Goal: Communication & Community: Answer question/provide support

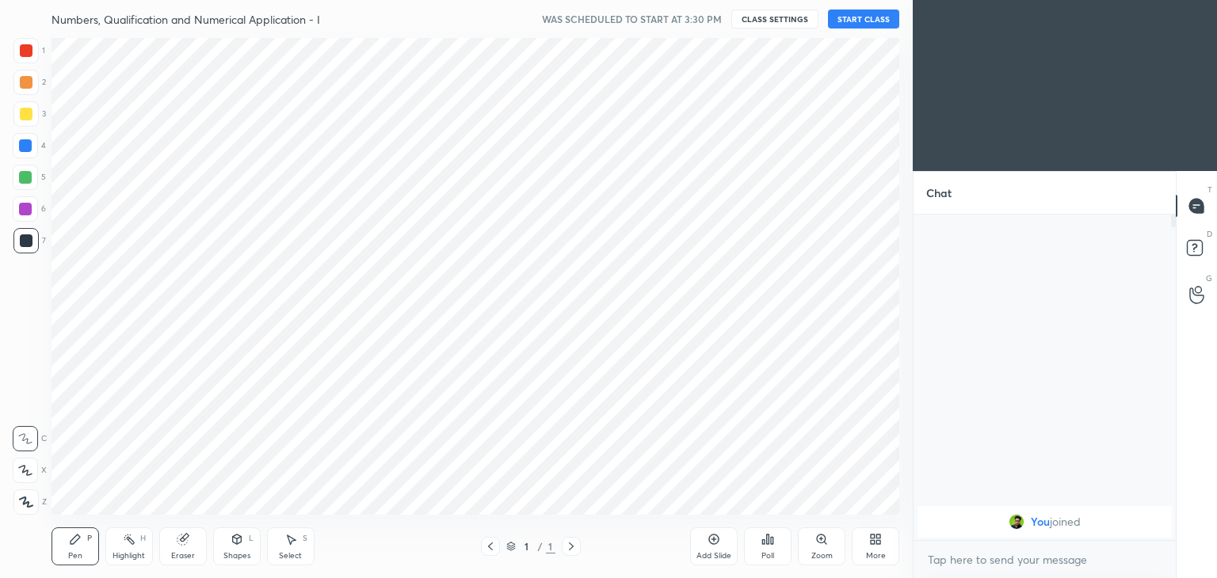
scroll to position [78727, 78355]
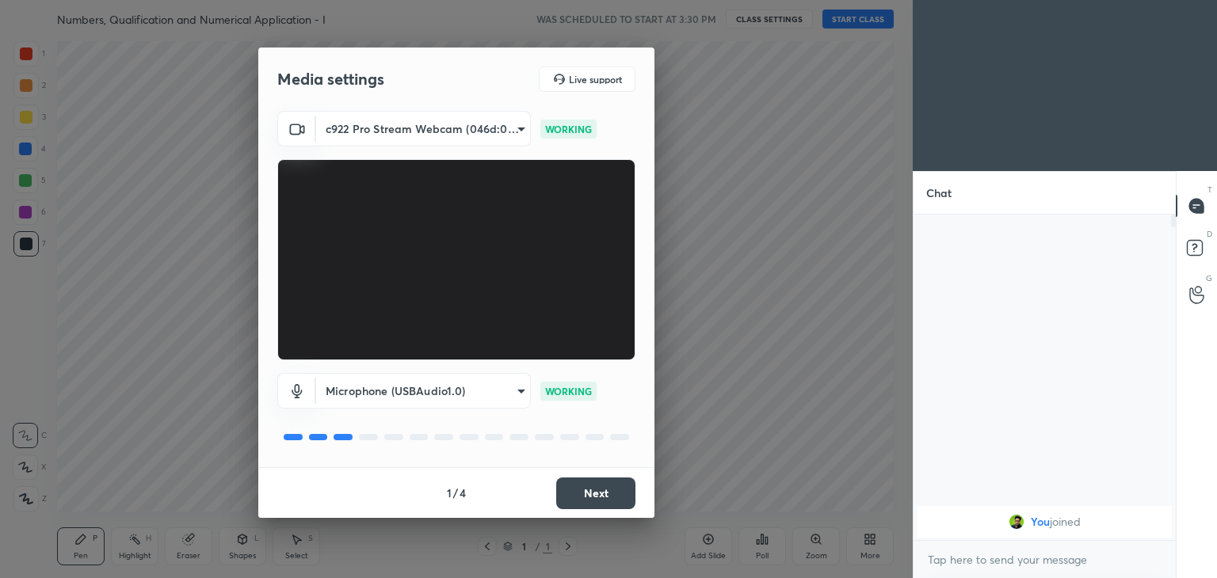
click at [599, 488] on button "Next" at bounding box center [595, 494] width 79 height 32
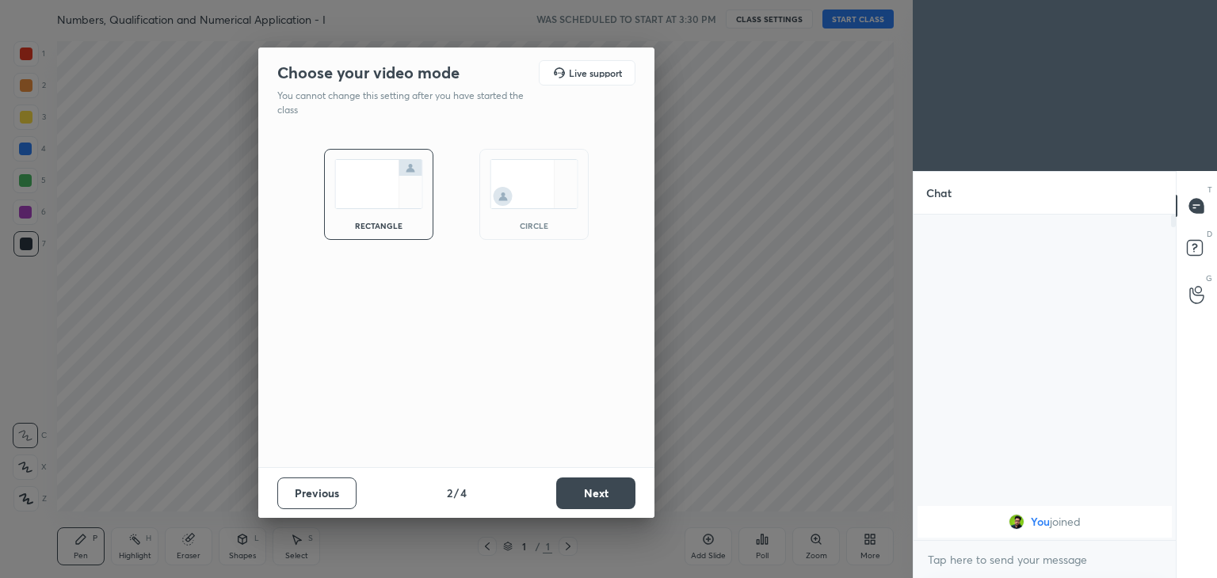
click at [528, 215] on div "circle" at bounding box center [533, 194] width 109 height 91
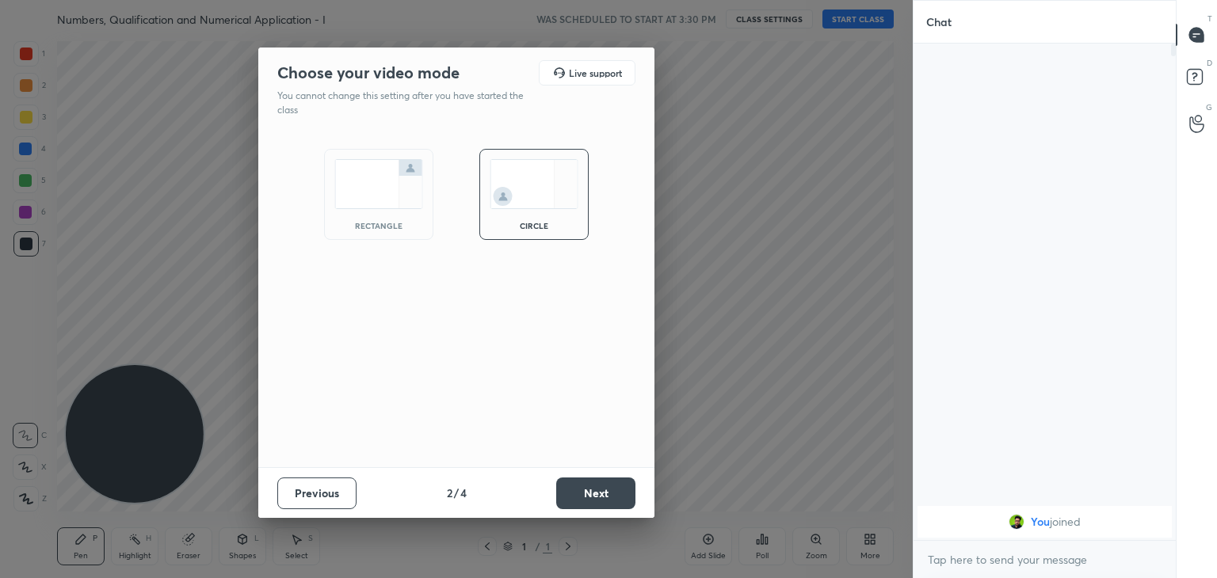
scroll to position [361, 257]
click at [583, 501] on button "Next" at bounding box center [595, 494] width 79 height 32
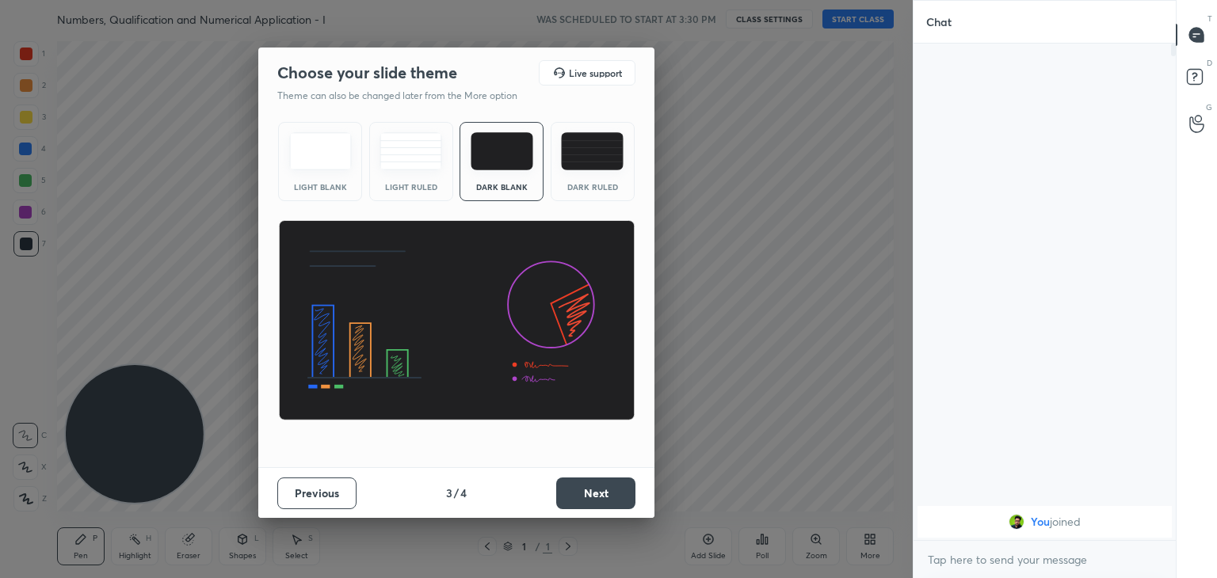
click at [590, 499] on button "Next" at bounding box center [595, 494] width 79 height 32
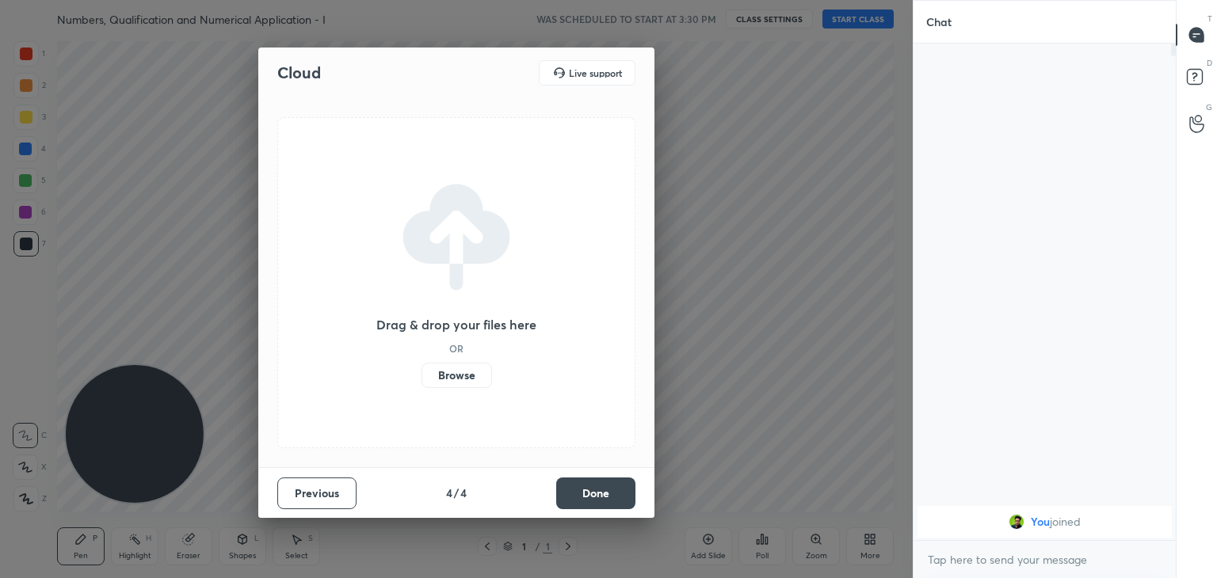
click at [594, 499] on button "Done" at bounding box center [595, 494] width 79 height 32
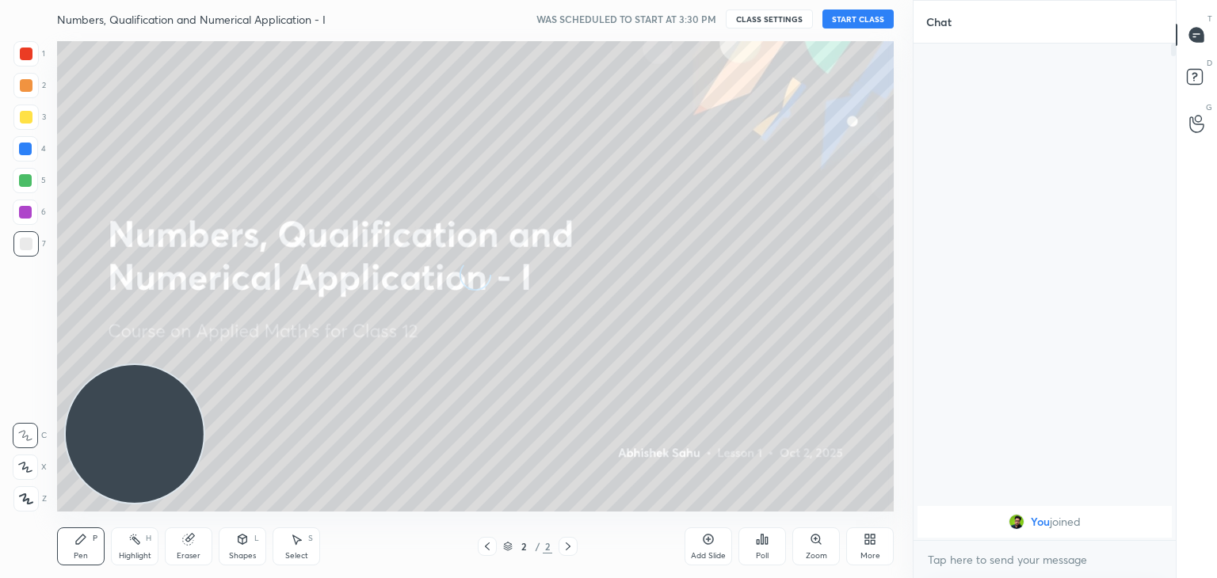
click at [872, 552] on div "More" at bounding box center [870, 556] width 20 height 8
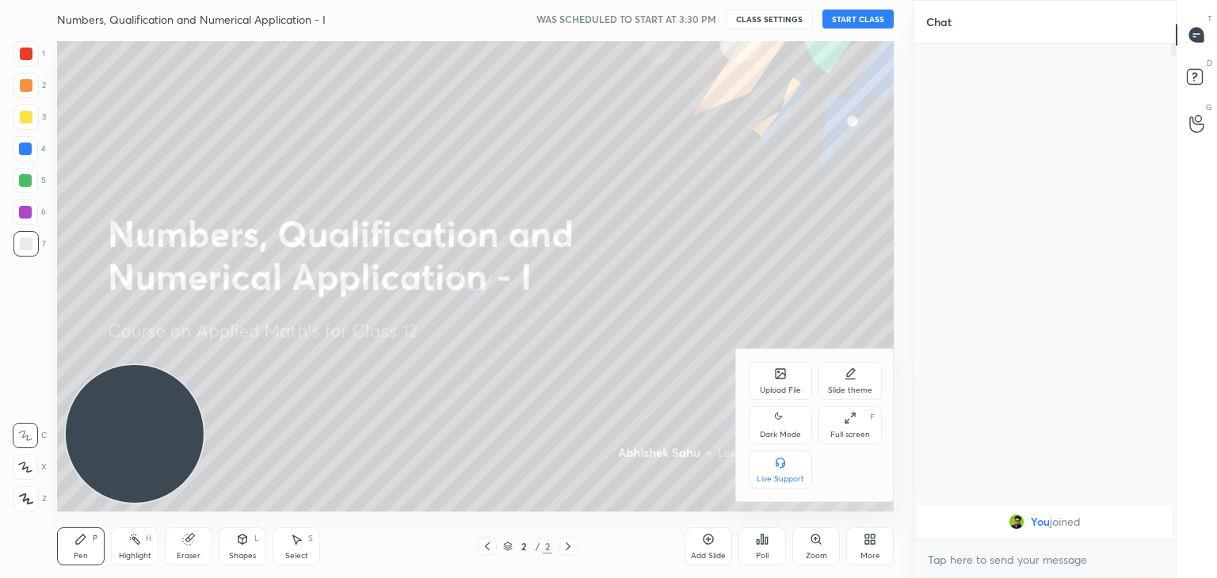
click at [767, 428] on div "Dark Mode" at bounding box center [779, 425] width 63 height 38
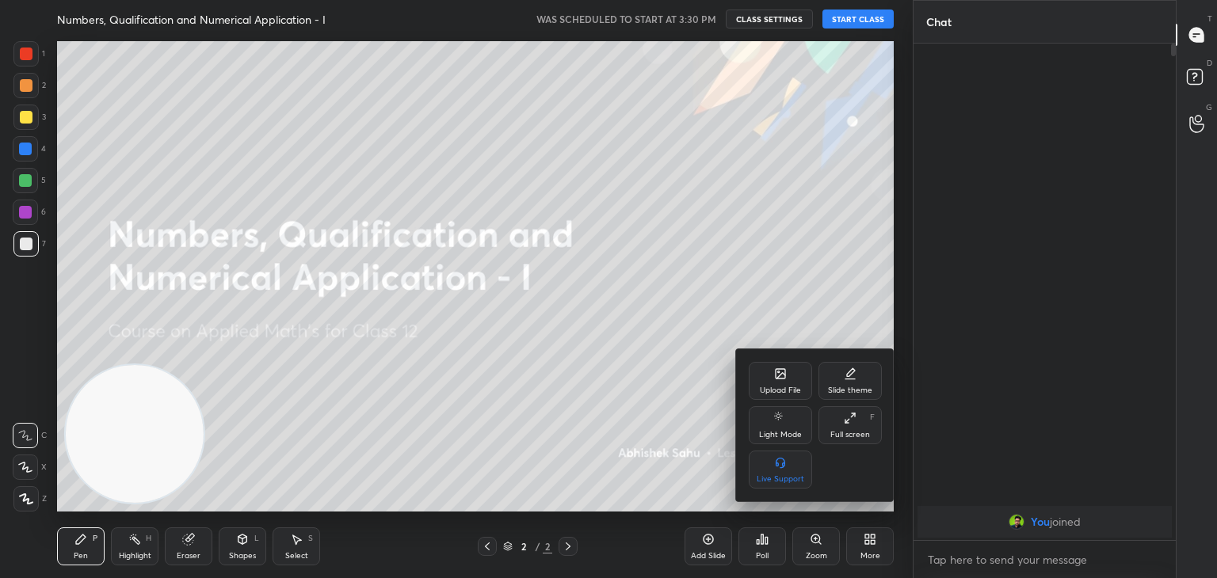
click at [759, 235] on div at bounding box center [608, 289] width 1217 height 578
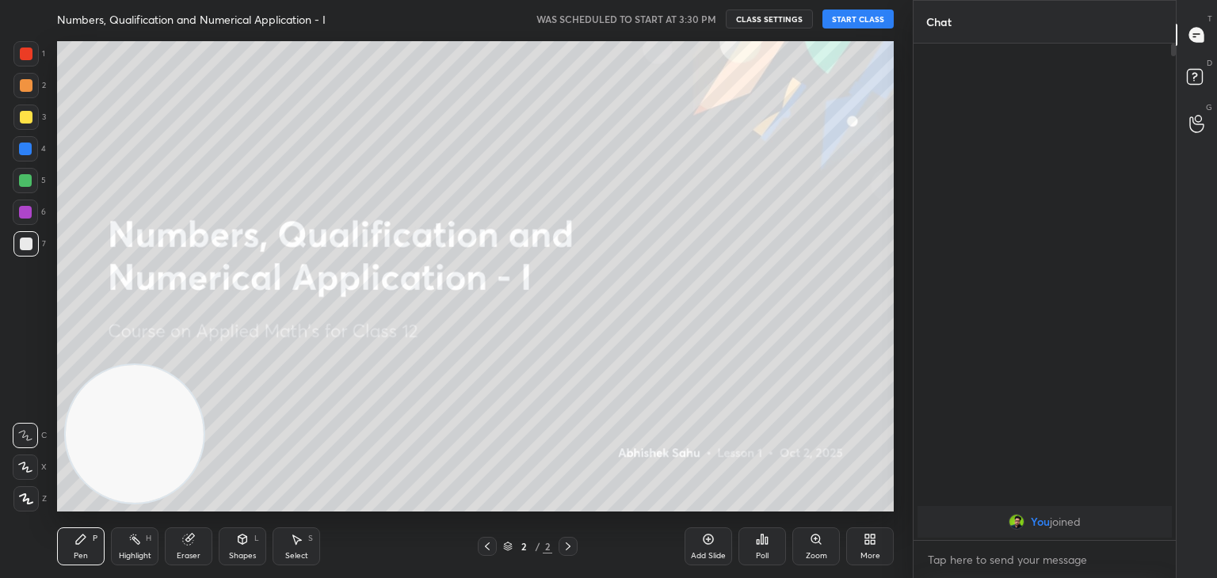
click at [851, 18] on button "START CLASS" at bounding box center [857, 19] width 71 height 19
click at [704, 17] on span "mute" at bounding box center [702, 18] width 22 height 11
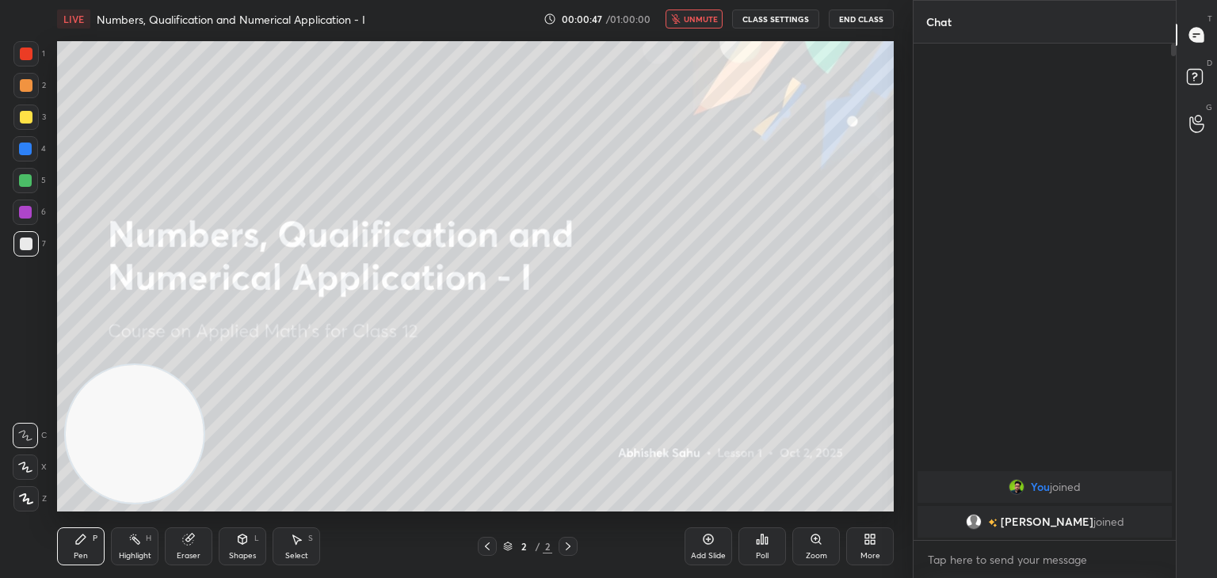
click at [714, 17] on span "unmute" at bounding box center [701, 18] width 34 height 11
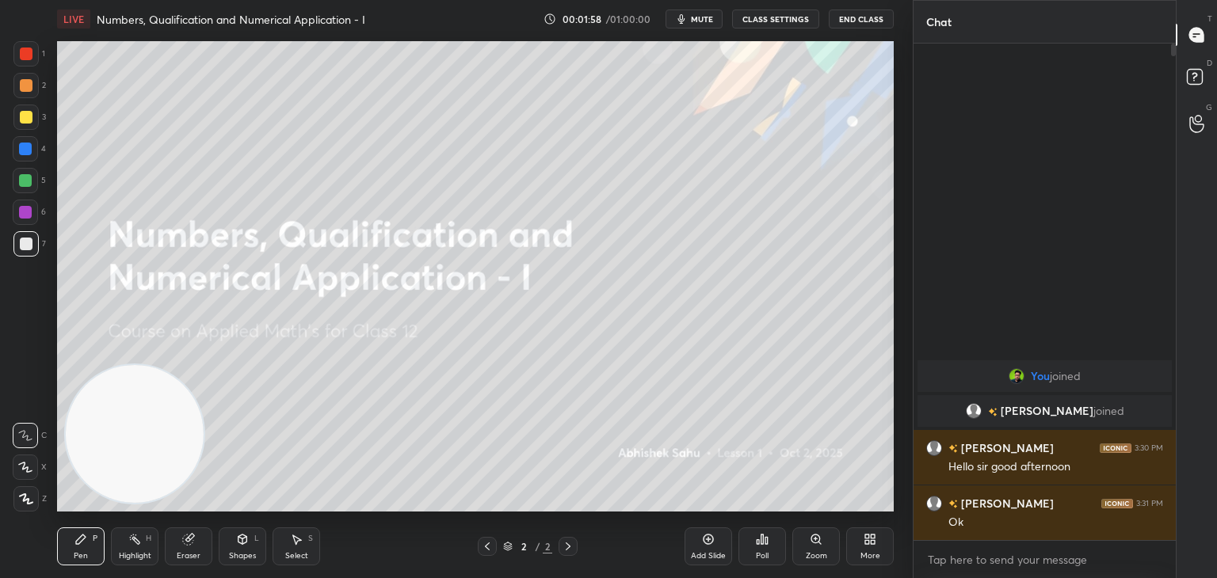
click at [709, 547] on div "Add Slide" at bounding box center [708, 547] width 48 height 38
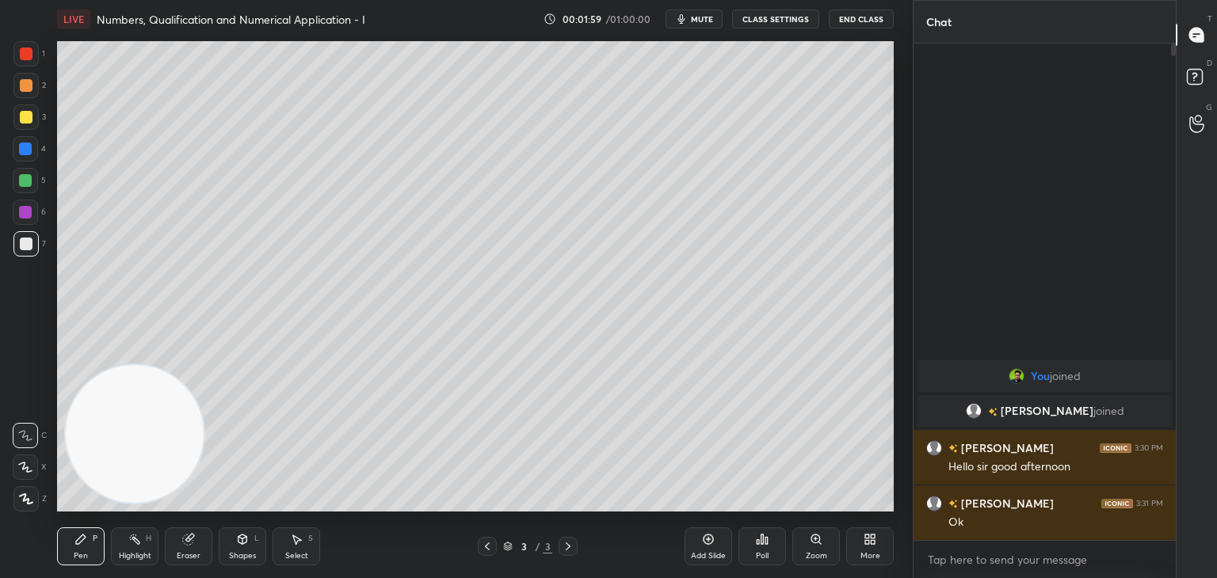
click at [20, 112] on div at bounding box center [26, 117] width 13 height 13
click at [32, 470] on div at bounding box center [25, 467] width 25 height 25
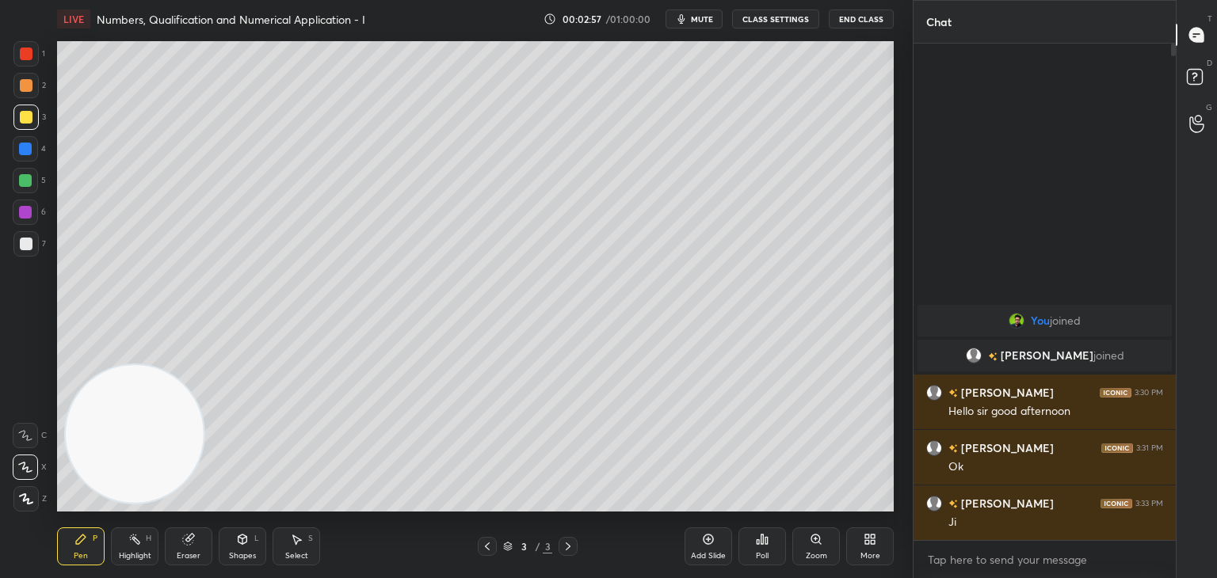
drag, startPoint x: 193, startPoint y: 545, endPoint x: 185, endPoint y: 544, distance: 8.0
click at [187, 543] on icon at bounding box center [188, 539] width 13 height 13
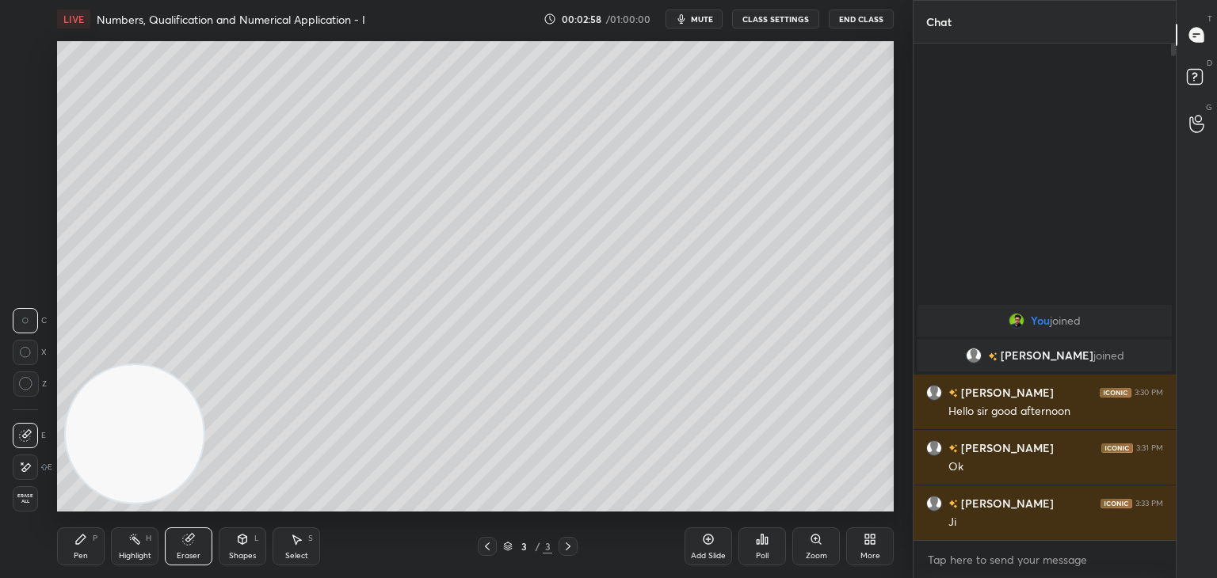
drag, startPoint x: 21, startPoint y: 492, endPoint x: 44, endPoint y: 457, distance: 42.2
click at [21, 492] on div "Erase all" at bounding box center [25, 498] width 25 height 25
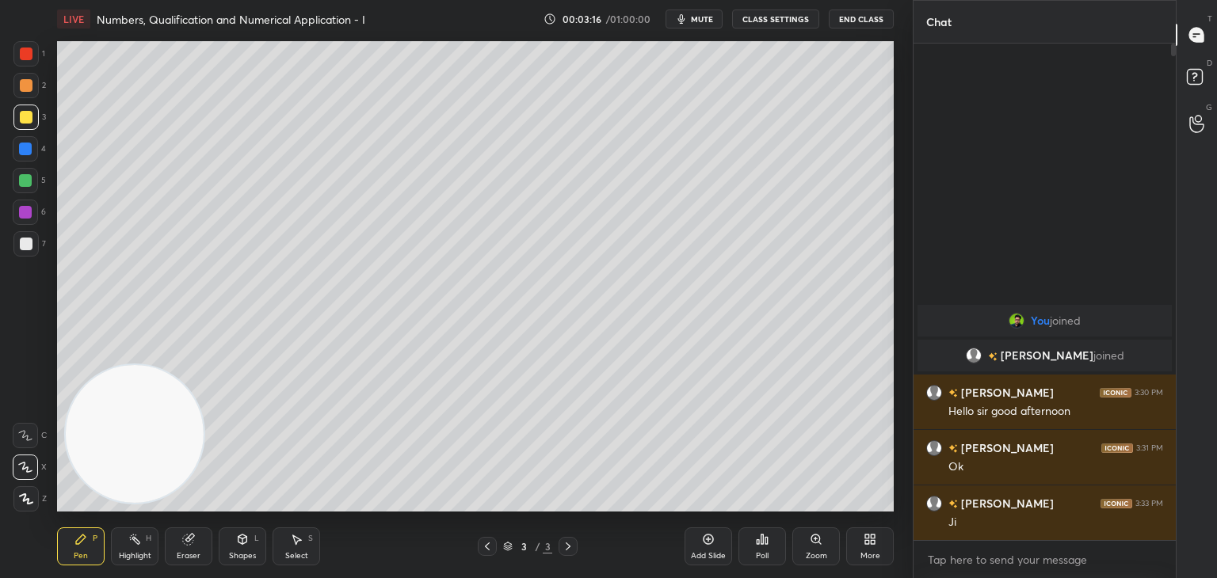
click at [26, 181] on div at bounding box center [25, 180] width 13 height 13
click at [33, 242] on div at bounding box center [25, 243] width 25 height 25
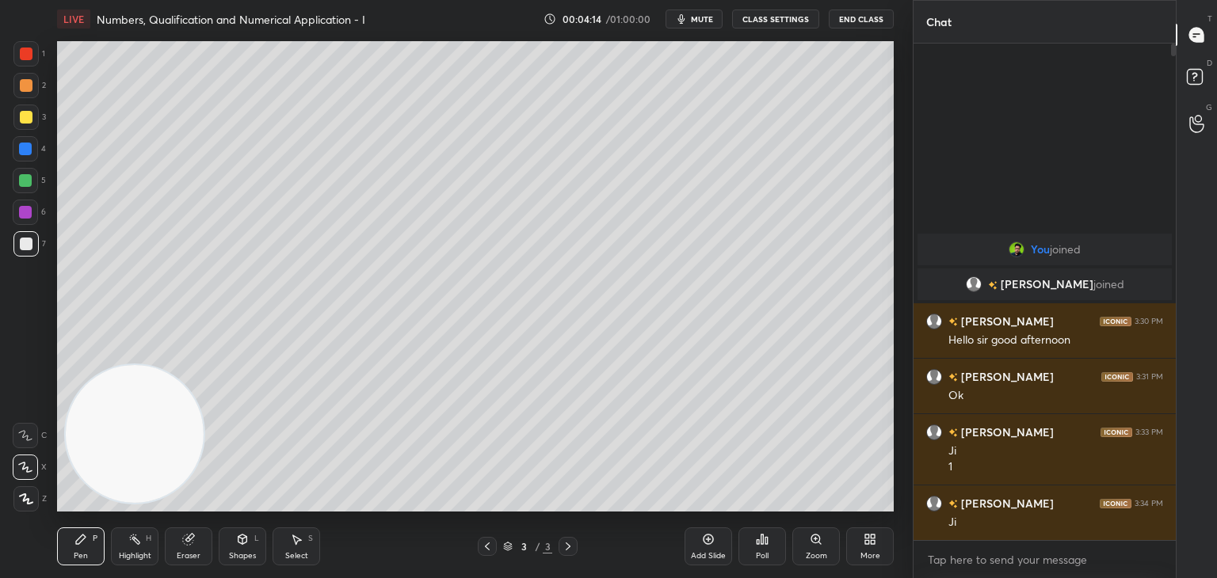
click at [21, 216] on div at bounding box center [25, 212] width 25 height 25
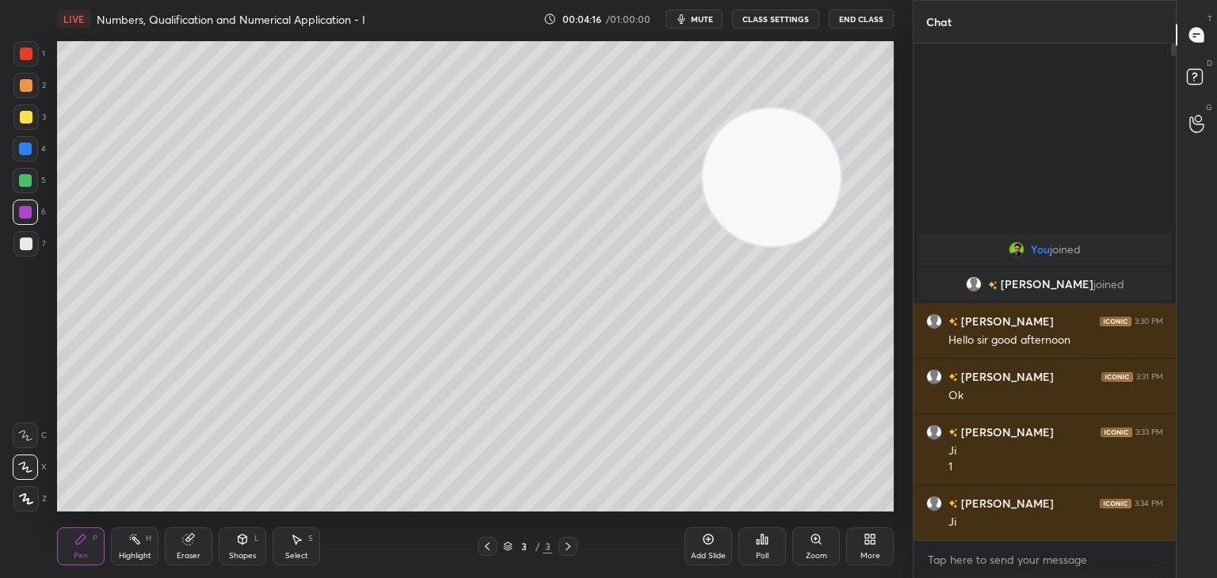
drag, startPoint x: 136, startPoint y: 422, endPoint x: 901, endPoint y: 143, distance: 814.3
click at [941, 130] on div "1 2 3 4 5 6 7 C X Z C X Z E E Erase all H H LIVE Numbers, Qualification and Num…" at bounding box center [608, 289] width 1217 height 578
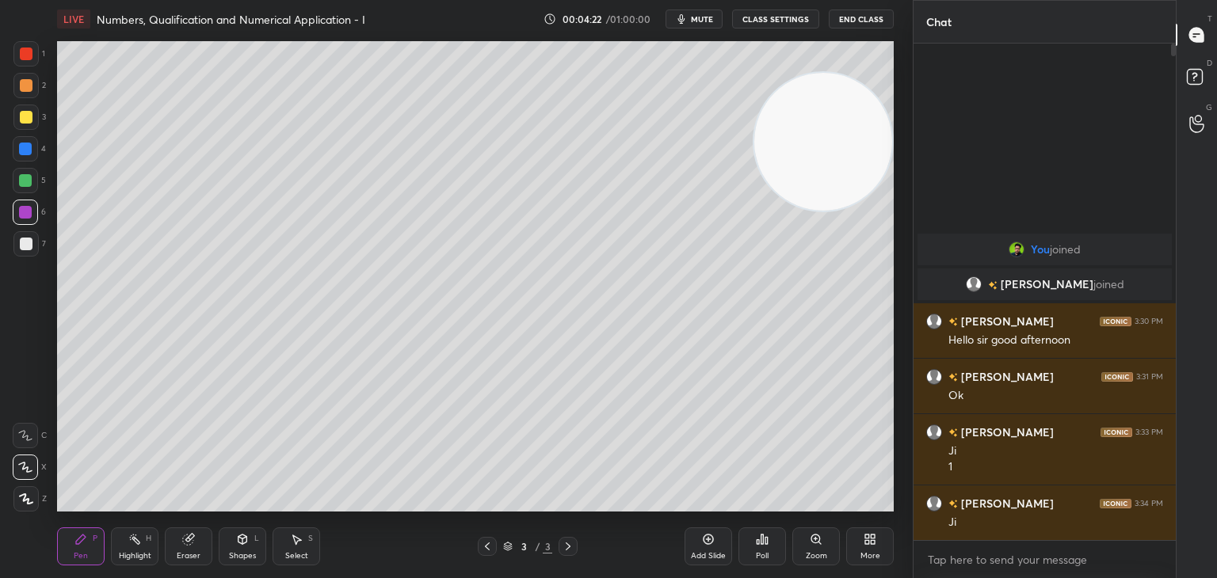
drag, startPoint x: 35, startPoint y: 245, endPoint x: 46, endPoint y: 261, distance: 19.3
click at [34, 248] on div at bounding box center [25, 243] width 25 height 25
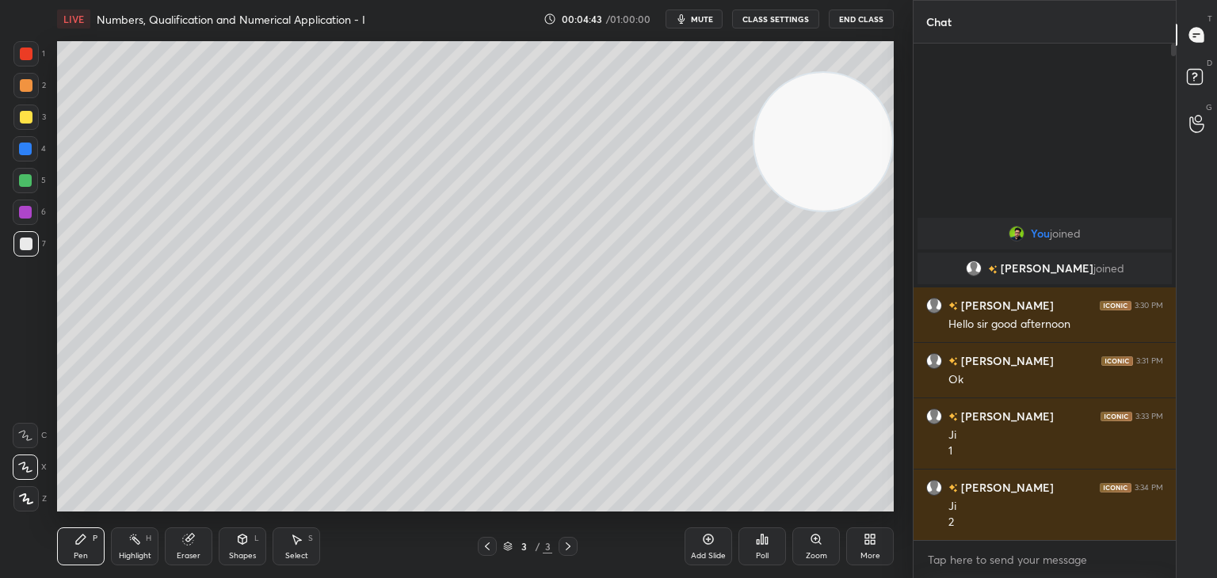
click at [713, 543] on div "Add Slide" at bounding box center [708, 547] width 48 height 38
drag, startPoint x: 34, startPoint y: 148, endPoint x: 54, endPoint y: 134, distance: 24.4
click at [32, 149] on div at bounding box center [25, 148] width 25 height 25
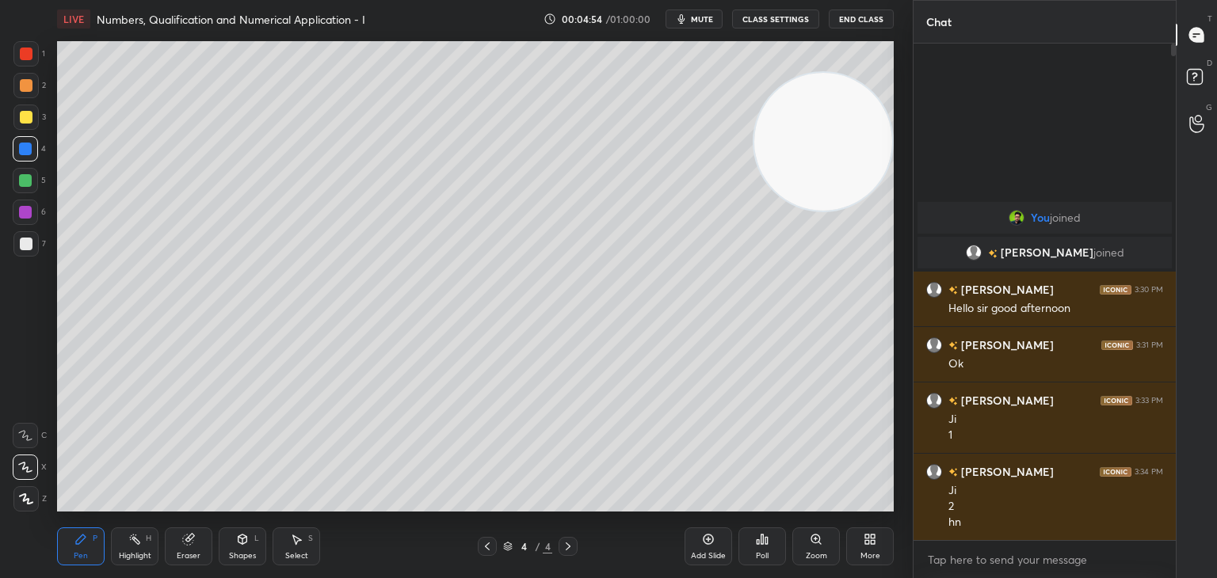
drag, startPoint x: 31, startPoint y: 240, endPoint x: 22, endPoint y: 223, distance: 18.8
click at [31, 239] on div at bounding box center [26, 244] width 13 height 13
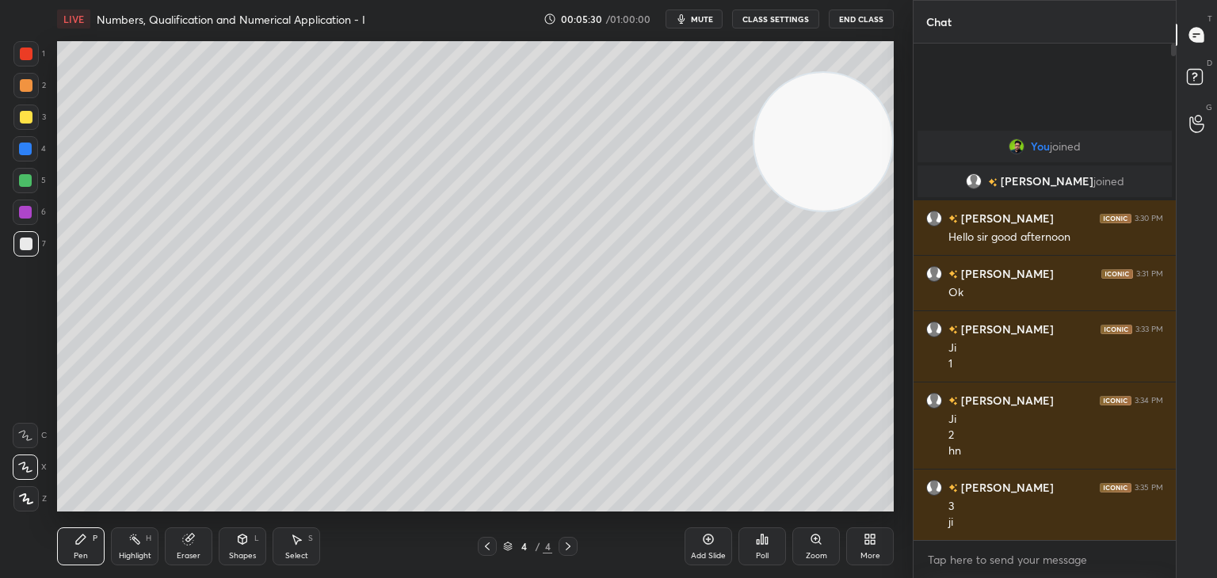
click at [29, 116] on div at bounding box center [26, 117] width 13 height 13
drag, startPoint x: 27, startPoint y: 242, endPoint x: 20, endPoint y: 246, distance: 8.6
click at [23, 242] on div at bounding box center [26, 244] width 13 height 13
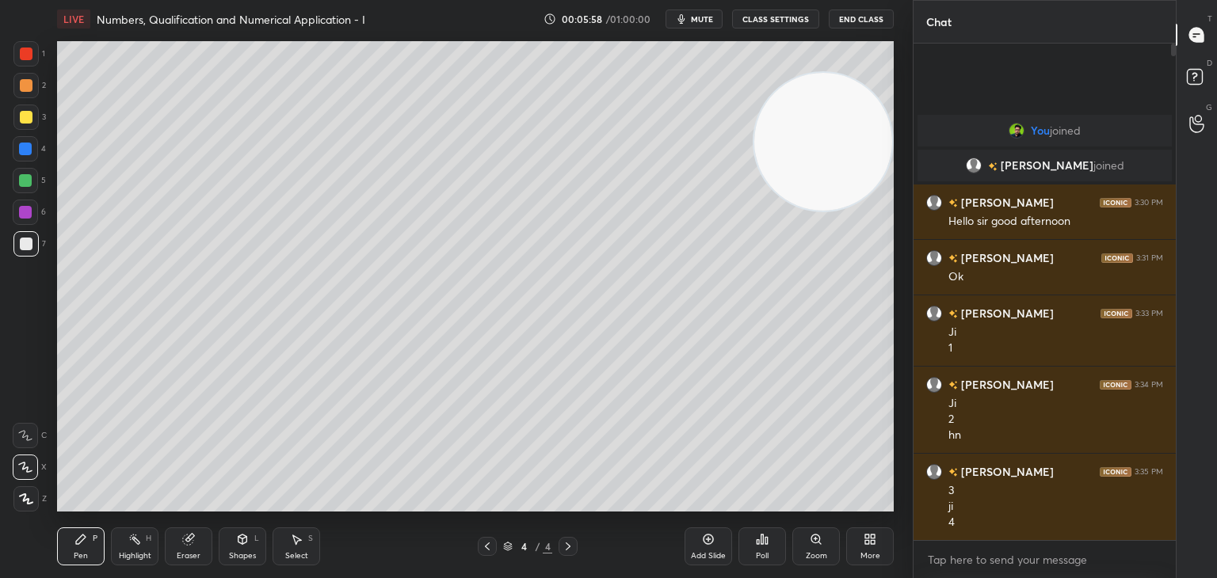
drag, startPoint x: 25, startPoint y: 182, endPoint x: 48, endPoint y: 177, distance: 22.9
click at [25, 183] on div at bounding box center [25, 180] width 13 height 13
drag, startPoint x: 21, startPoint y: 248, endPoint x: 32, endPoint y: 252, distance: 12.5
click at [21, 248] on div at bounding box center [26, 244] width 13 height 13
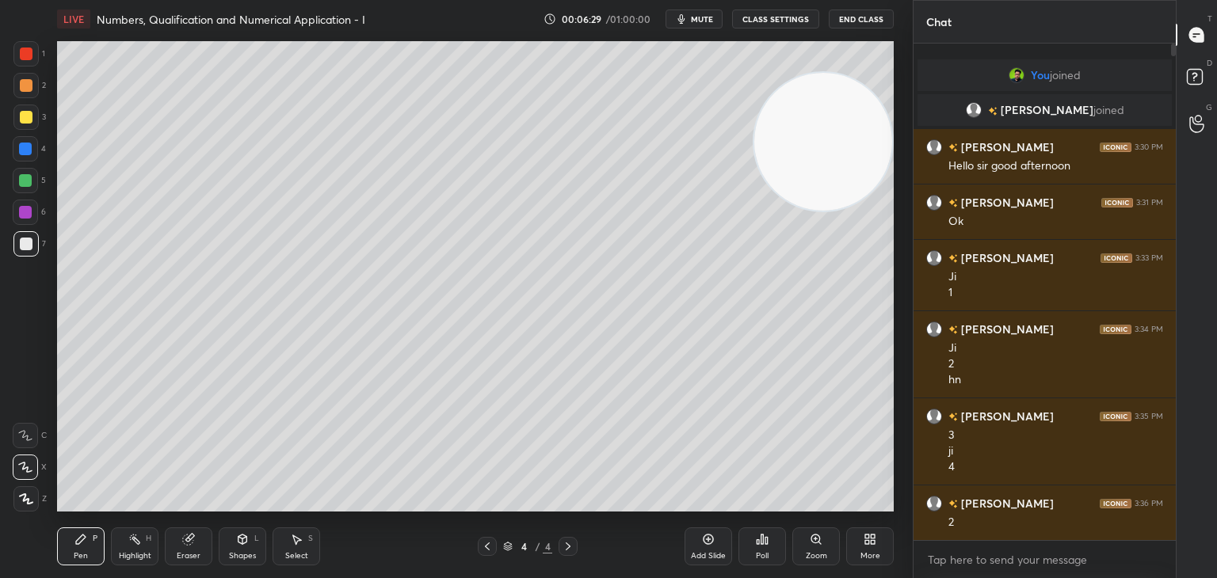
drag, startPoint x: 710, startPoint y: 553, endPoint x: 671, endPoint y: 519, distance: 52.2
click at [710, 553] on div "Add Slide" at bounding box center [708, 556] width 35 height 8
click at [36, 119] on div at bounding box center [25, 117] width 25 height 25
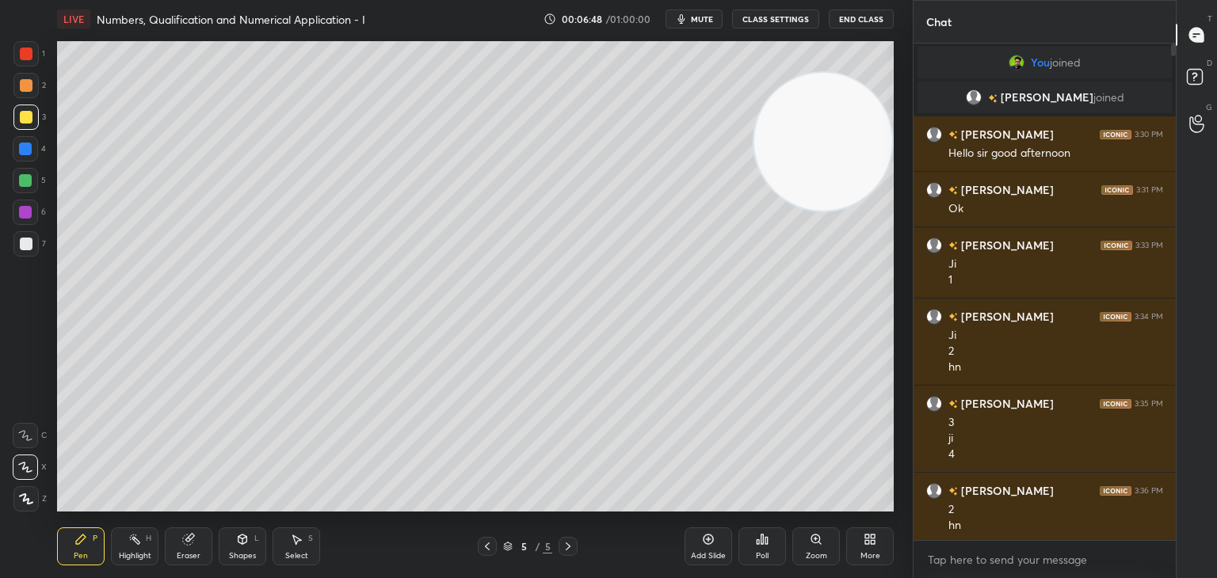
drag, startPoint x: 29, startPoint y: 248, endPoint x: 13, endPoint y: 242, distance: 16.3
click at [28, 247] on div at bounding box center [26, 244] width 13 height 13
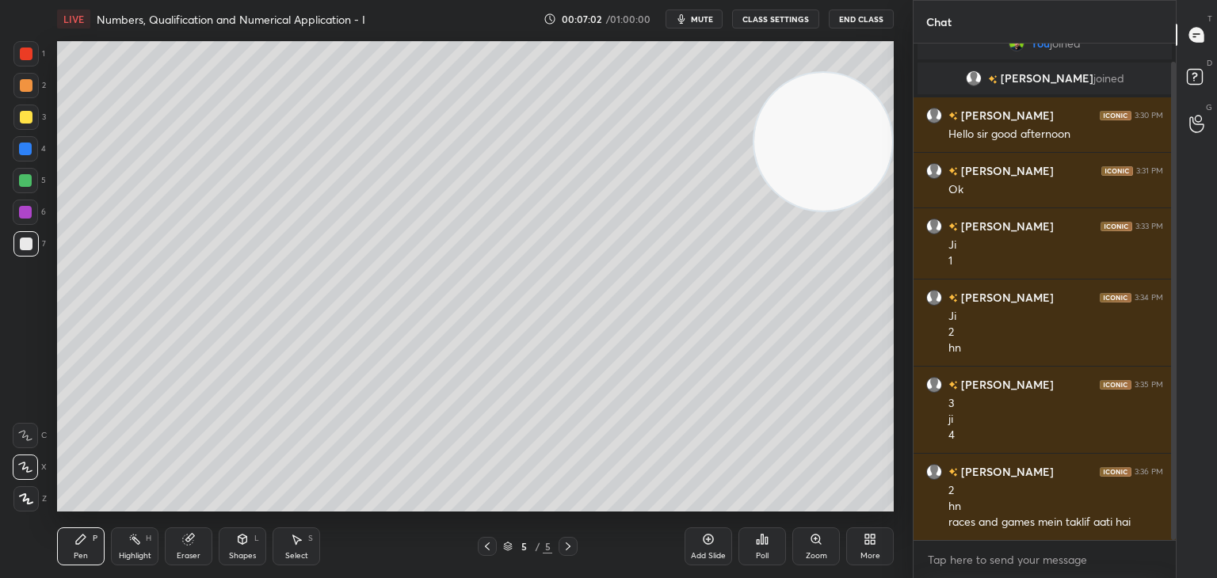
drag, startPoint x: 1172, startPoint y: 239, endPoint x: 1167, endPoint y: 289, distance: 50.2
click at [1167, 289] on div at bounding box center [1171, 292] width 10 height 497
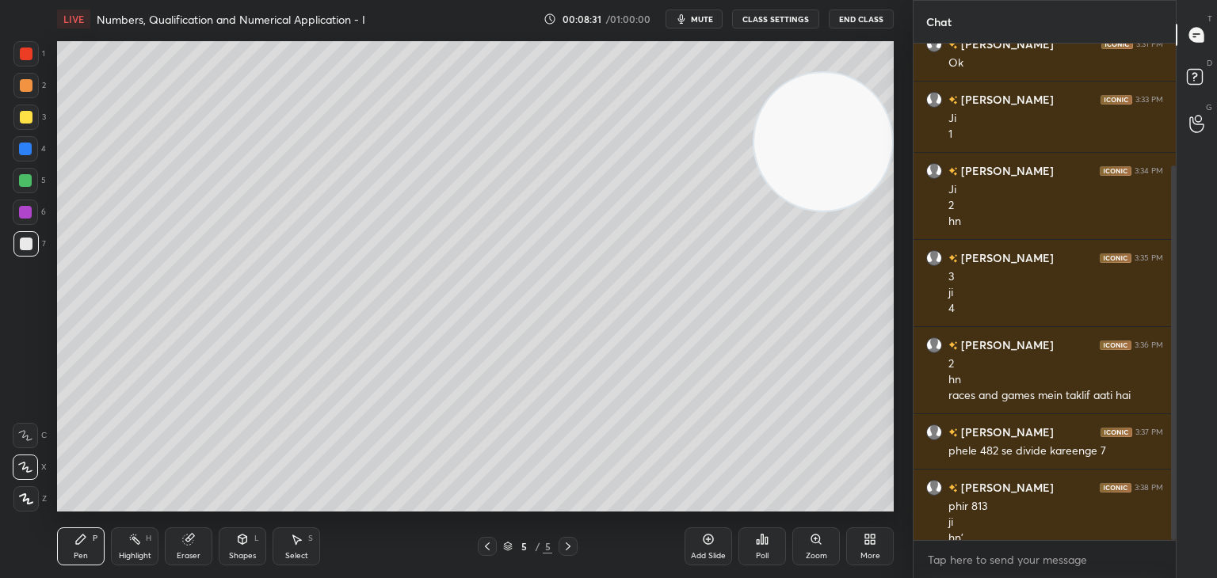
scroll to position [162, 0]
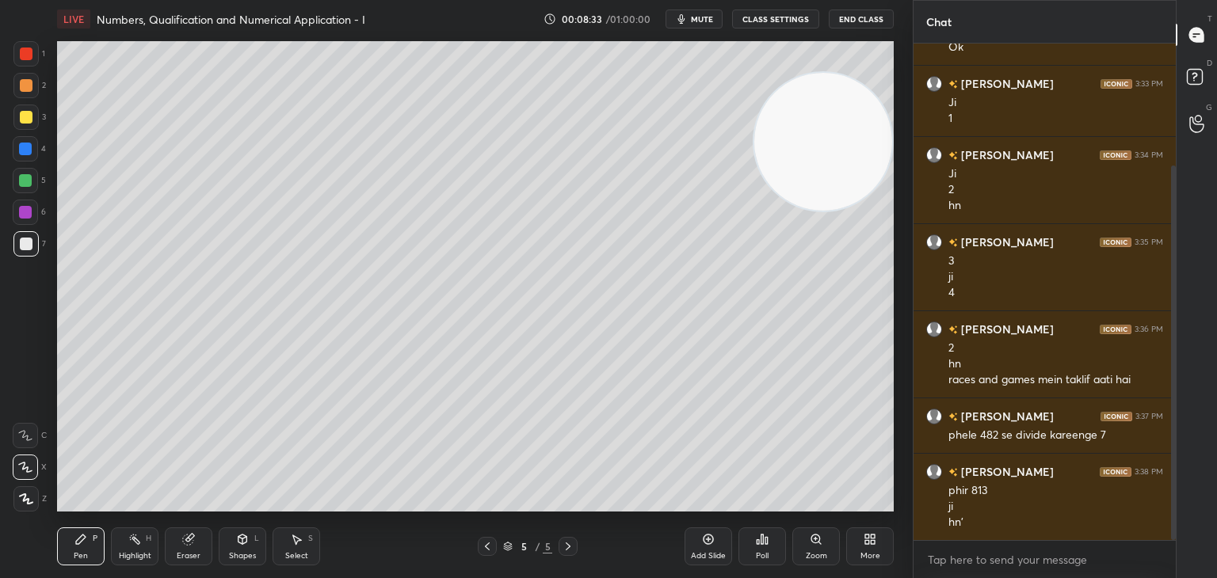
click at [713, 542] on icon at bounding box center [708, 539] width 13 height 13
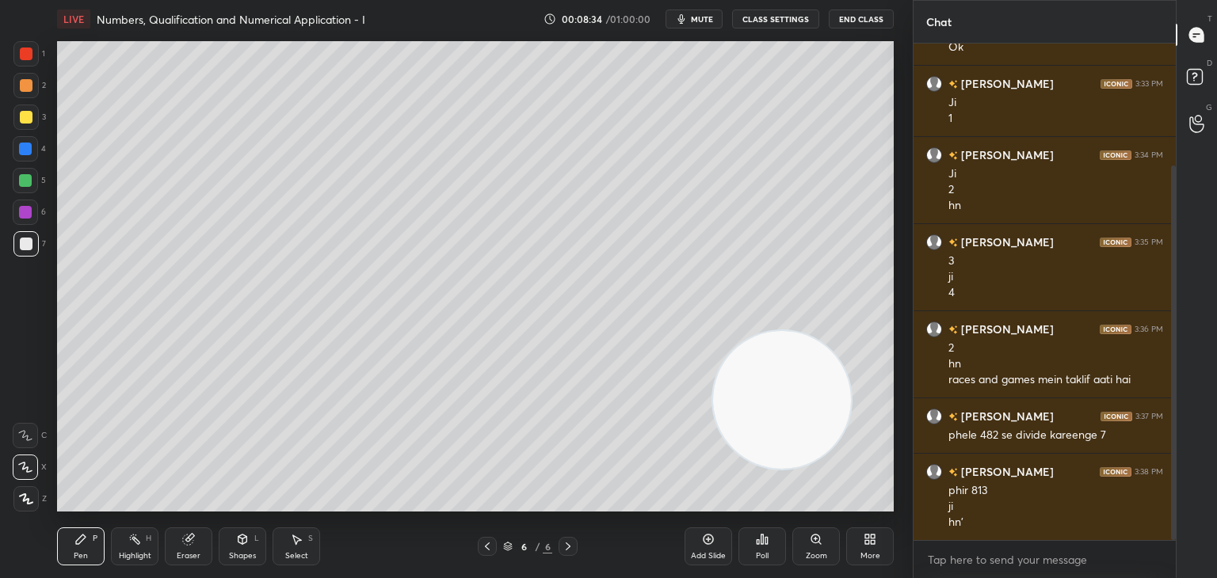
drag, startPoint x: 840, startPoint y: 197, endPoint x: 782, endPoint y: 466, distance: 274.7
click at [802, 469] on video at bounding box center [782, 400] width 138 height 138
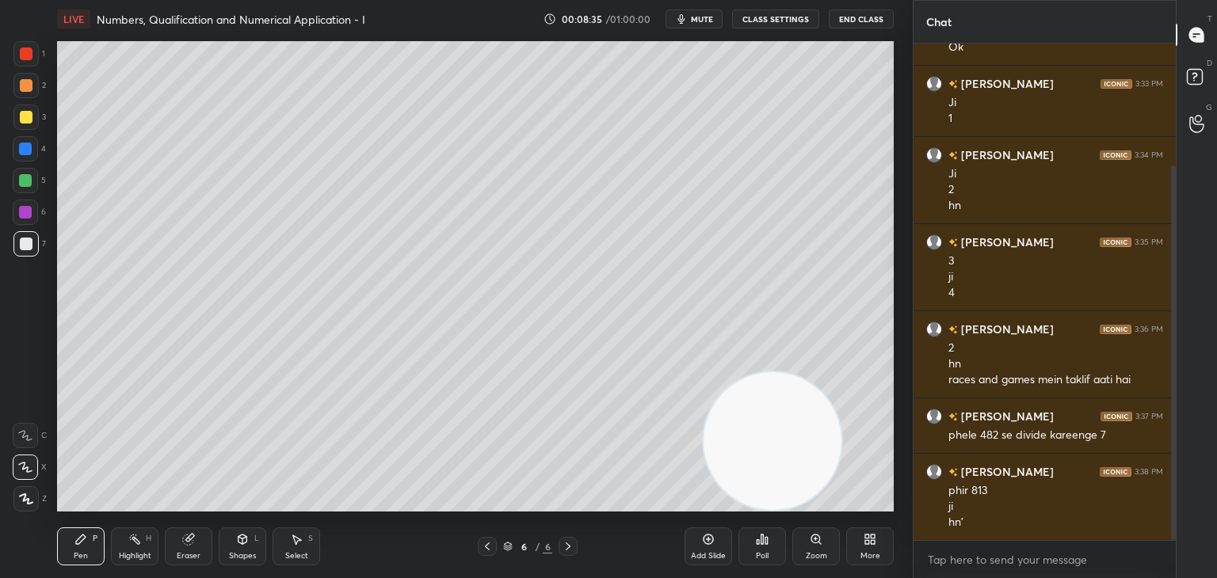
click at [30, 116] on div at bounding box center [26, 117] width 13 height 13
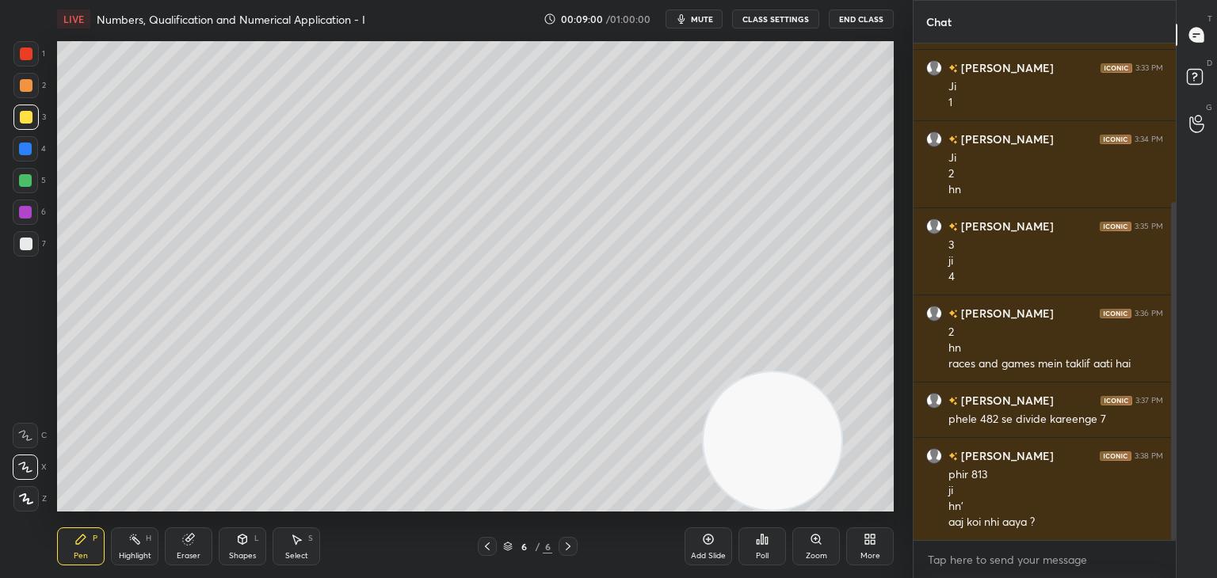
scroll to position [233, 0]
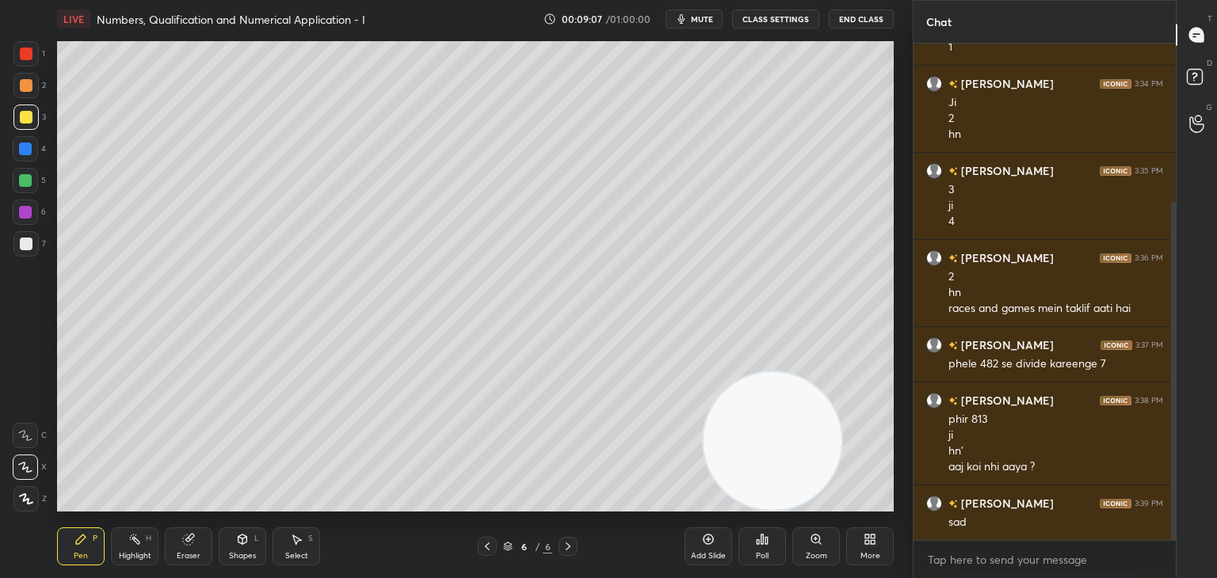
drag, startPoint x: 31, startPoint y: 242, endPoint x: 37, endPoint y: 234, distance: 9.5
click at [30, 242] on div at bounding box center [26, 244] width 13 height 13
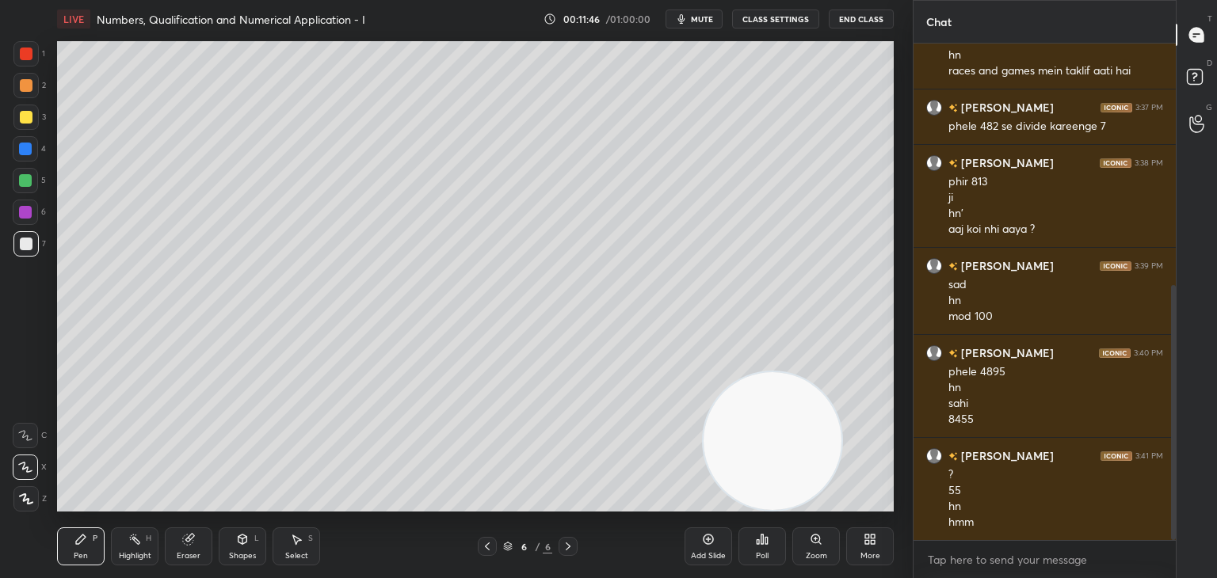
scroll to position [486, 0]
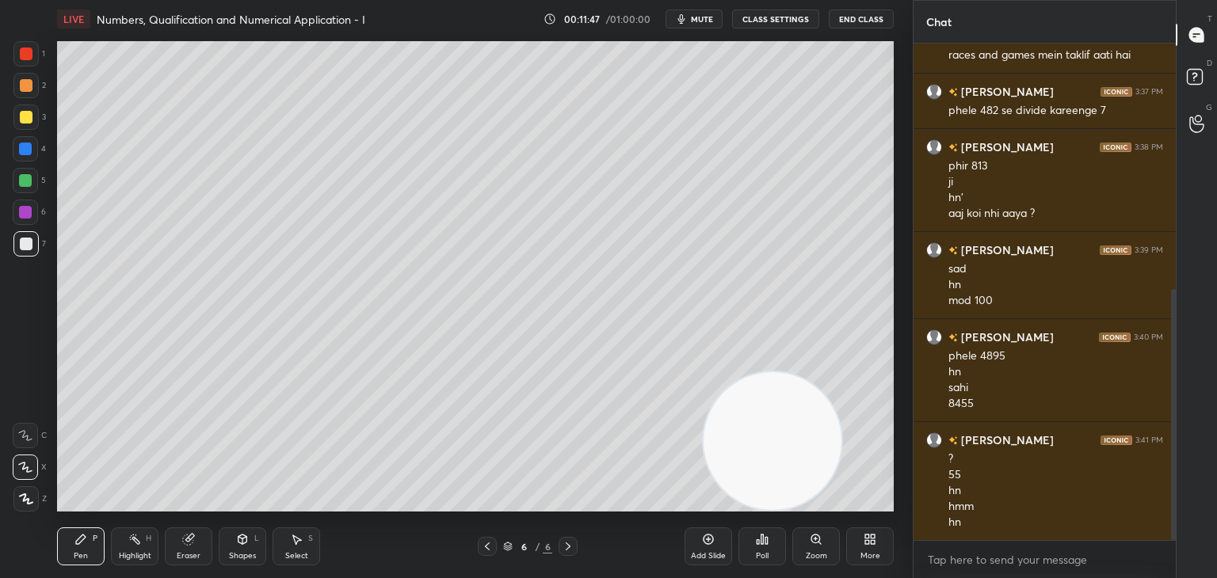
click at [695, 18] on span "mute" at bounding box center [702, 18] width 22 height 11
click at [698, 23] on span "unmute" at bounding box center [701, 18] width 34 height 11
click at [710, 555] on div "Add Slide" at bounding box center [708, 556] width 35 height 8
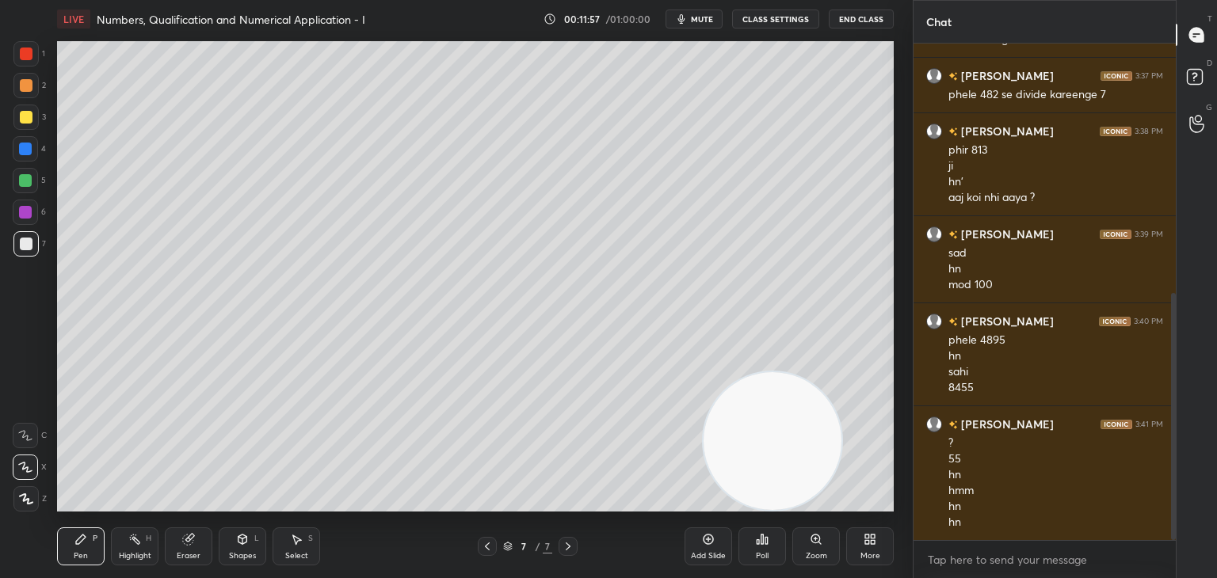
drag, startPoint x: 32, startPoint y: 119, endPoint x: 53, endPoint y: 100, distance: 28.6
click at [32, 119] on div at bounding box center [25, 117] width 25 height 25
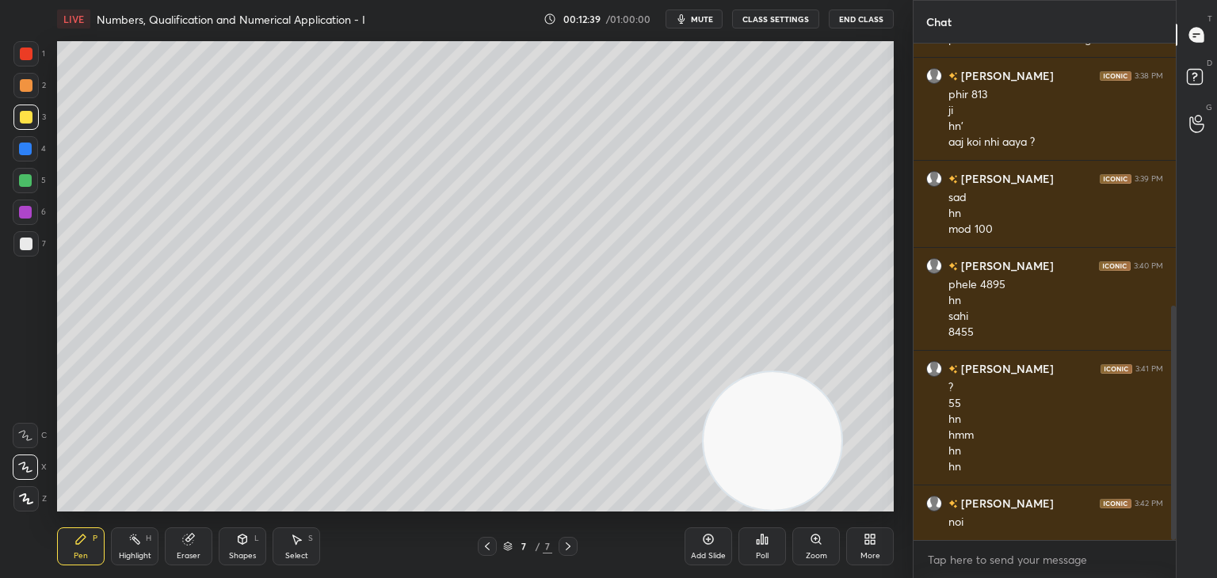
click at [23, 239] on div at bounding box center [26, 244] width 13 height 13
click at [698, 26] on button "mute" at bounding box center [693, 19] width 57 height 19
click at [696, 26] on button "unmute" at bounding box center [693, 19] width 57 height 19
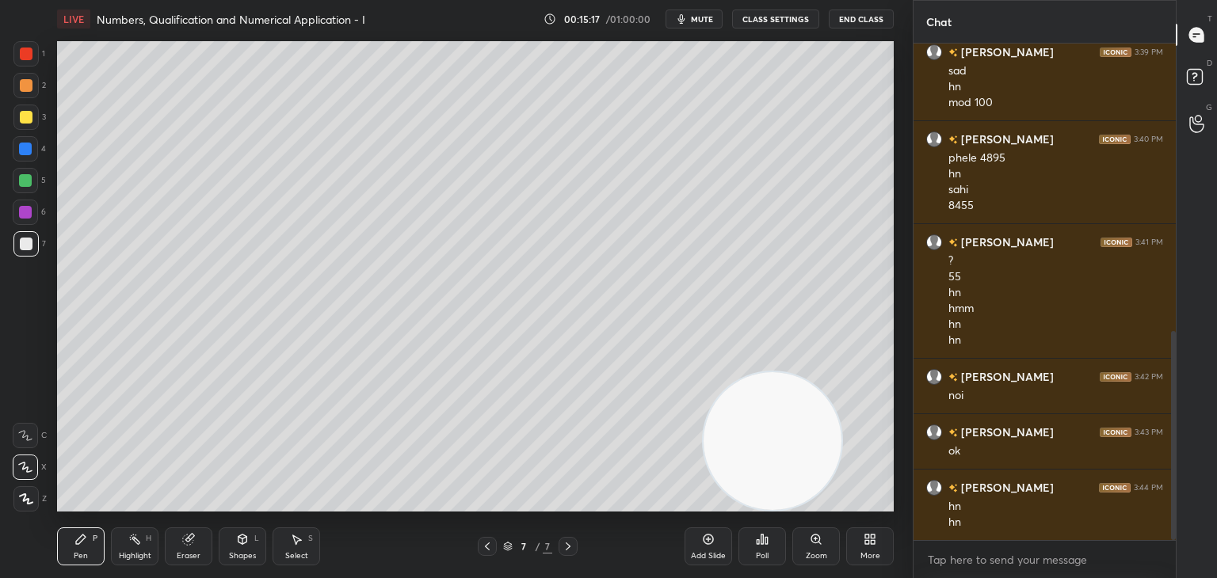
scroll to position [740, 0]
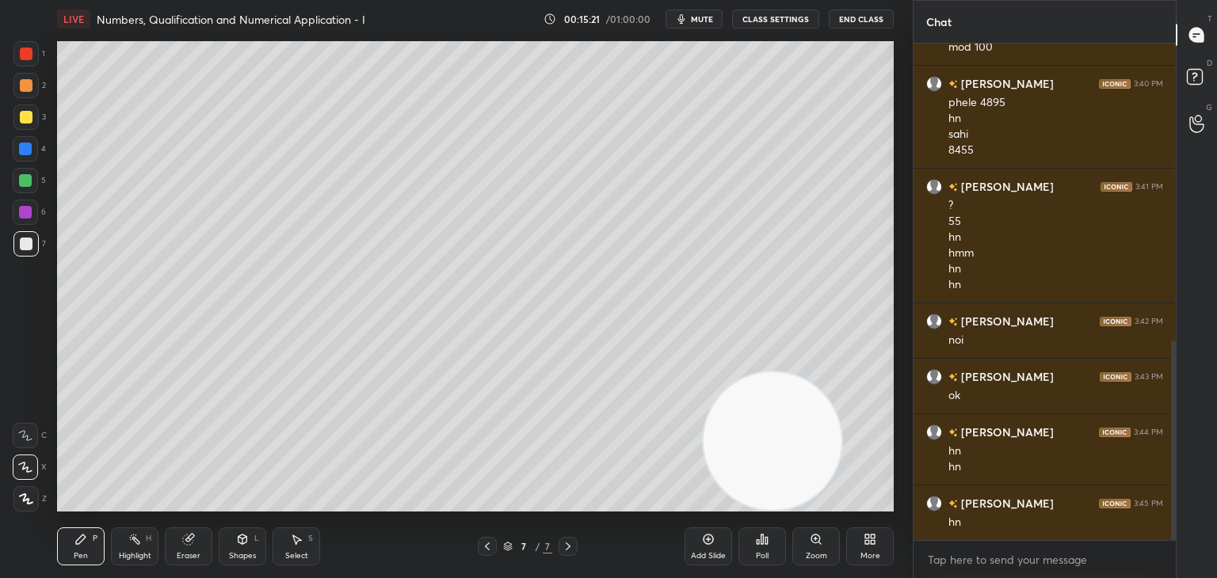
click at [695, 556] on div "Add Slide" at bounding box center [708, 556] width 35 height 8
click at [32, 120] on div at bounding box center [25, 117] width 25 height 25
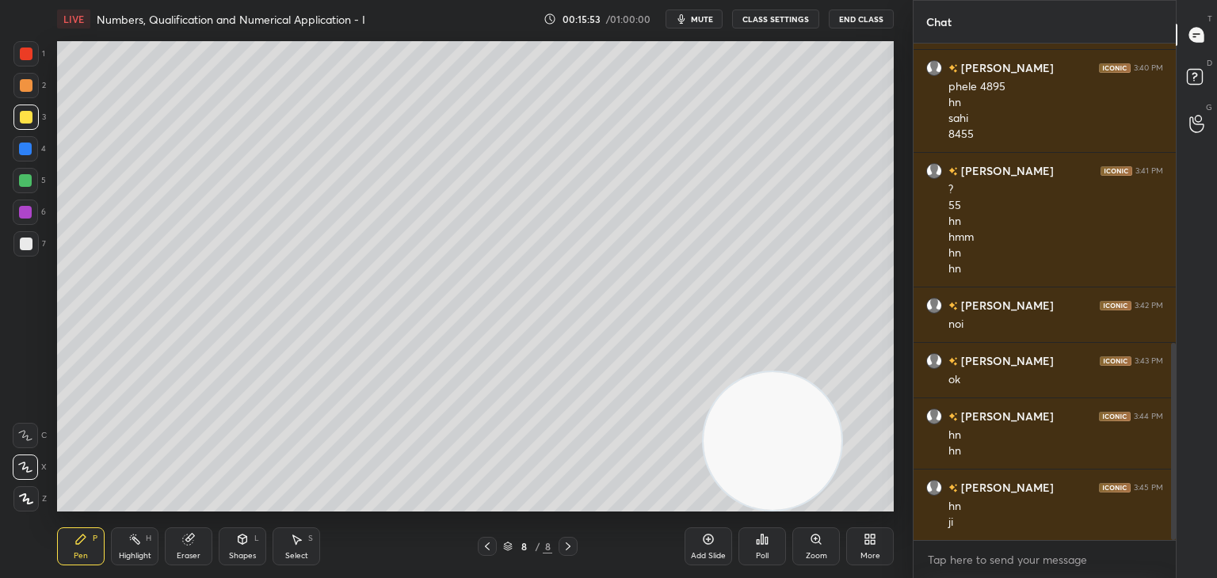
click at [25, 253] on div at bounding box center [25, 243] width 25 height 25
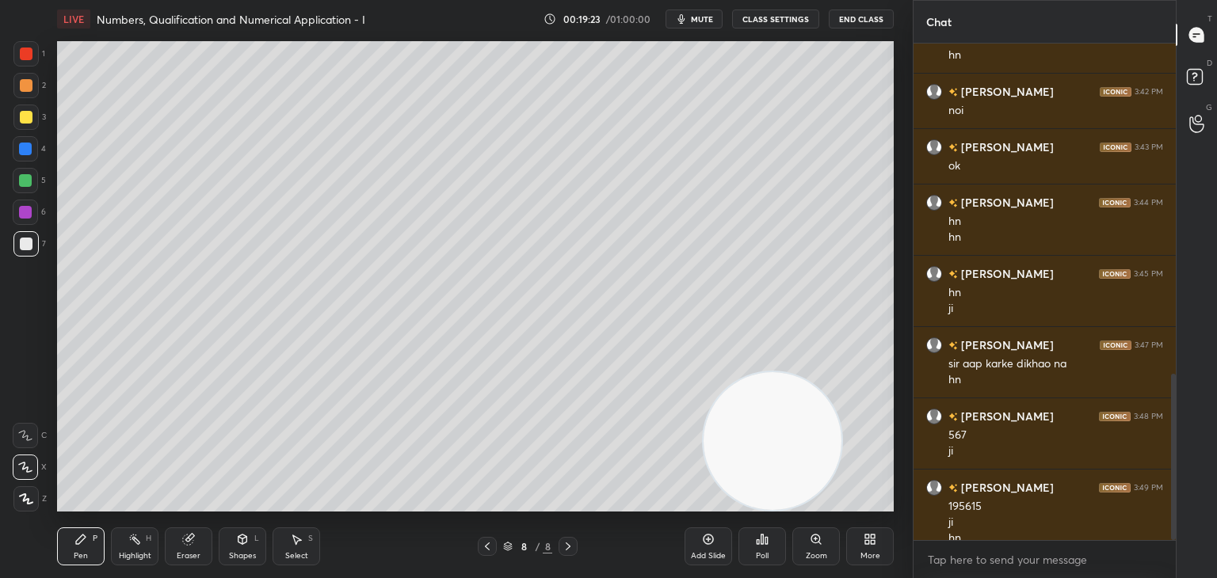
scroll to position [985, 0]
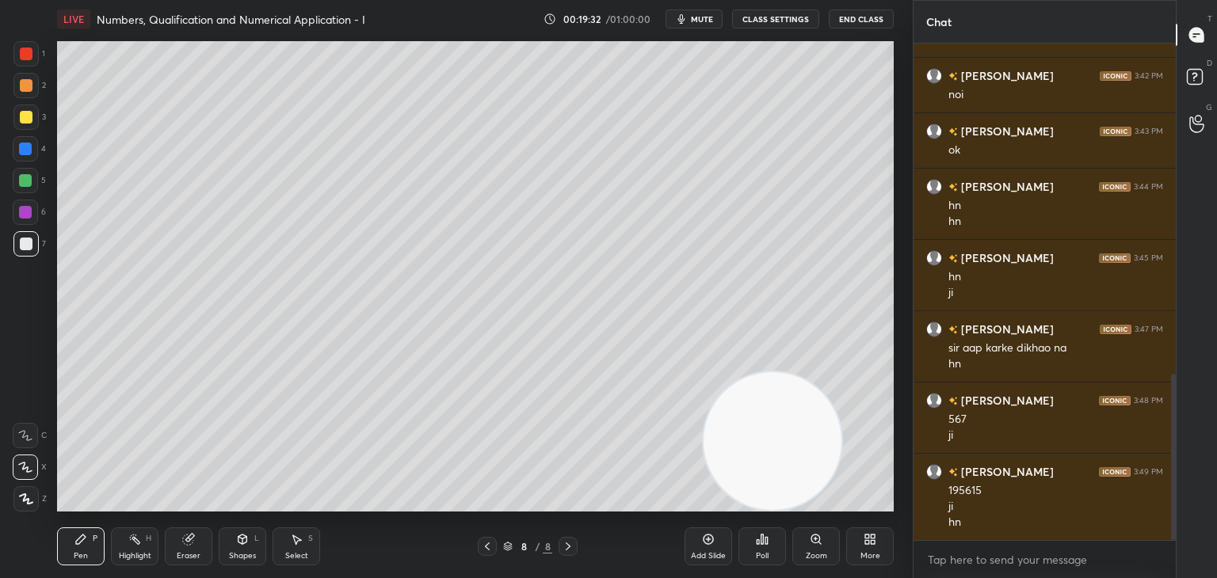
click at [707, 543] on icon at bounding box center [708, 539] width 13 height 13
drag, startPoint x: 28, startPoint y: 119, endPoint x: 55, endPoint y: 94, distance: 36.4
click at [27, 118] on div at bounding box center [26, 117] width 13 height 13
click at [709, 17] on span "mute" at bounding box center [702, 18] width 22 height 11
click at [687, 20] on span "unmute" at bounding box center [701, 18] width 34 height 11
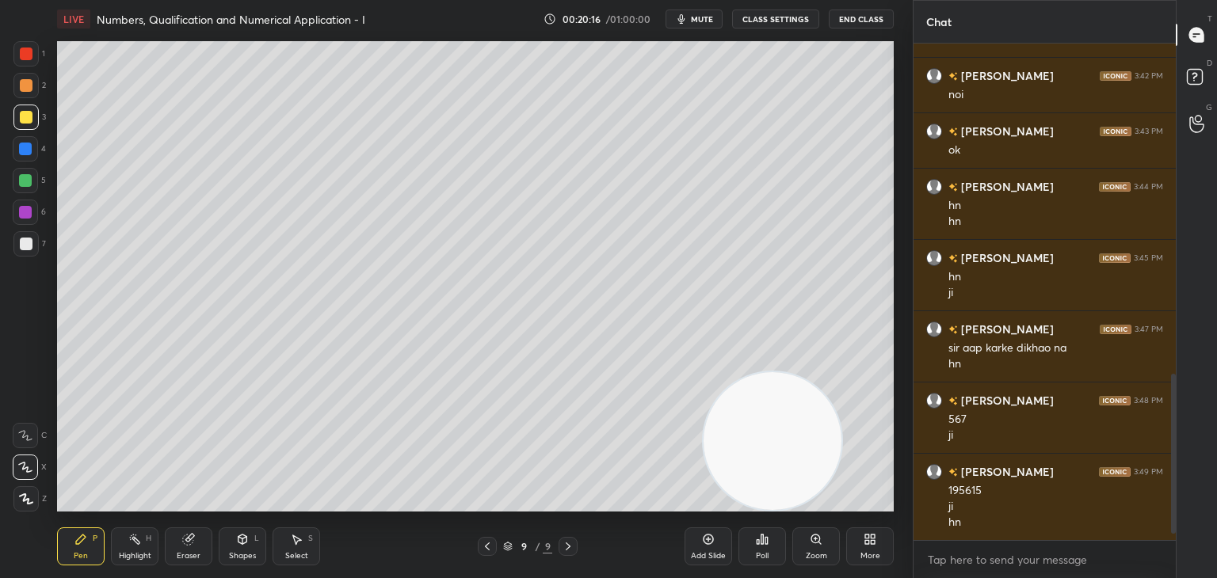
scroll to position [1041, 0]
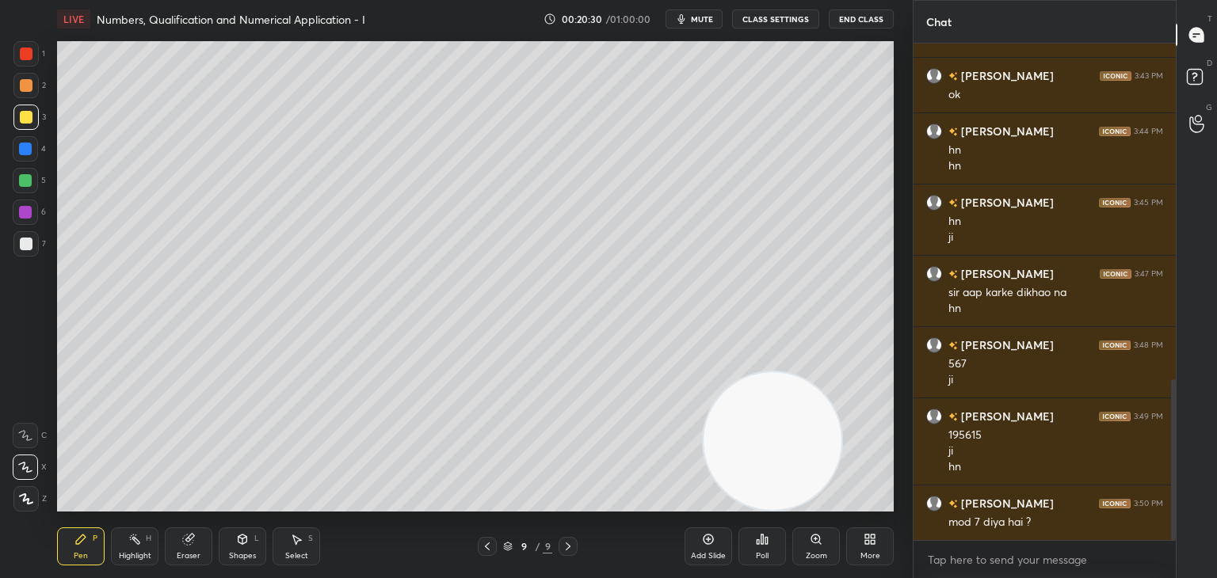
click at [185, 539] on icon at bounding box center [188, 540] width 10 height 10
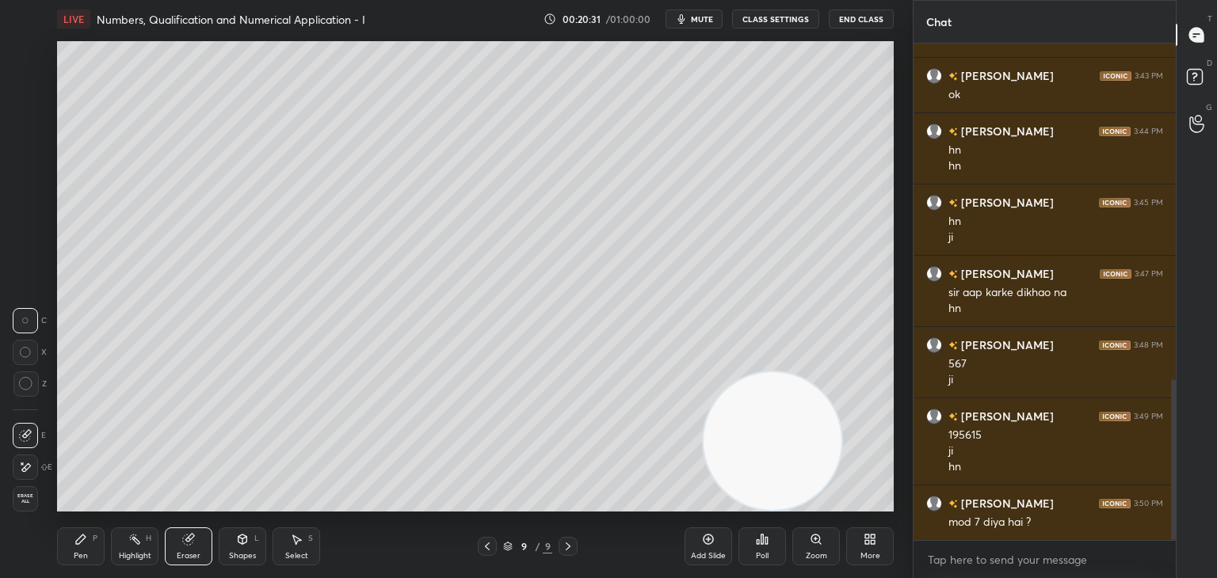
click at [28, 461] on icon at bounding box center [25, 467] width 13 height 13
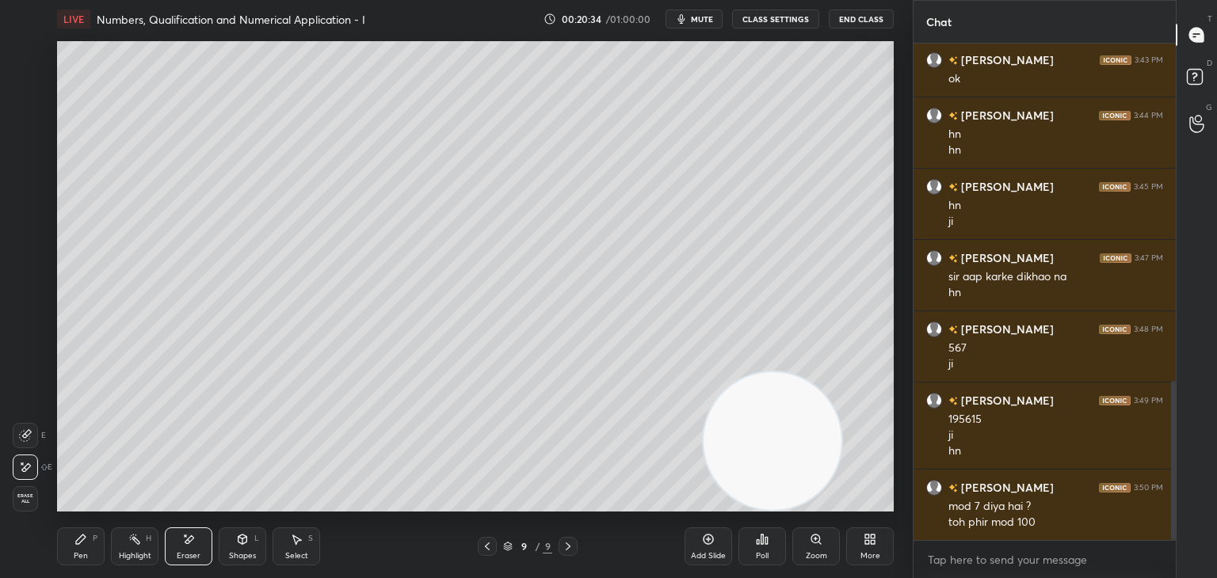
click at [79, 539] on icon at bounding box center [81, 540] width 10 height 10
click at [36, 239] on div at bounding box center [25, 243] width 25 height 25
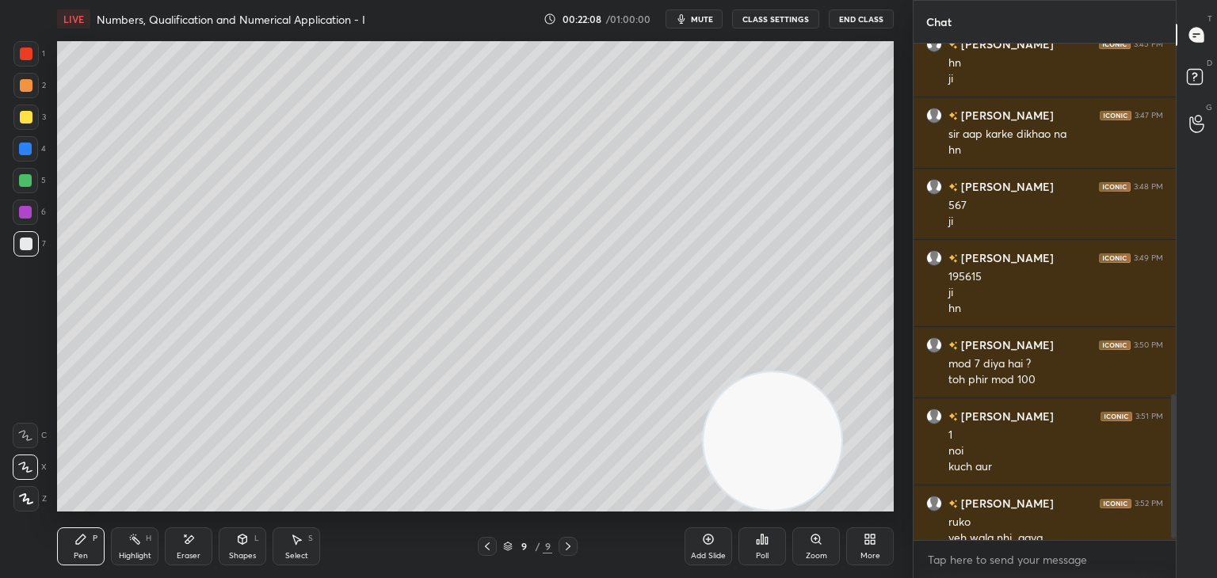
scroll to position [1215, 0]
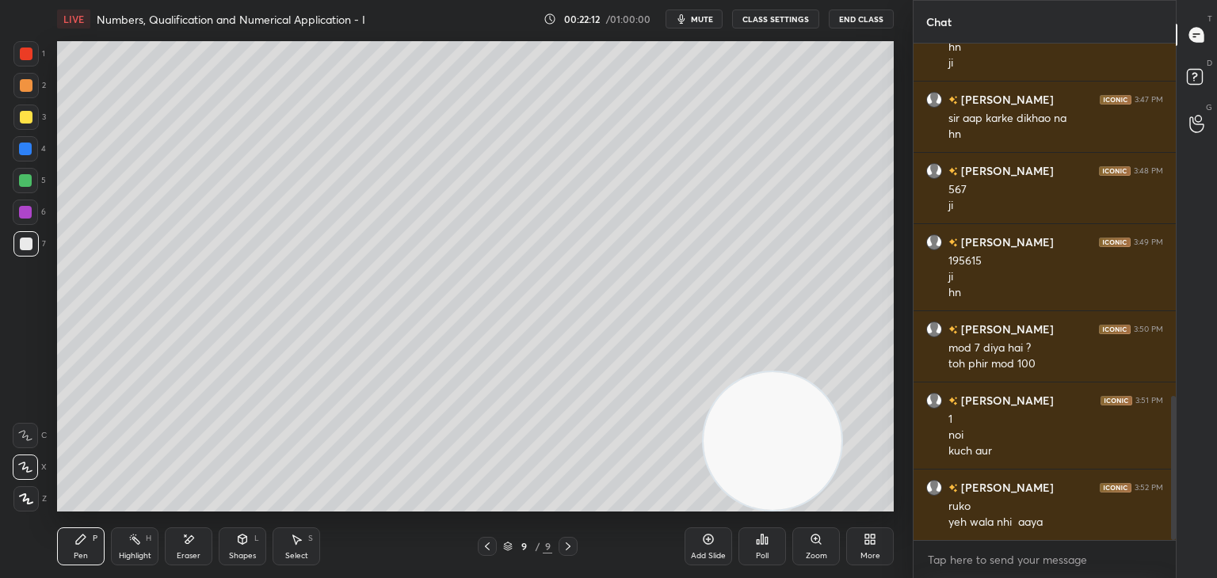
drag, startPoint x: 192, startPoint y: 535, endPoint x: 182, endPoint y: 536, distance: 9.5
click at [185, 538] on icon at bounding box center [188, 539] width 13 height 13
click at [79, 555] on div "Pen" at bounding box center [81, 556] width 14 height 8
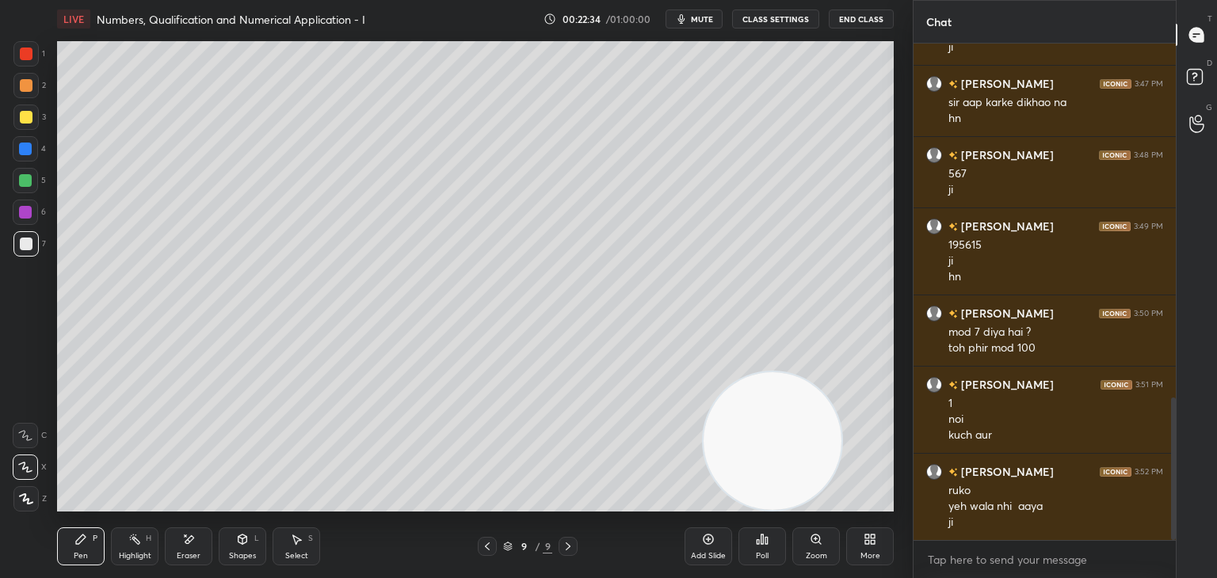
scroll to position [1247, 0]
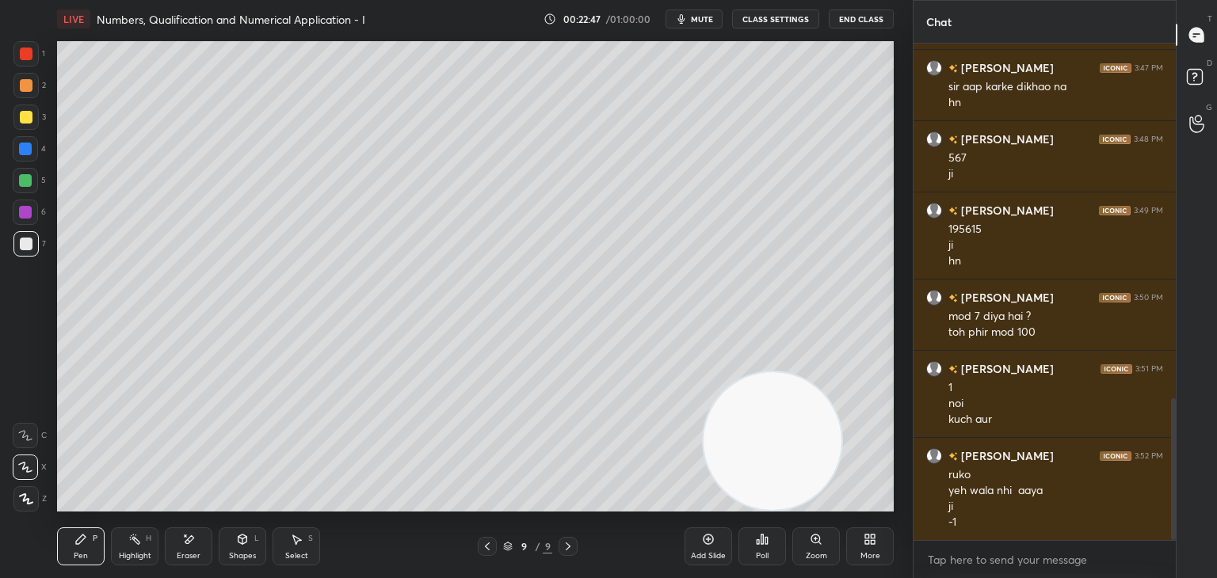
click at [32, 117] on div at bounding box center [25, 117] width 25 height 25
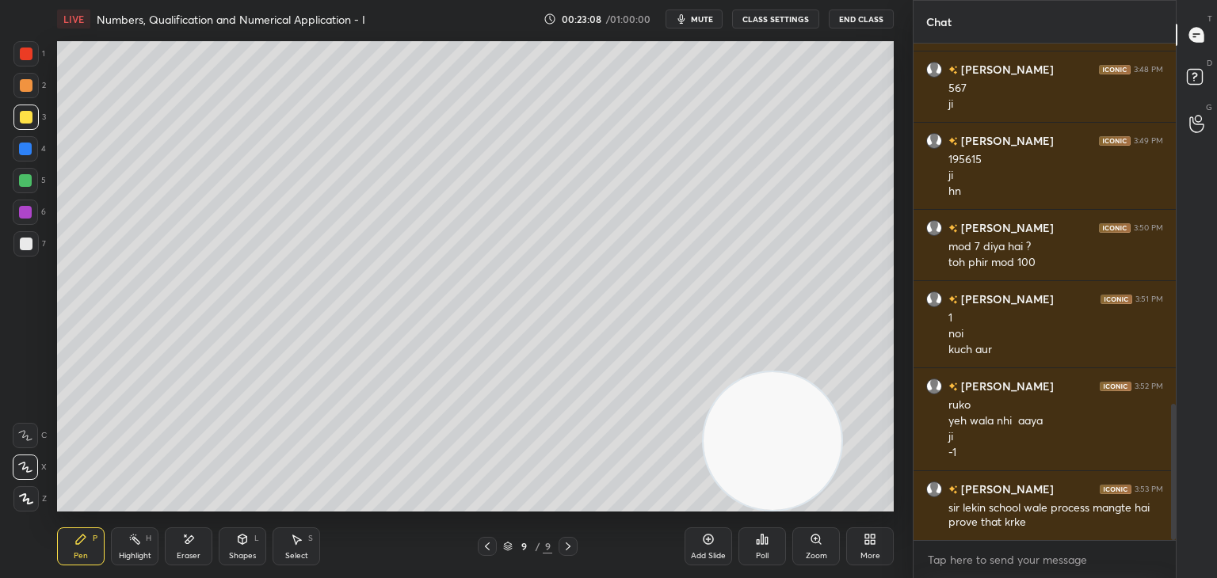
click at [185, 550] on div "Eraser" at bounding box center [189, 547] width 48 height 38
click at [76, 548] on div "Pen P" at bounding box center [81, 547] width 48 height 38
click at [32, 242] on div at bounding box center [25, 243] width 25 height 25
click at [178, 546] on div "Eraser" at bounding box center [189, 547] width 48 height 38
click at [87, 551] on div "Pen P" at bounding box center [81, 547] width 48 height 38
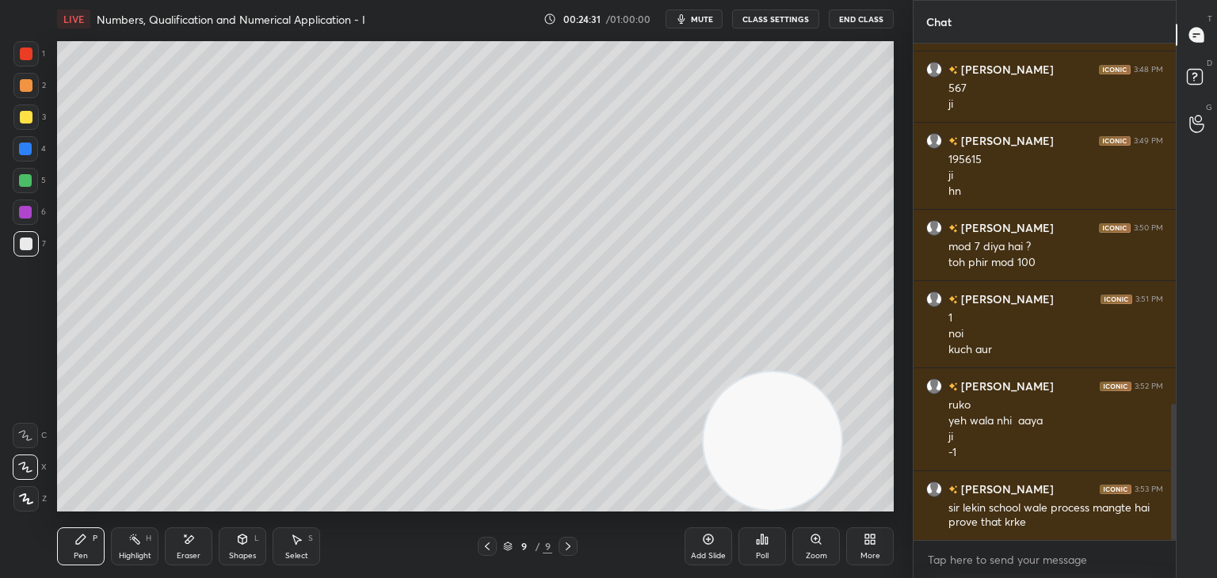
scroll to position [1372, 0]
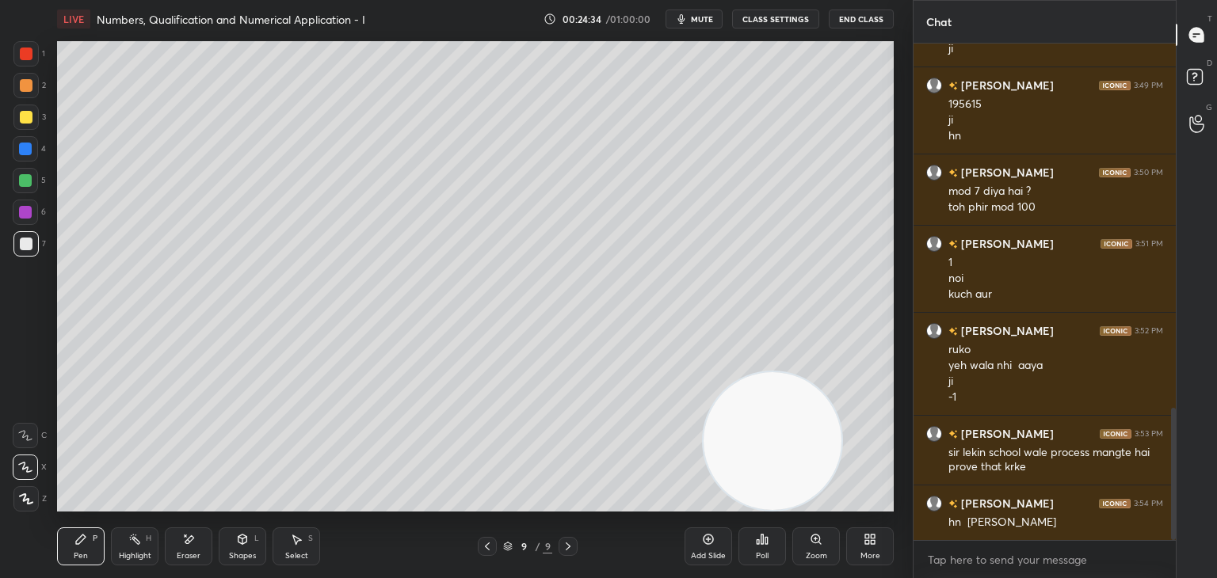
click at [700, 16] on span "mute" at bounding box center [702, 18] width 22 height 11
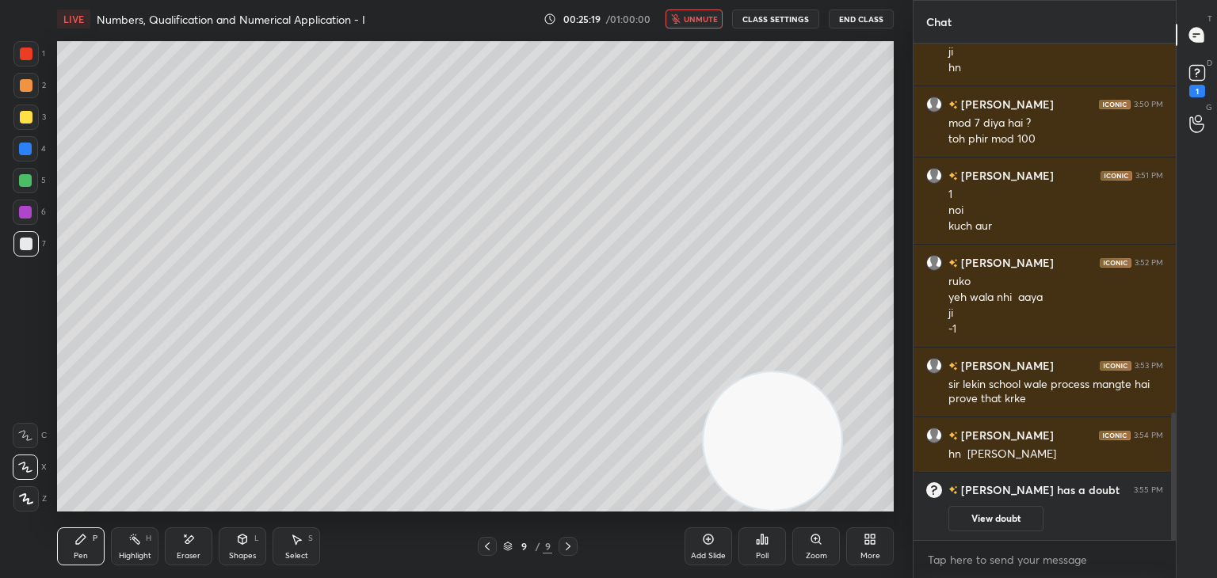
drag, startPoint x: 969, startPoint y: 508, endPoint x: 977, endPoint y: 492, distance: 17.4
click at [966, 508] on button "View doubt" at bounding box center [995, 518] width 95 height 25
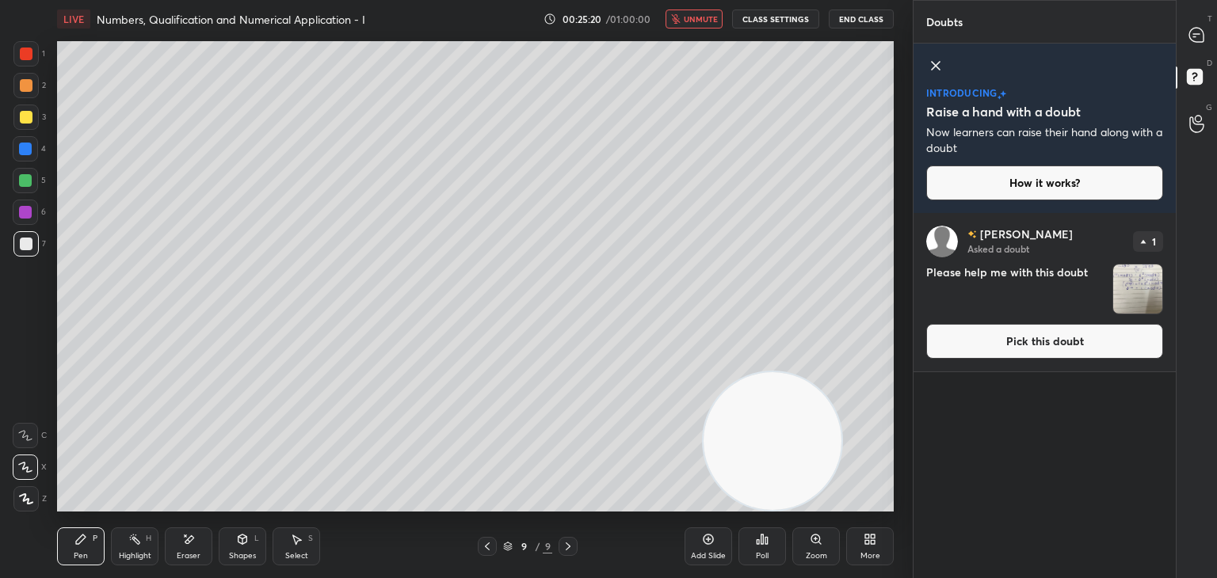
click at [934, 74] on icon at bounding box center [935, 65] width 19 height 19
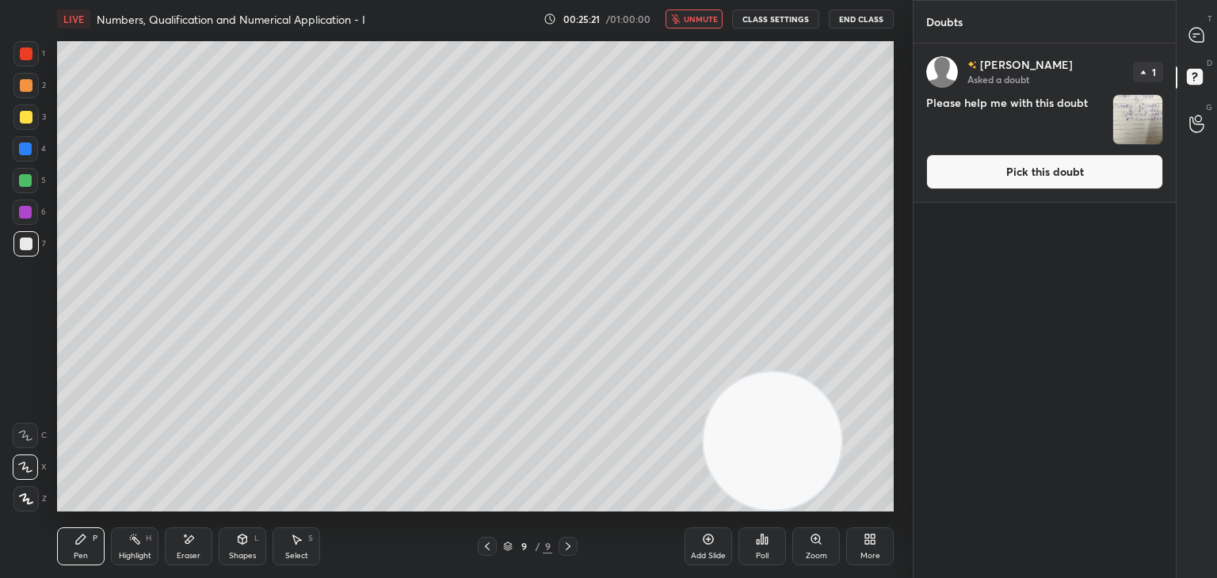
scroll to position [530, 257]
click at [1000, 175] on button "Pick this doubt" at bounding box center [1044, 171] width 237 height 35
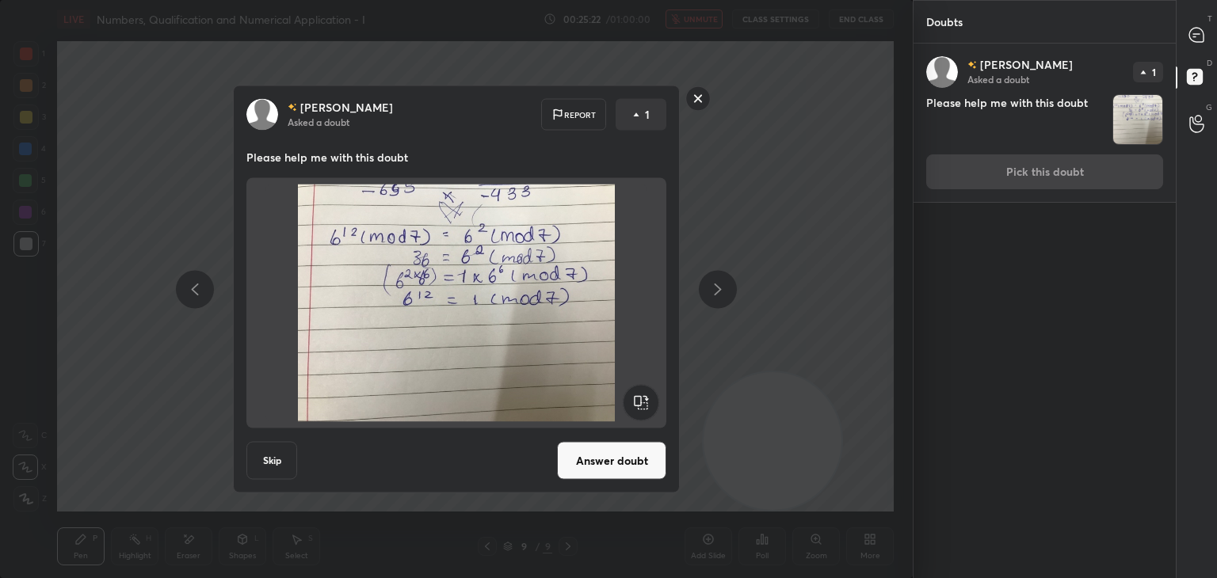
click at [587, 457] on button "Answer doubt" at bounding box center [611, 461] width 109 height 38
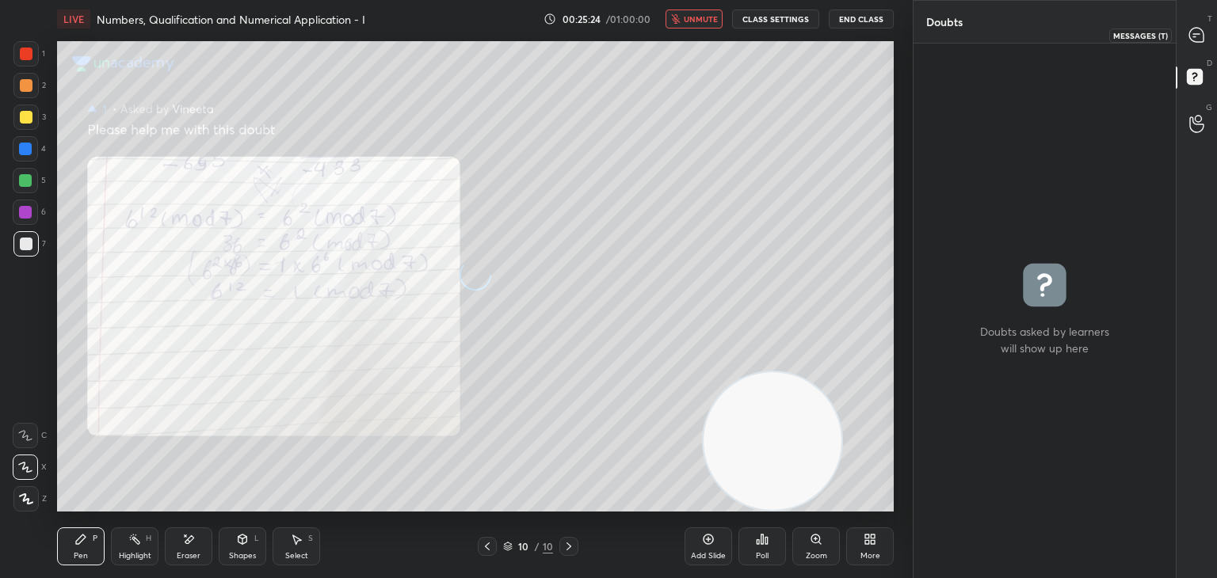
click at [1198, 39] on icon at bounding box center [1196, 35] width 14 height 14
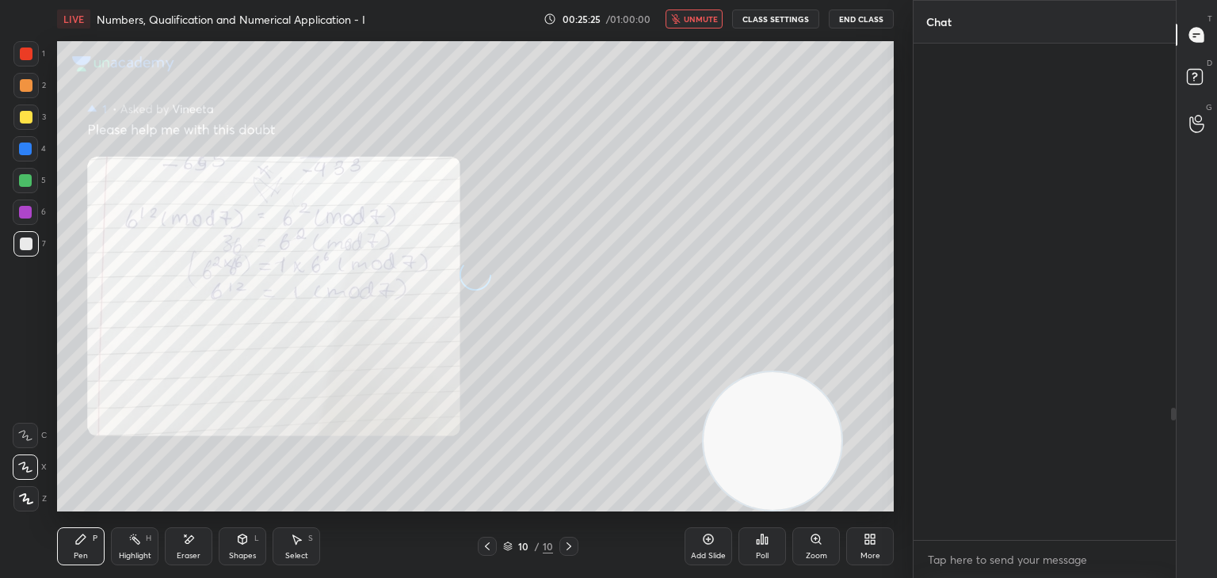
scroll to position [492, 257]
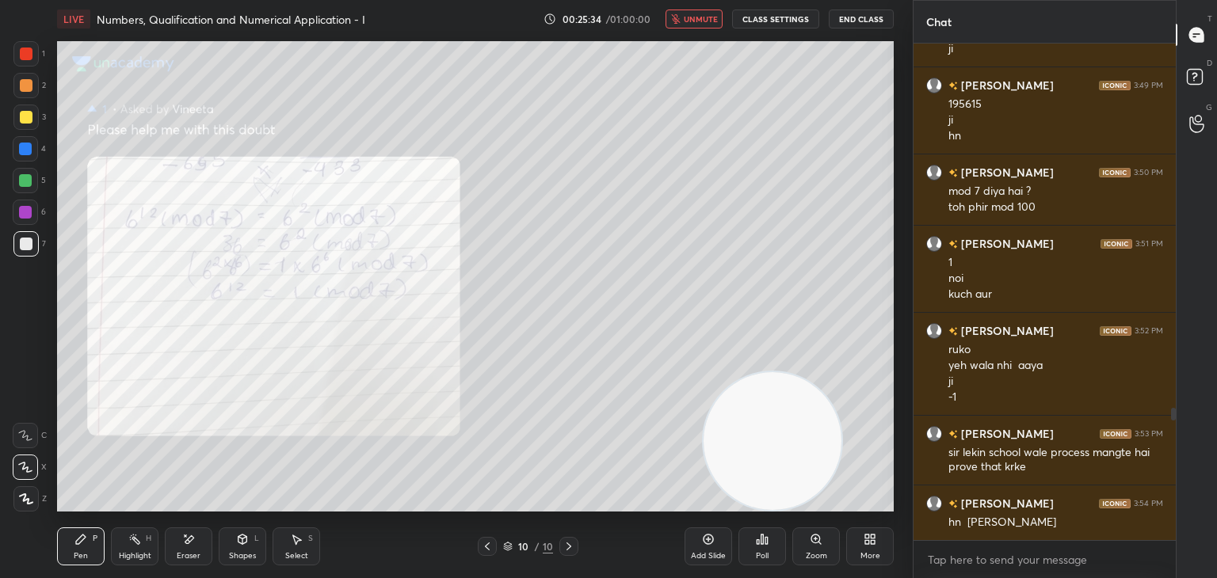
click at [692, 14] on span "unmute" at bounding box center [701, 18] width 34 height 11
click at [485, 551] on icon at bounding box center [487, 546] width 13 height 13
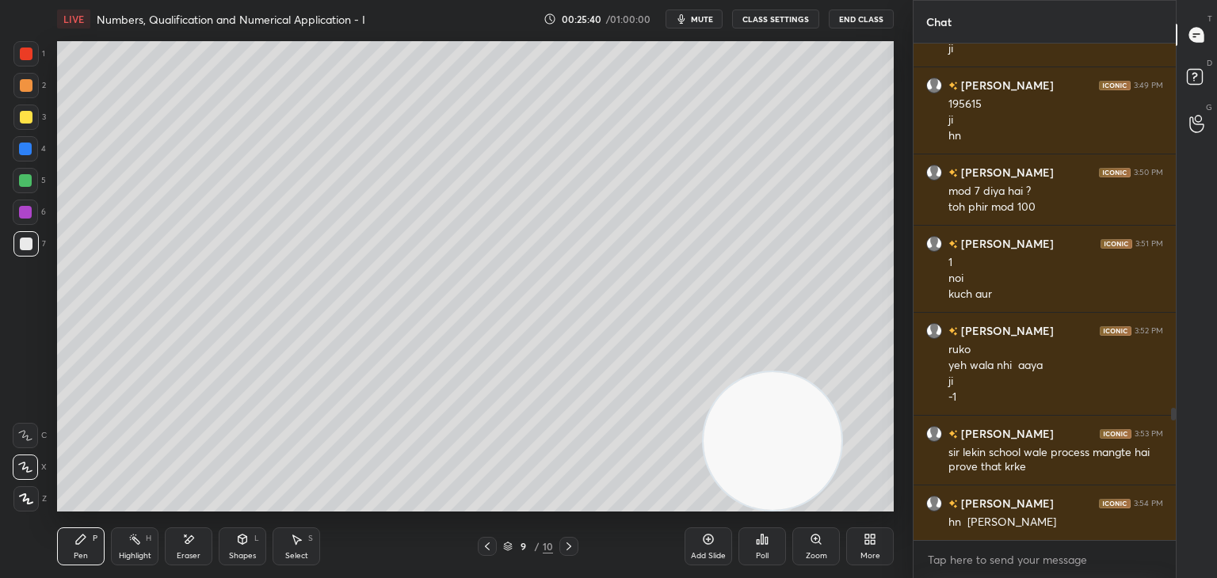
drag, startPoint x: 187, startPoint y: 549, endPoint x: 187, endPoint y: 539, distance: 9.5
click at [189, 546] on div "Eraser" at bounding box center [189, 547] width 48 height 38
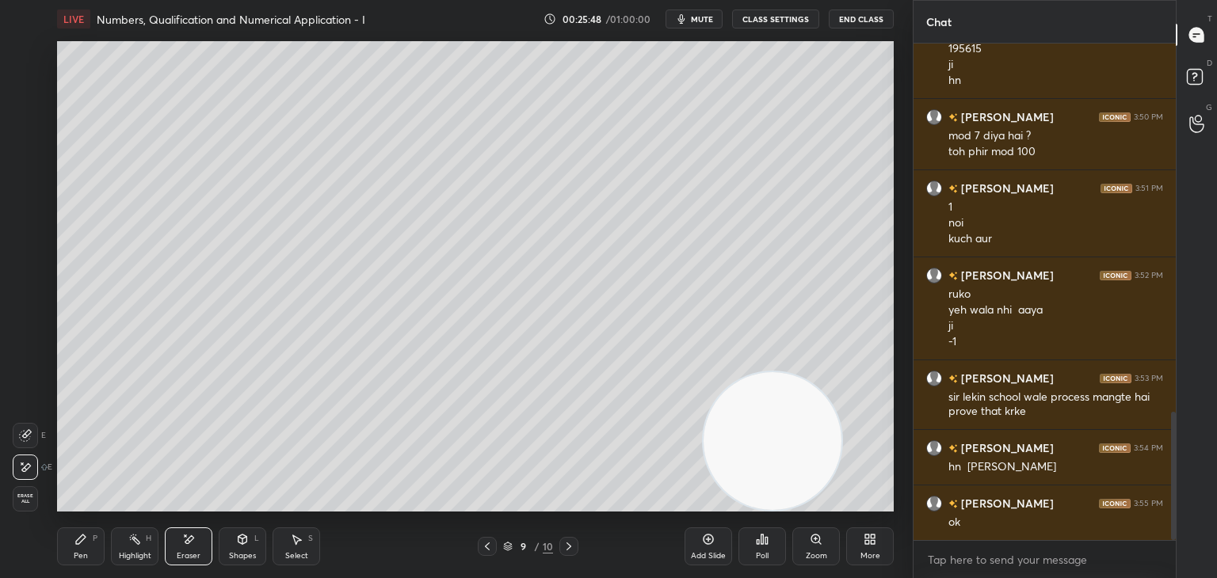
drag, startPoint x: 77, startPoint y: 552, endPoint x: 73, endPoint y: 545, distance: 8.2
click at [76, 552] on div "Pen" at bounding box center [81, 556] width 14 height 8
click at [489, 547] on div at bounding box center [487, 546] width 19 height 19
click at [562, 543] on div at bounding box center [568, 546] width 19 height 19
click at [568, 545] on icon at bounding box center [568, 546] width 13 height 13
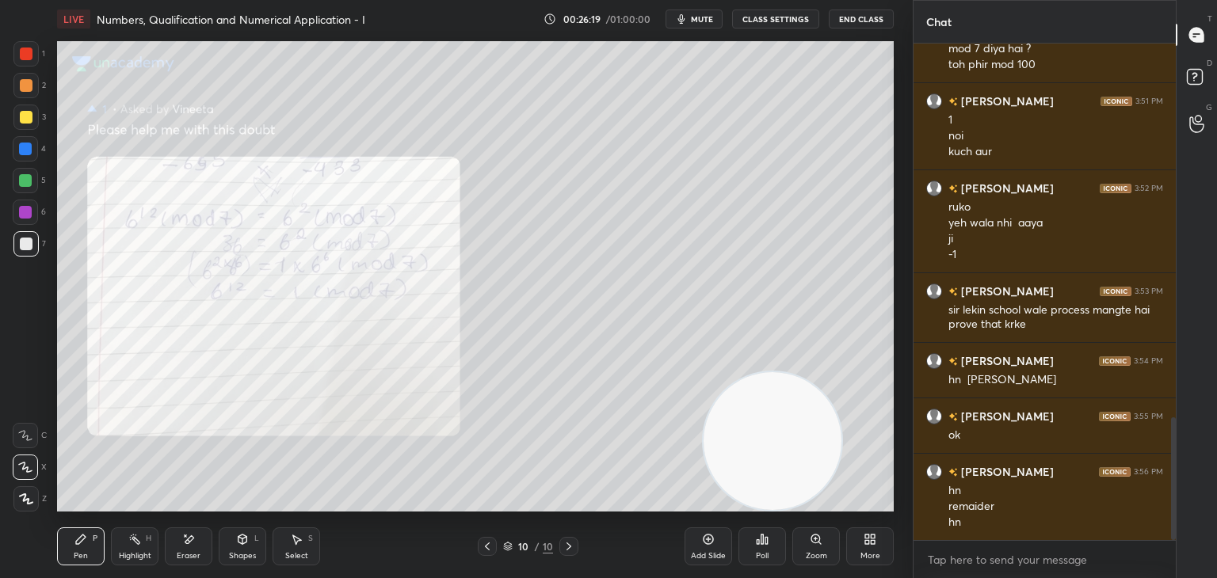
scroll to position [1530, 0]
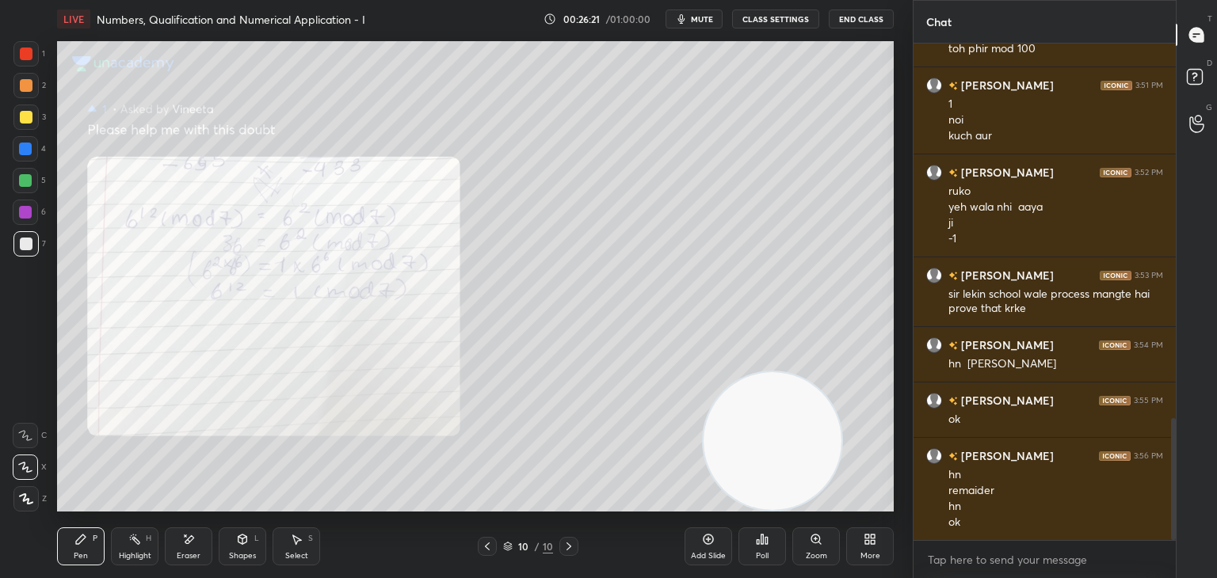
click at [565, 546] on icon at bounding box center [568, 546] width 13 height 13
click at [489, 547] on icon at bounding box center [487, 546] width 13 height 13
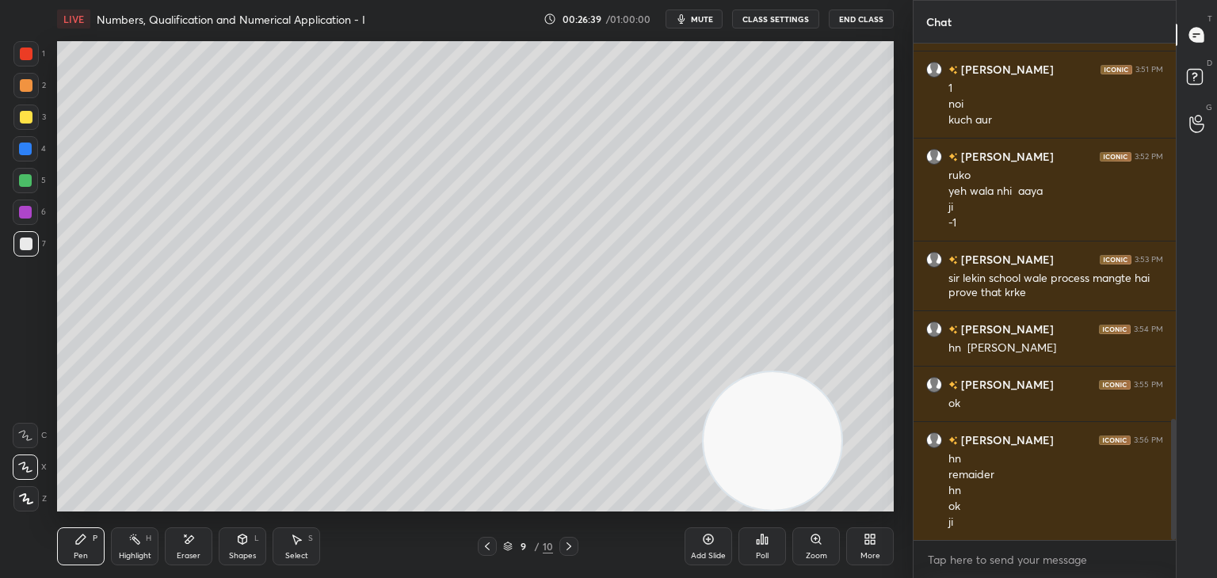
scroll to position [1562, 0]
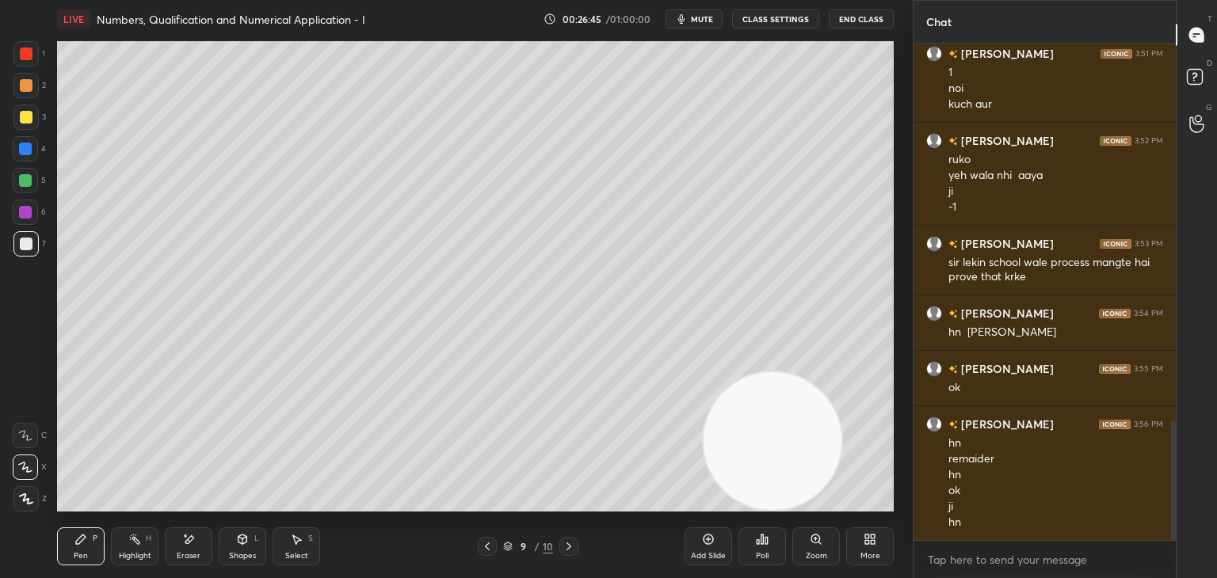
click at [567, 547] on icon at bounding box center [568, 546] width 13 height 13
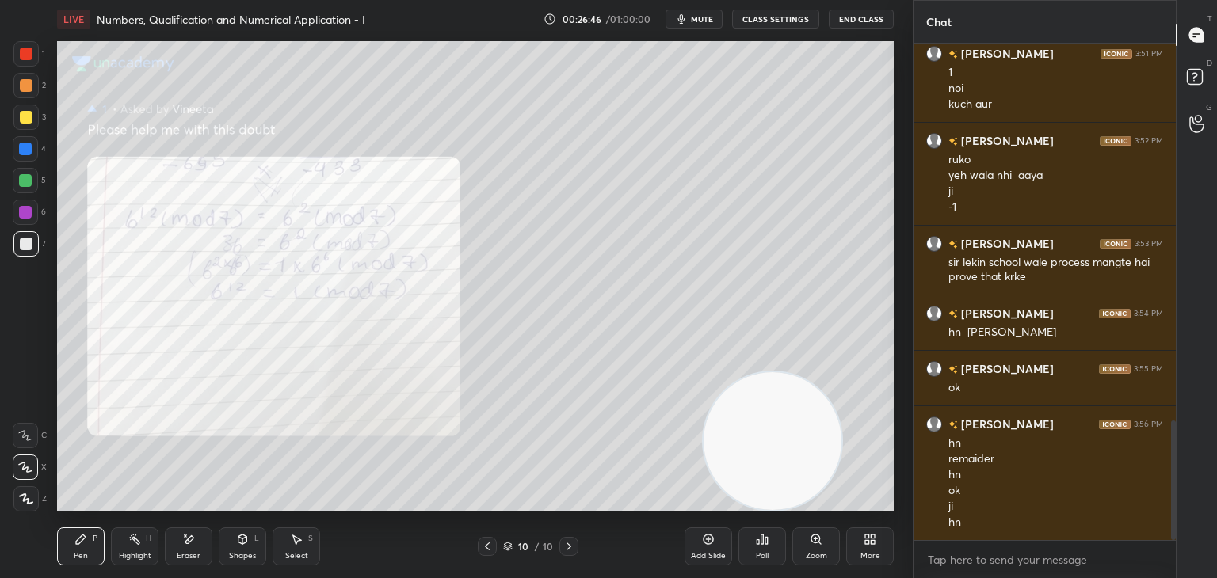
drag, startPoint x: 706, startPoint y: 547, endPoint x: 695, endPoint y: 541, distance: 11.7
click at [704, 544] on div "Add Slide" at bounding box center [708, 547] width 48 height 38
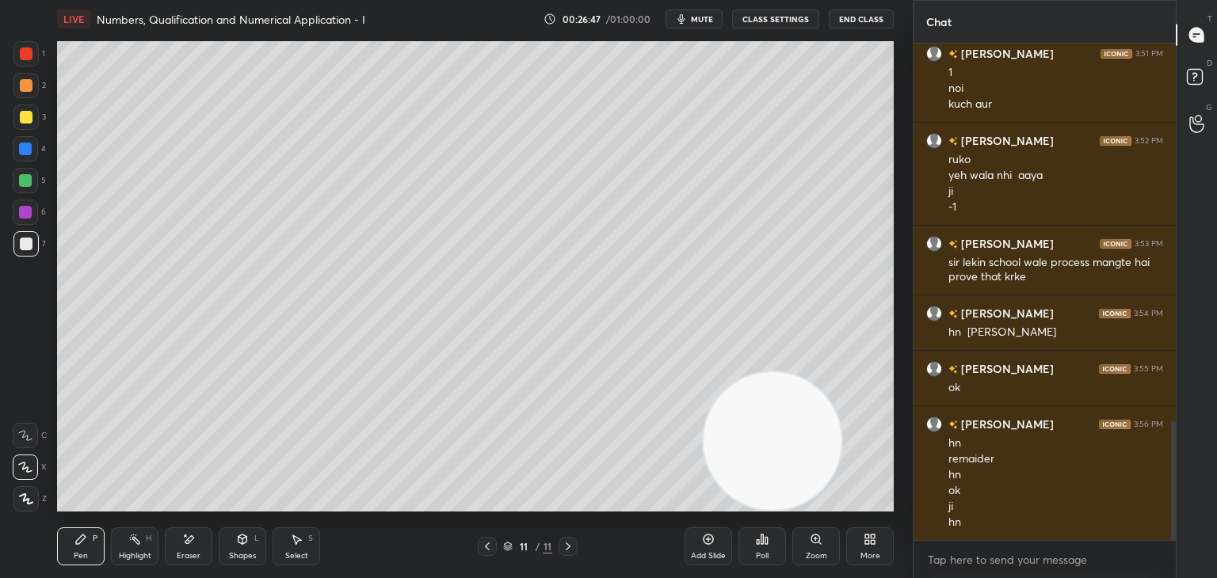
click at [29, 112] on div at bounding box center [25, 117] width 25 height 25
click at [185, 537] on icon at bounding box center [188, 539] width 13 height 13
drag, startPoint x: 89, startPoint y: 552, endPoint x: 91, endPoint y: 524, distance: 28.6
click at [88, 550] on div "Pen P" at bounding box center [81, 547] width 48 height 38
click at [26, 242] on div at bounding box center [26, 244] width 13 height 13
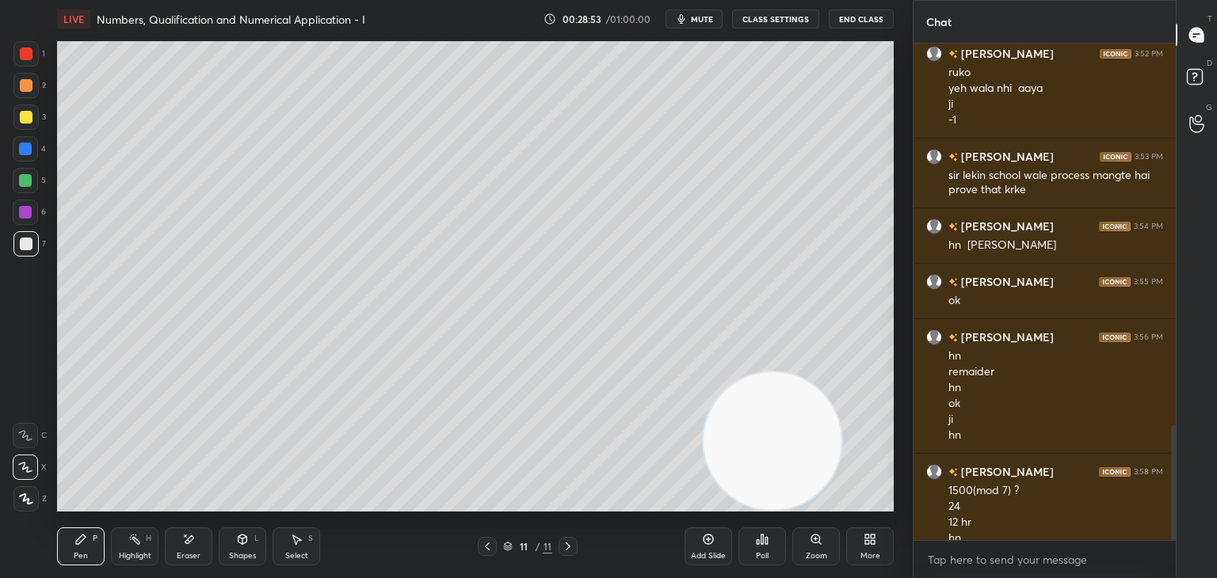
scroll to position [1665, 0]
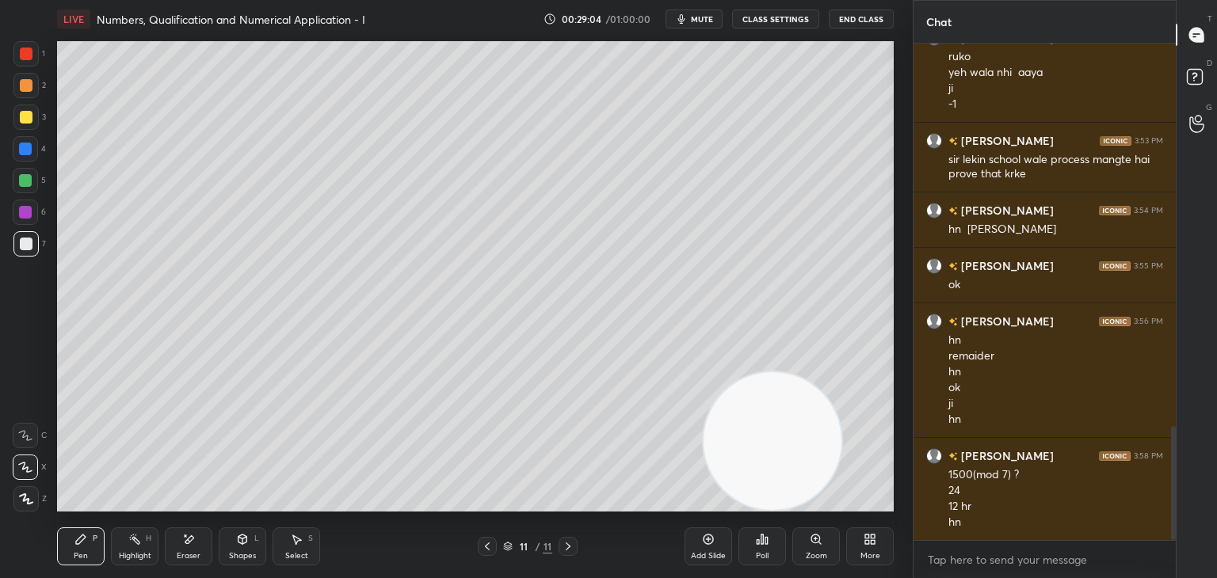
drag, startPoint x: 709, startPoint y: 536, endPoint x: 672, endPoint y: 513, distance: 43.1
click at [702, 537] on icon at bounding box center [708, 539] width 13 height 13
click at [20, 120] on div at bounding box center [26, 117] width 13 height 13
click at [32, 247] on div at bounding box center [25, 243] width 25 height 25
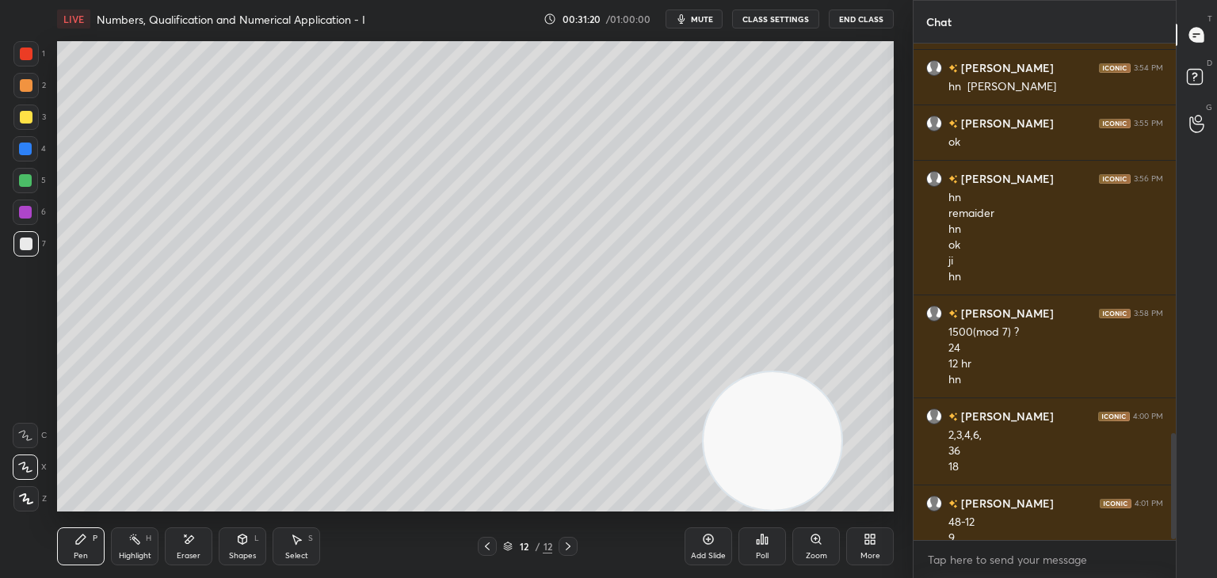
scroll to position [1823, 0]
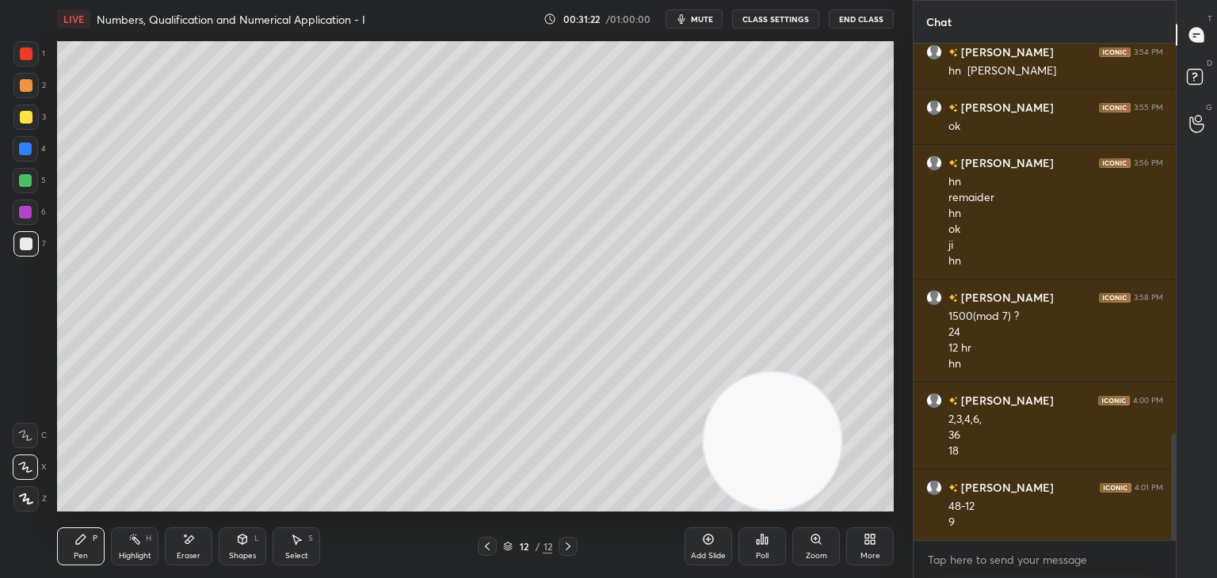
click at [192, 543] on icon at bounding box center [188, 539] width 13 height 13
click at [97, 546] on div "Pen P" at bounding box center [81, 547] width 48 height 38
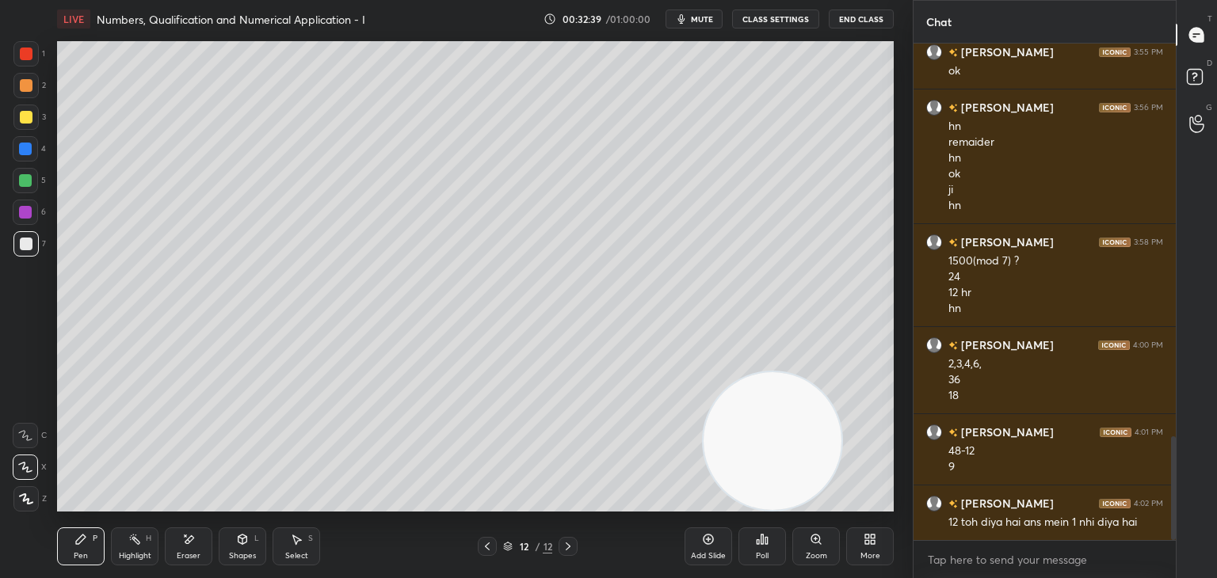
drag, startPoint x: 202, startPoint y: 558, endPoint x: 207, endPoint y: 533, distance: 25.8
click at [200, 554] on div "Eraser" at bounding box center [189, 547] width 48 height 38
drag, startPoint x: 79, startPoint y: 547, endPoint x: 78, endPoint y: 539, distance: 8.1
click at [78, 544] on div "Pen P" at bounding box center [81, 547] width 48 height 38
click at [193, 527] on div "Pen P Highlight H Eraser Shapes L Select S 12 / 12 Add Slide Poll Zoom More" at bounding box center [475, 546] width 836 height 63
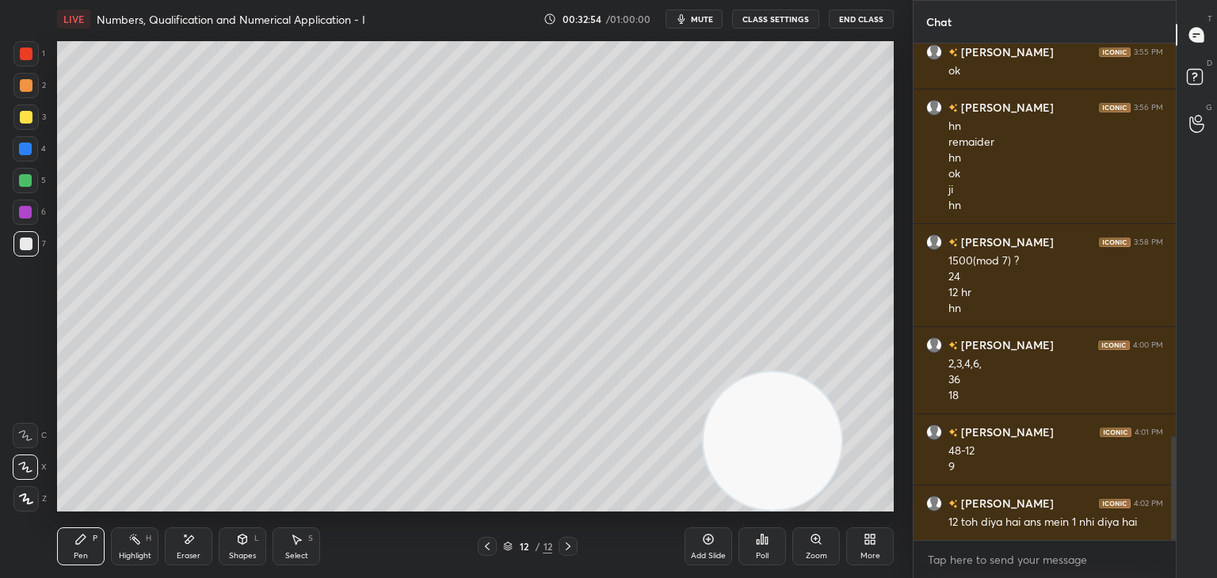
drag, startPoint x: 187, startPoint y: 544, endPoint x: 177, endPoint y: 512, distance: 33.1
click at [182, 543] on icon at bounding box center [188, 539] width 13 height 13
drag, startPoint x: 89, startPoint y: 560, endPoint x: 97, endPoint y: 546, distance: 16.3
click at [82, 550] on div "Pen P" at bounding box center [81, 547] width 48 height 38
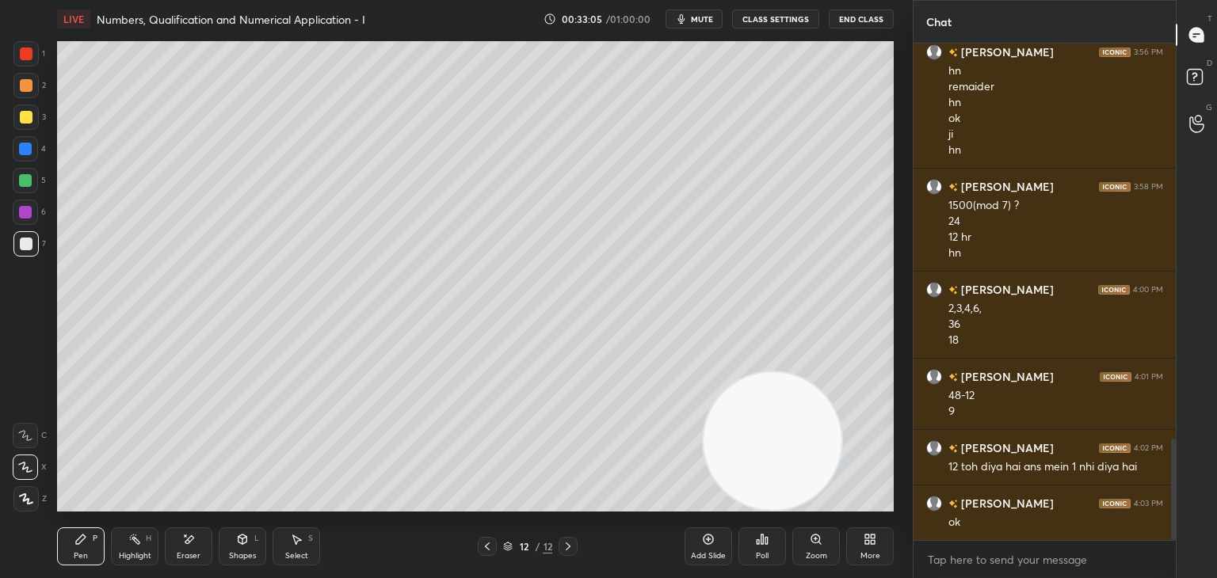
click at [716, 549] on div "Add Slide" at bounding box center [708, 547] width 48 height 38
click at [32, 121] on div at bounding box center [25, 117] width 25 height 25
drag, startPoint x: 25, startPoint y: 244, endPoint x: 5, endPoint y: 234, distance: 22.7
click at [24, 244] on div at bounding box center [26, 244] width 13 height 13
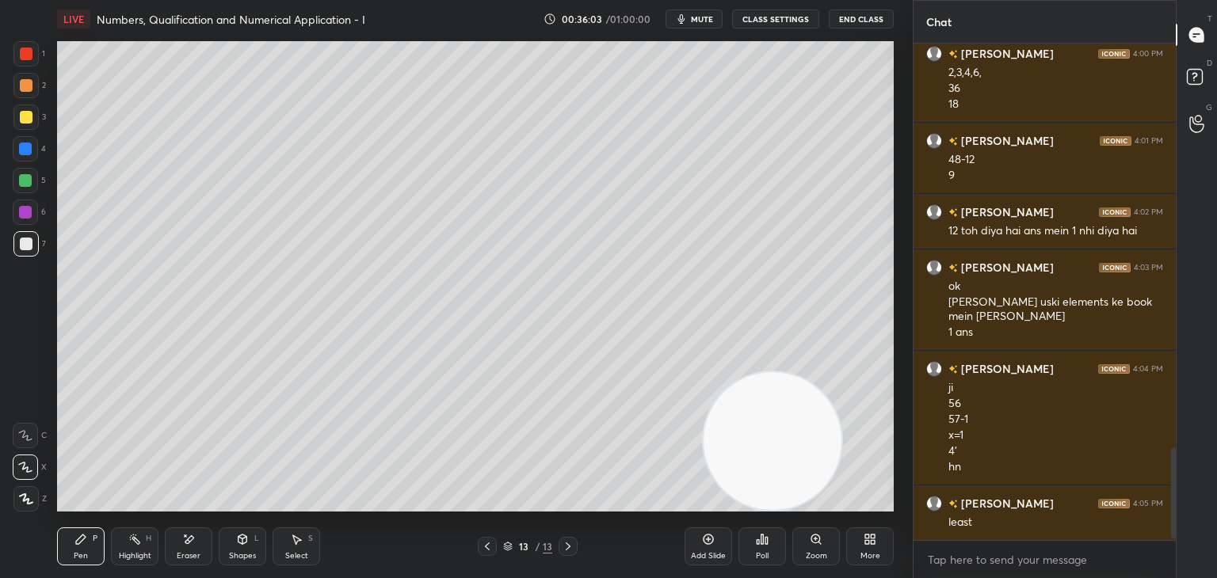
scroll to position [2226, 0]
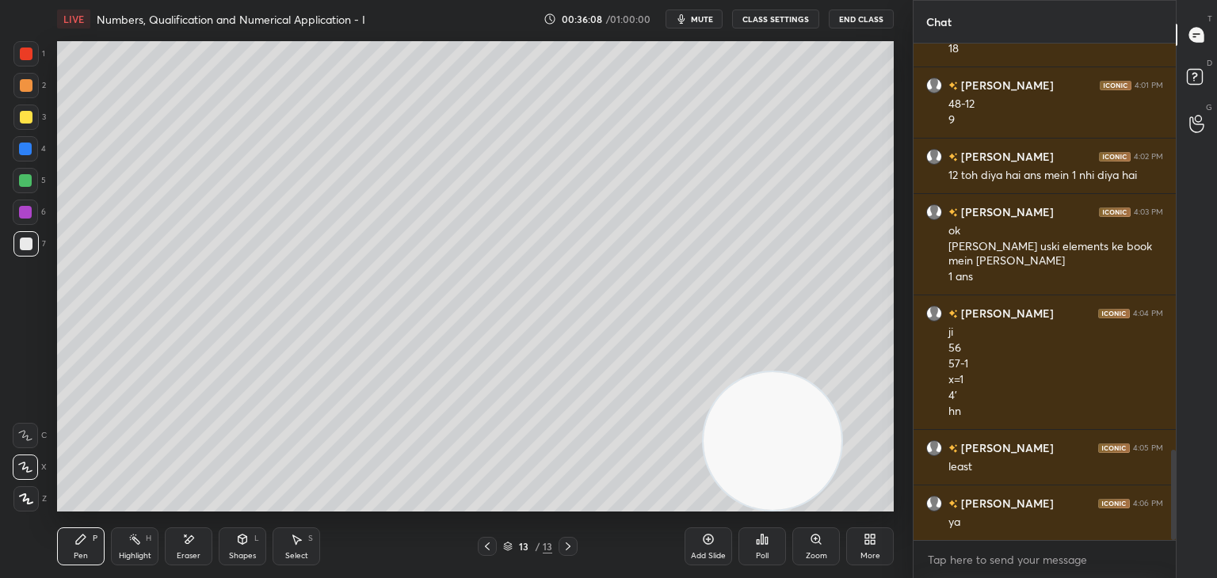
click at [707, 539] on icon at bounding box center [708, 539] width 5 height 5
drag, startPoint x: 24, startPoint y: 112, endPoint x: 16, endPoint y: 101, distance: 13.0
click at [21, 116] on div at bounding box center [26, 117] width 13 height 13
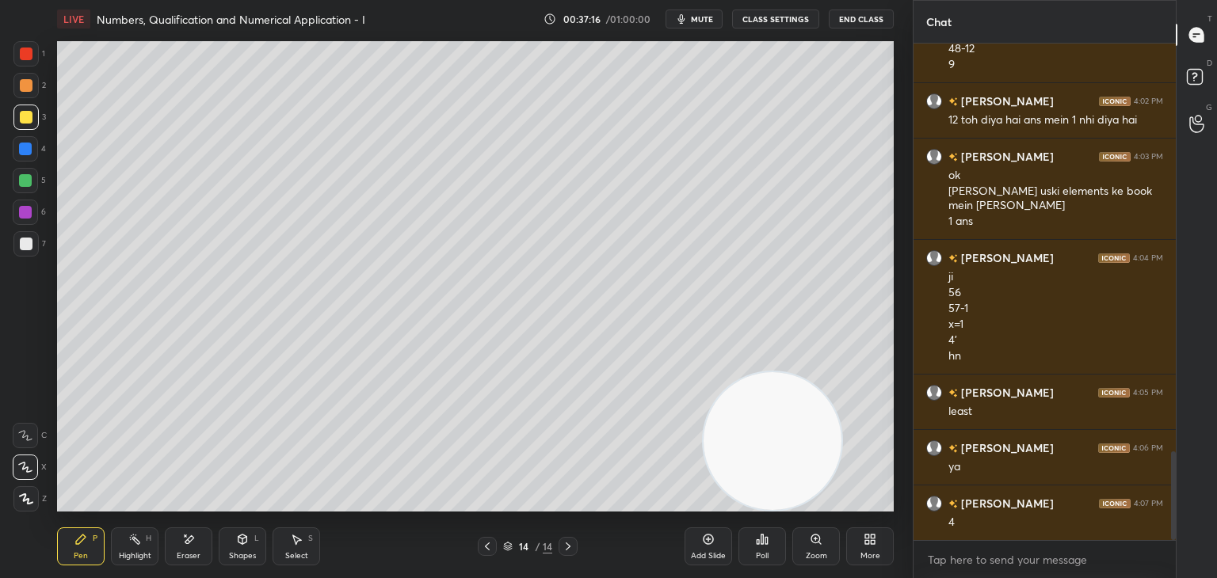
drag, startPoint x: 27, startPoint y: 246, endPoint x: 44, endPoint y: 238, distance: 18.8
click at [26, 246] on div at bounding box center [26, 244] width 13 height 13
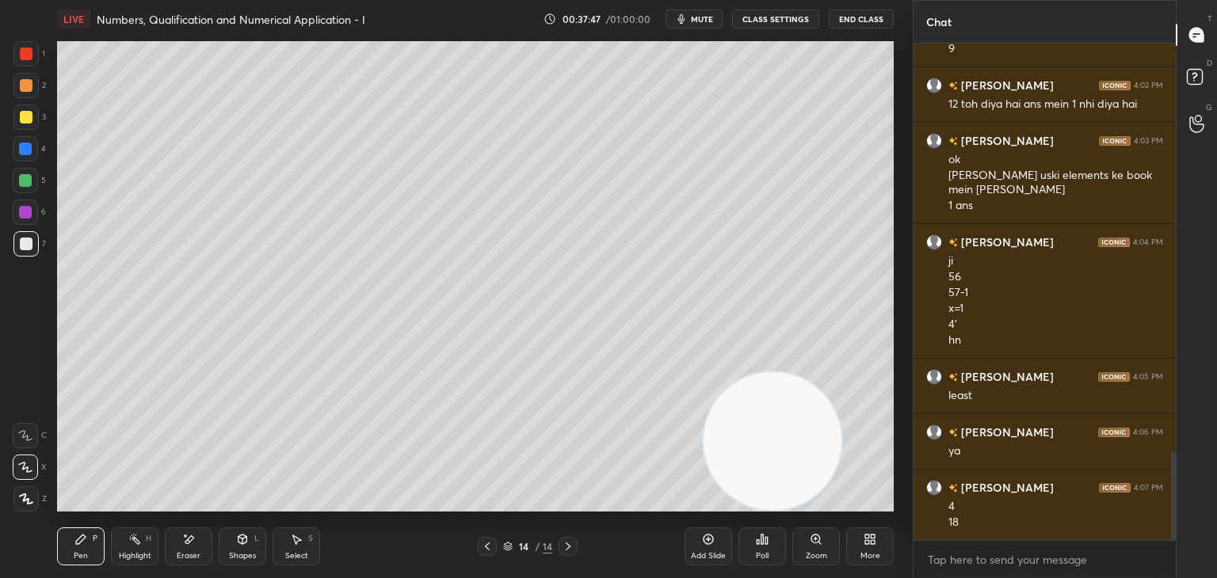
drag, startPoint x: 702, startPoint y: 555, endPoint x: 684, endPoint y: 539, distance: 23.5
click at [693, 552] on div "Add Slide" at bounding box center [708, 556] width 35 height 8
click at [29, 116] on div at bounding box center [26, 117] width 13 height 13
click at [19, 242] on div at bounding box center [25, 243] width 25 height 25
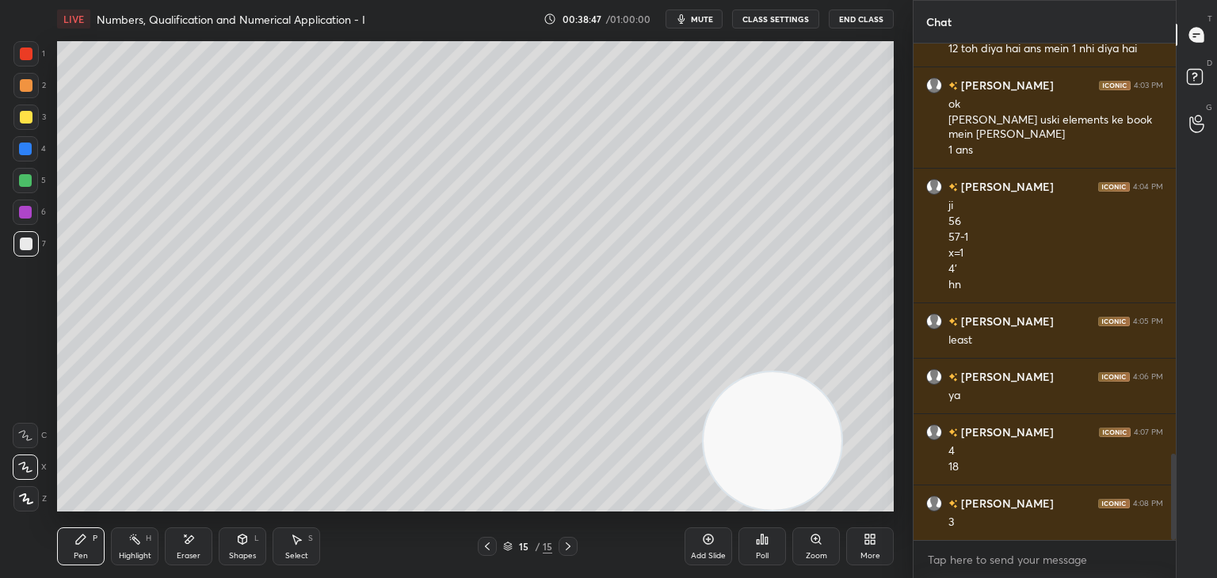
click at [31, 120] on div at bounding box center [25, 117] width 25 height 25
drag, startPoint x: 711, startPoint y: 537, endPoint x: 702, endPoint y: 535, distance: 9.8
click at [710, 536] on icon at bounding box center [708, 539] width 13 height 13
click at [25, 244] on div at bounding box center [26, 244] width 13 height 13
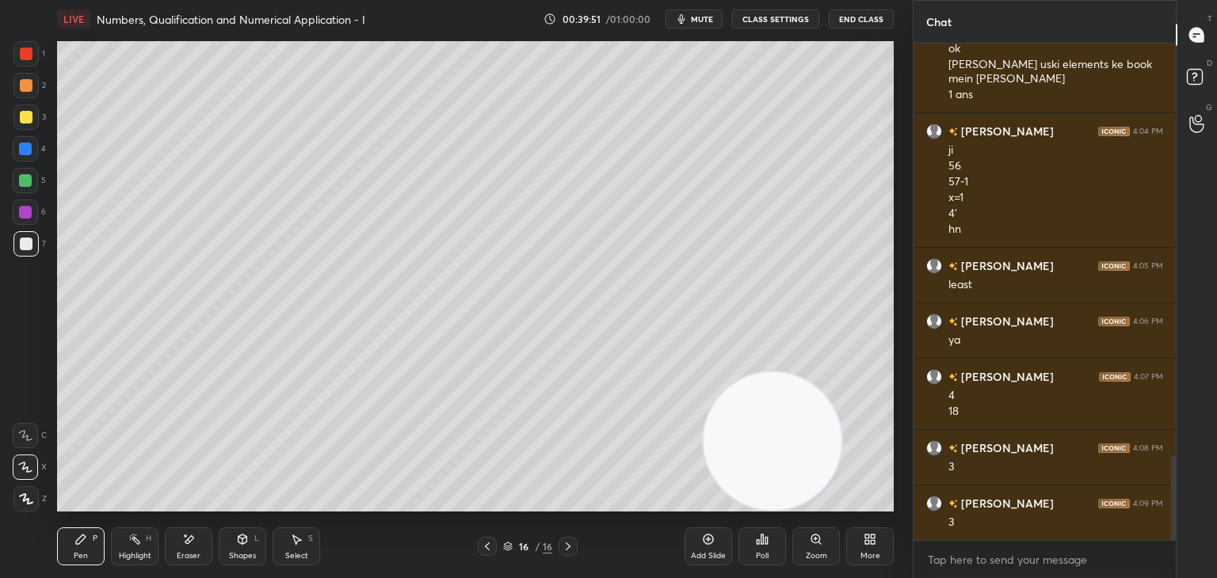
click at [703, 536] on icon at bounding box center [708, 539] width 13 height 13
click at [23, 112] on div at bounding box center [26, 117] width 13 height 13
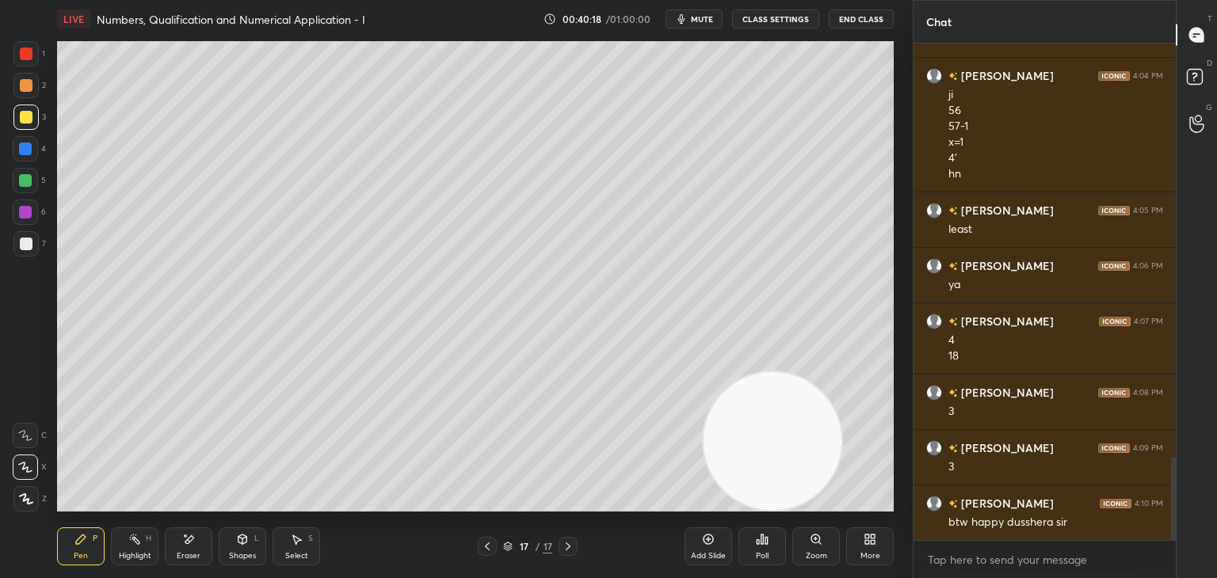
click at [698, 17] on span "mute" at bounding box center [702, 18] width 22 height 11
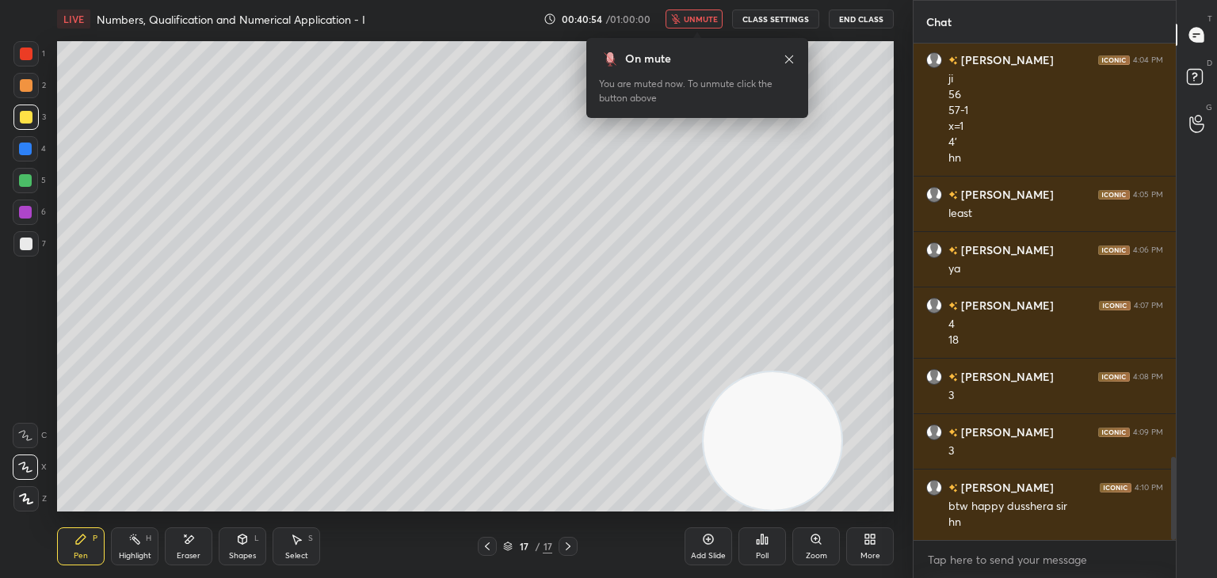
click at [790, 57] on icon at bounding box center [789, 59] width 13 height 13
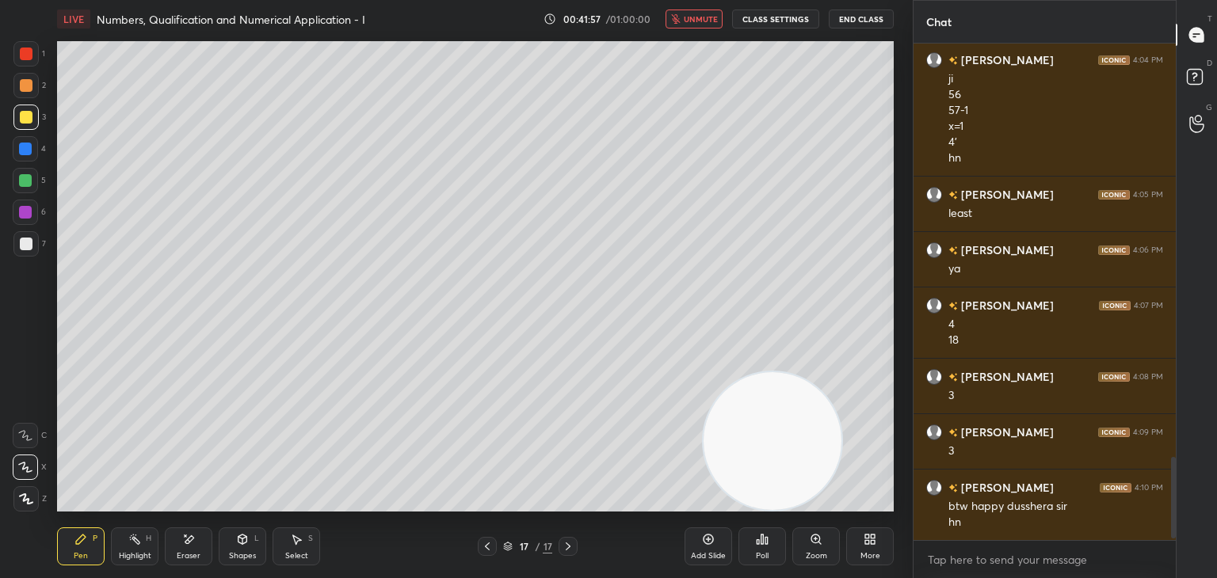
scroll to position [2535, 0]
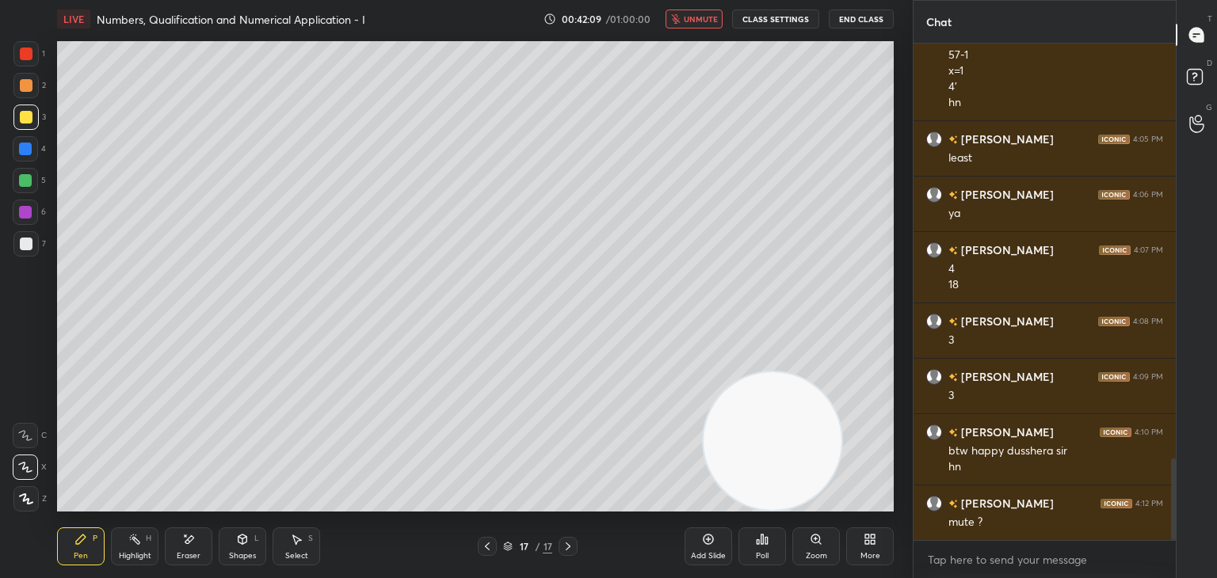
click at [697, 17] on span "unmute" at bounding box center [701, 18] width 34 height 11
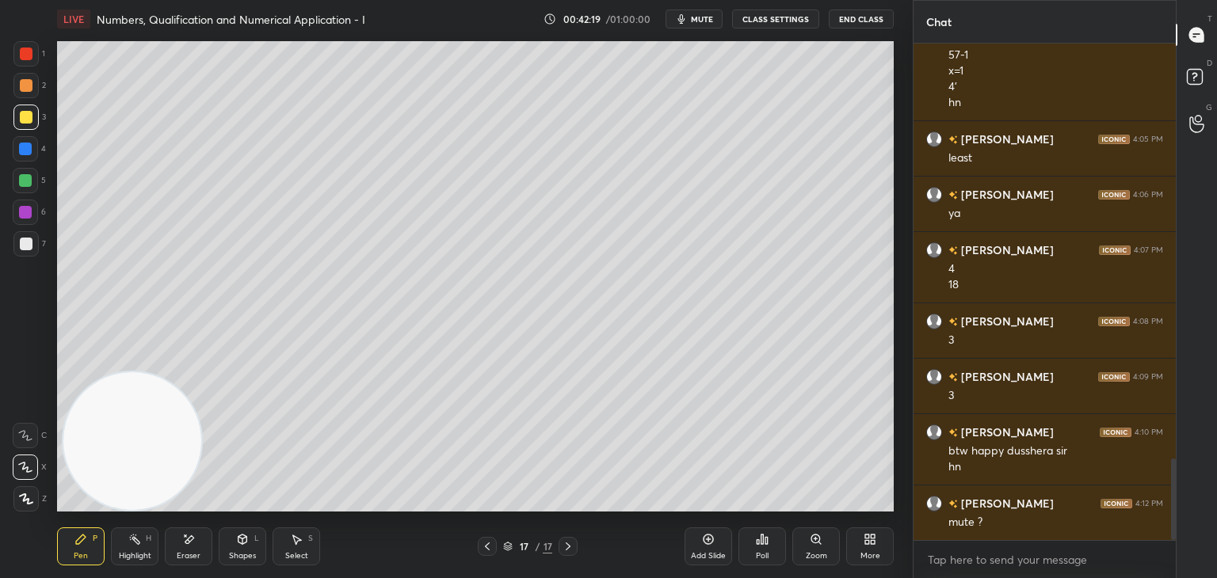
drag, startPoint x: 760, startPoint y: 453, endPoint x: 0, endPoint y: 478, distance: 760.8
click at [4, 480] on div "1 2 3 4 5 6 7 C X Z E E Erase all H H LIVE Numbers, Qualification and Numerical…" at bounding box center [450, 289] width 900 height 578
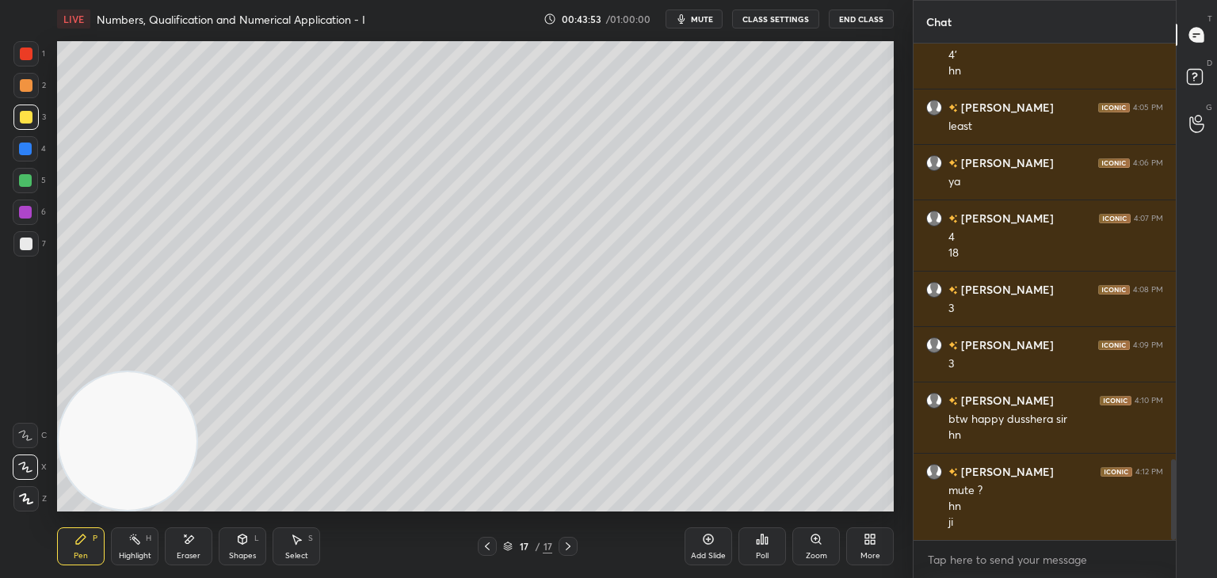
scroll to position [2622, 0]
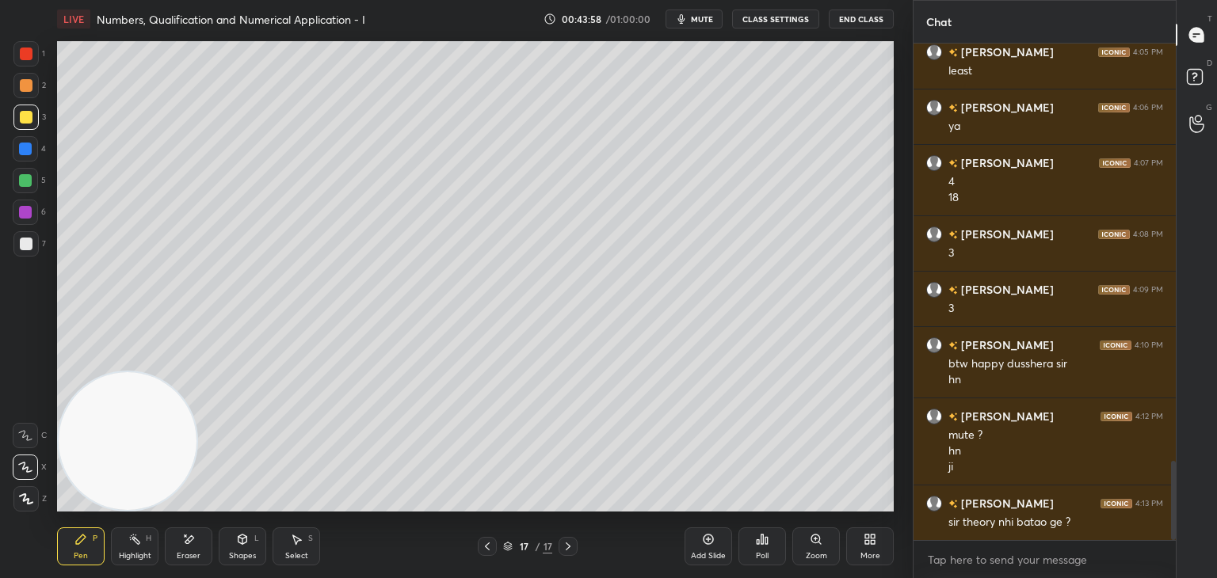
click at [28, 250] on div at bounding box center [25, 243] width 25 height 25
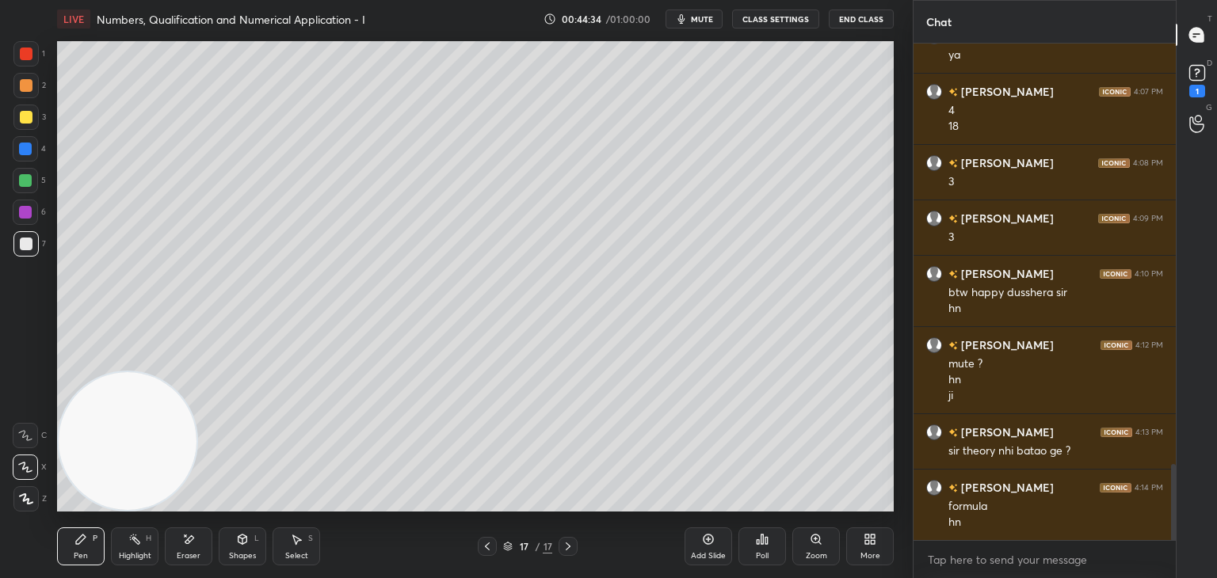
scroll to position [2761, 0]
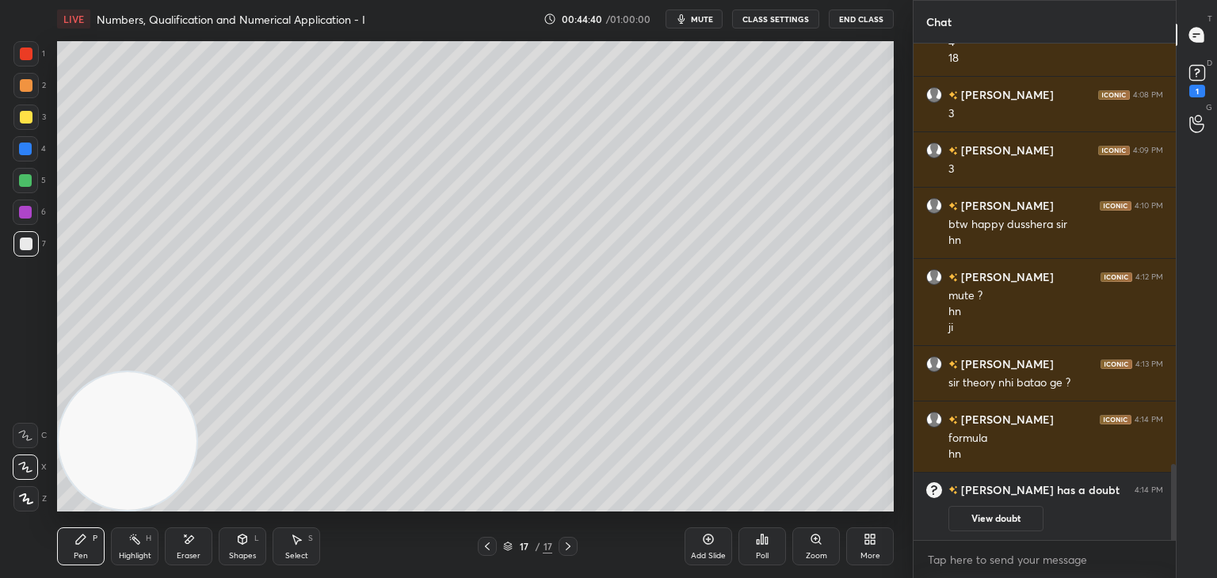
drag, startPoint x: 1008, startPoint y: 520, endPoint x: 1011, endPoint y: 503, distance: 16.9
click at [1005, 517] on button "View doubt" at bounding box center [995, 518] width 95 height 25
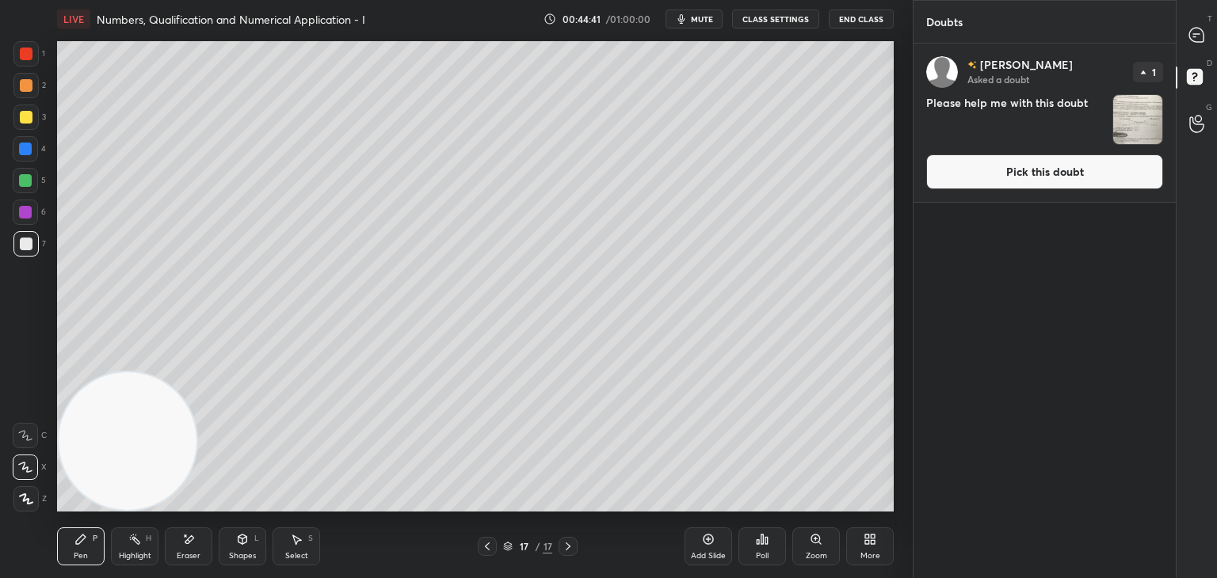
click at [1049, 178] on button "Pick this doubt" at bounding box center [1044, 171] width 237 height 35
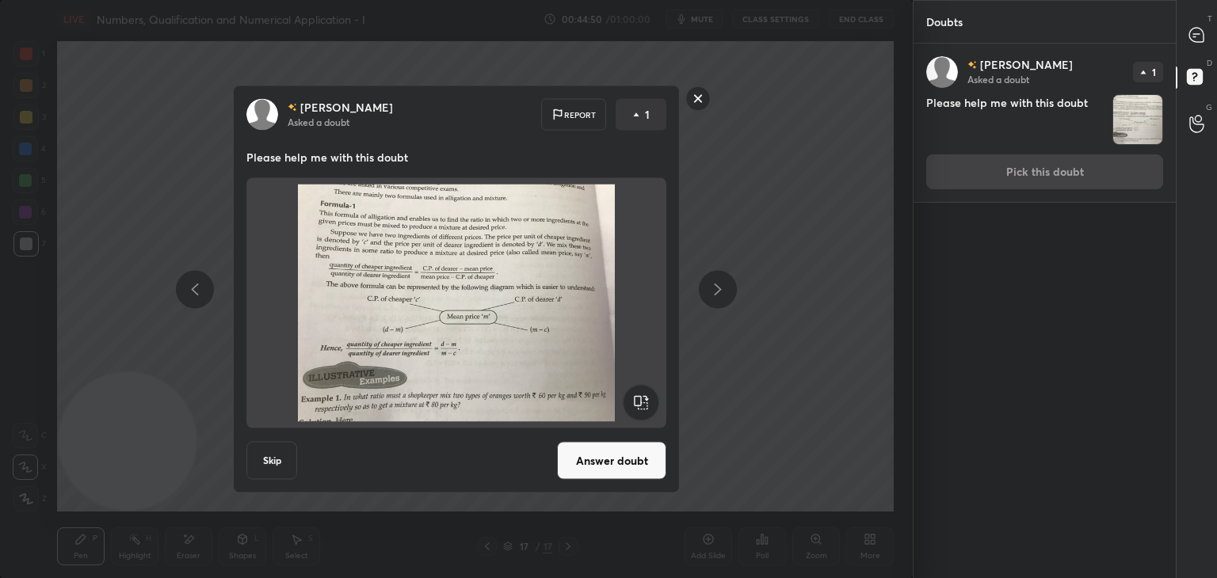
click at [592, 459] on button "Answer doubt" at bounding box center [611, 461] width 109 height 38
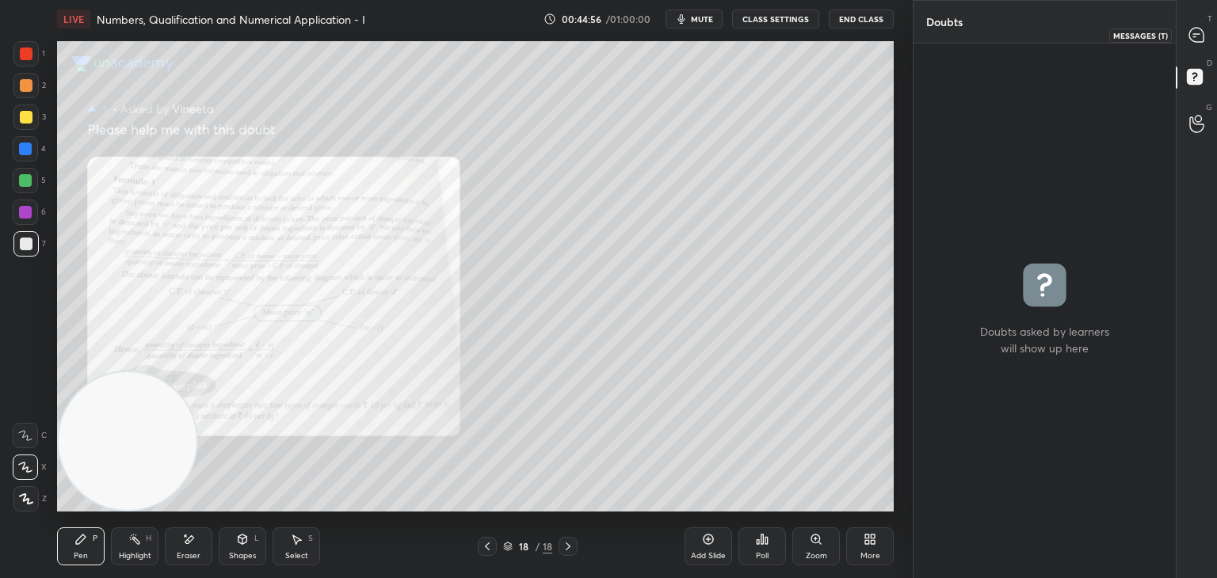
click at [1192, 36] on icon at bounding box center [1196, 35] width 17 height 17
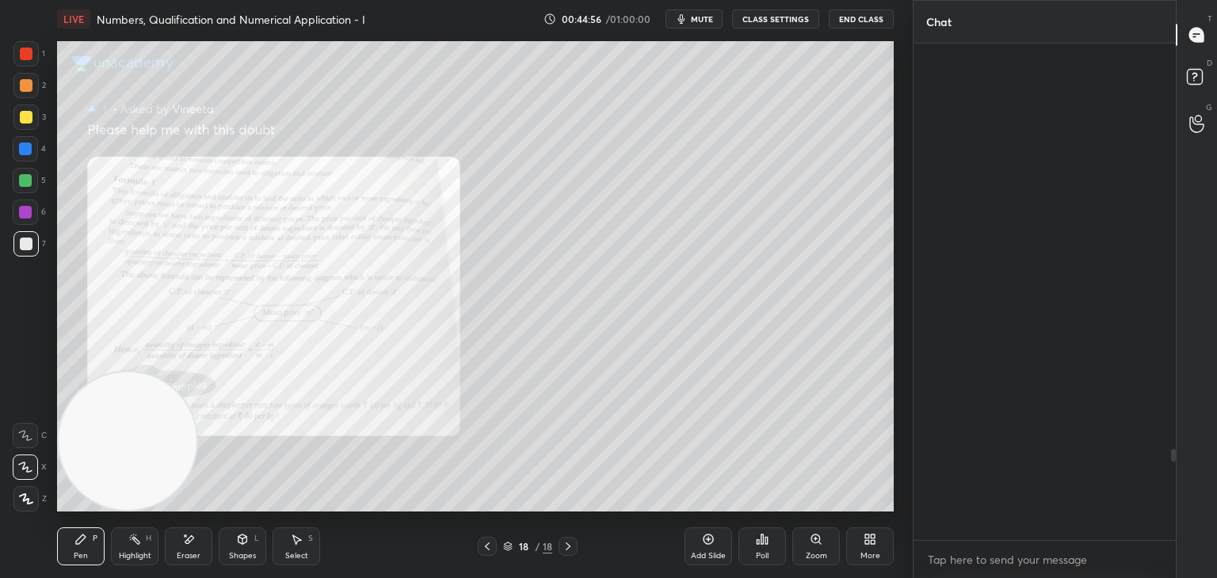
scroll to position [492, 257]
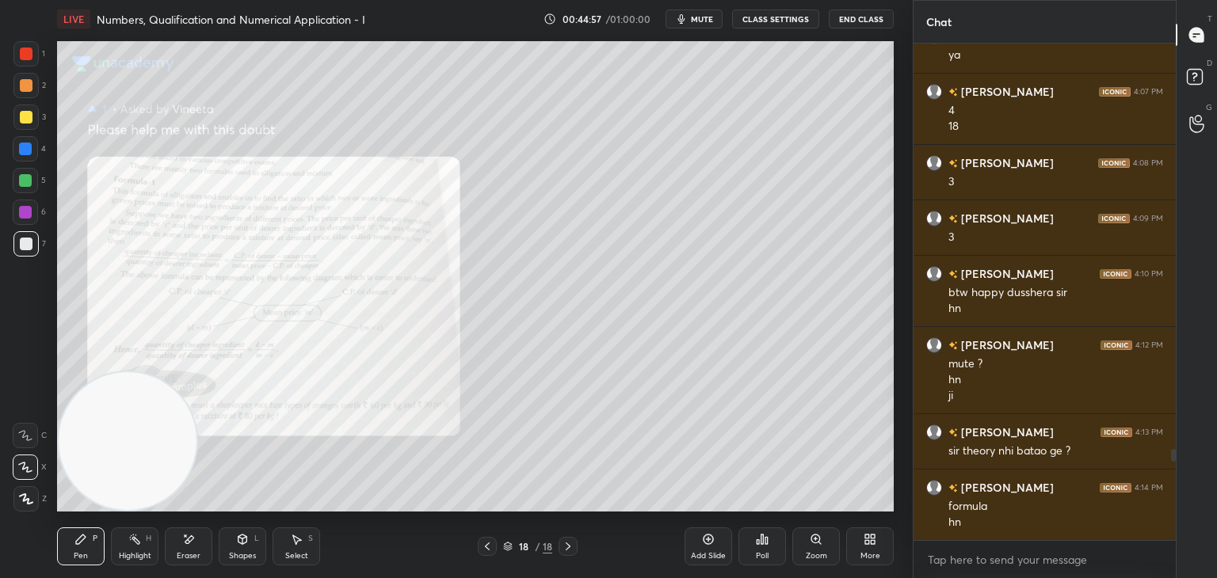
click at [811, 539] on icon at bounding box center [815, 539] width 9 height 9
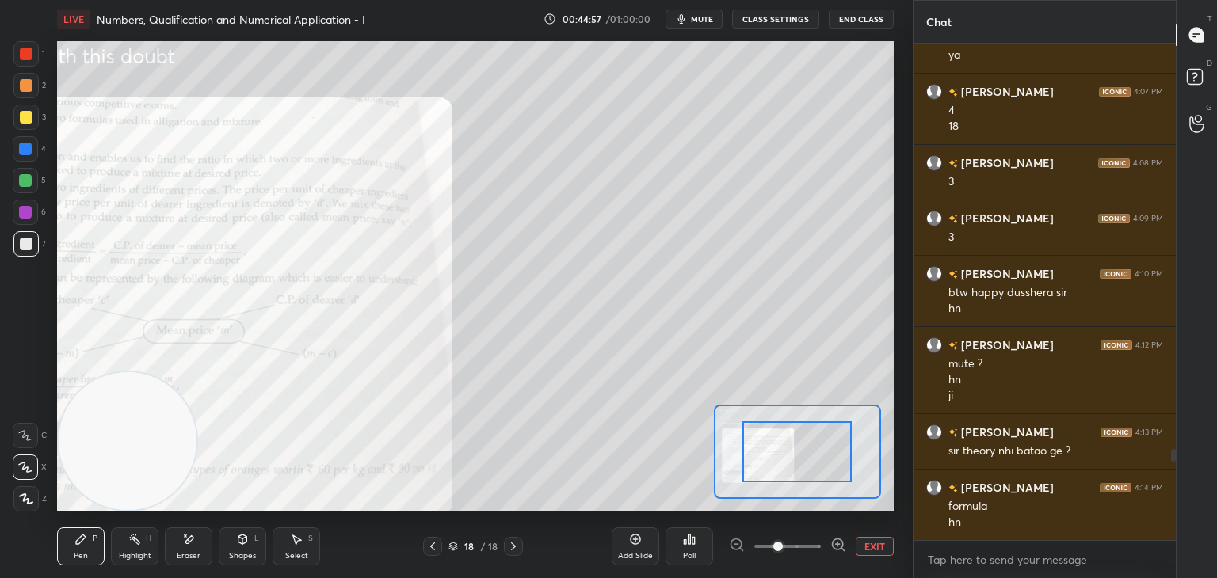
click at [809, 550] on span at bounding box center [787, 547] width 67 height 24
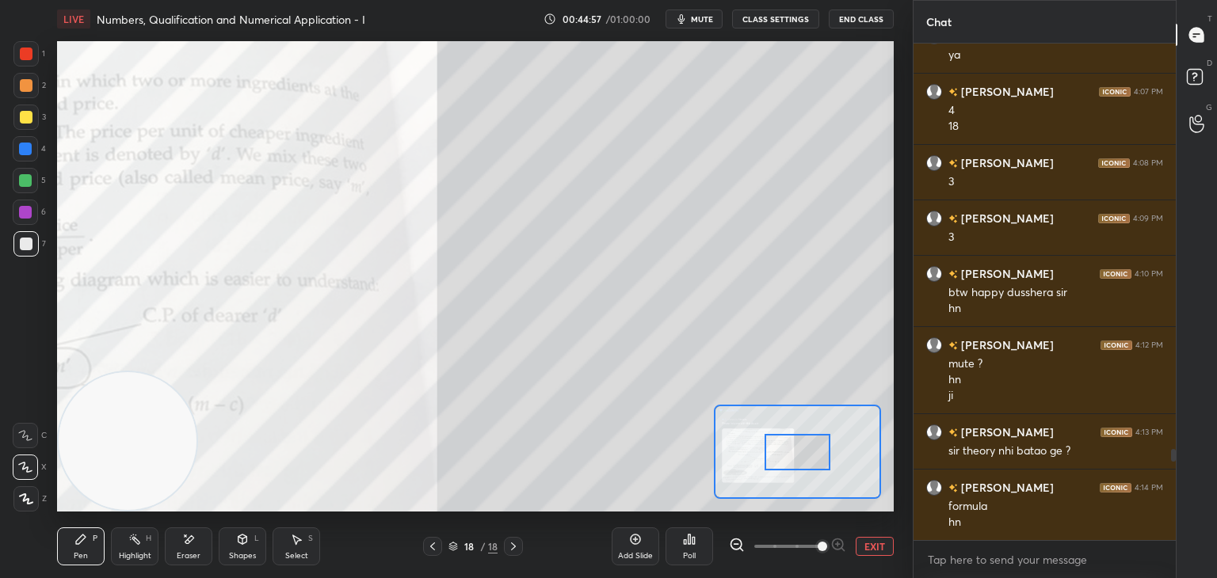
drag, startPoint x: 812, startPoint y: 554, endPoint x: 817, endPoint y: 539, distance: 15.3
click at [817, 551] on span at bounding box center [822, 547] width 10 height 10
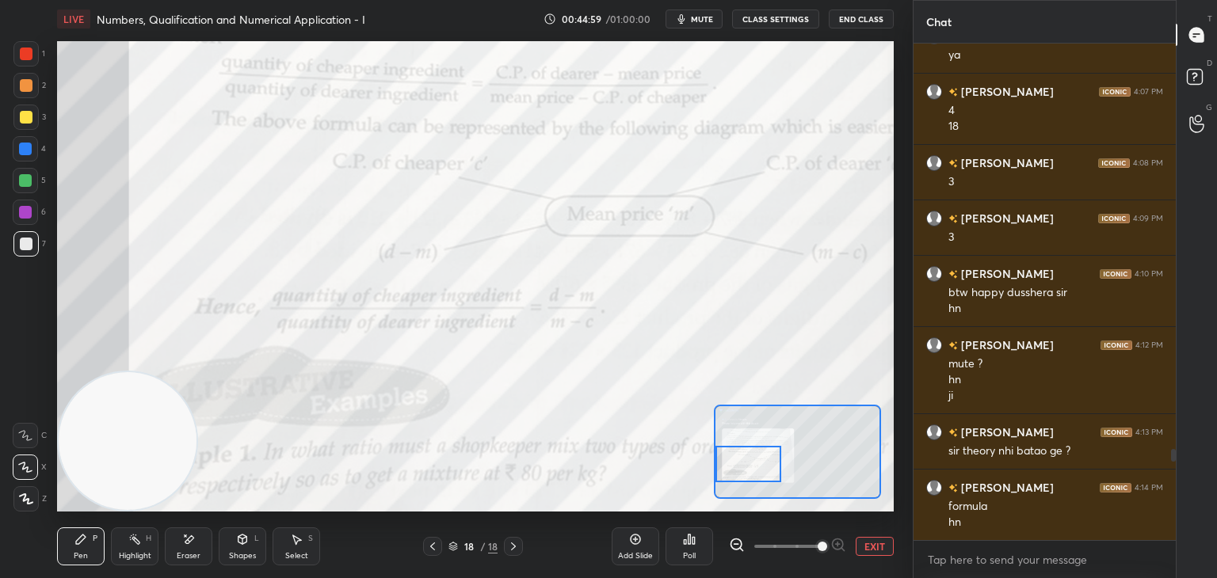
drag, startPoint x: 783, startPoint y: 463, endPoint x: 764, endPoint y: 460, distance: 19.2
click at [761, 462] on div at bounding box center [748, 464] width 66 height 36
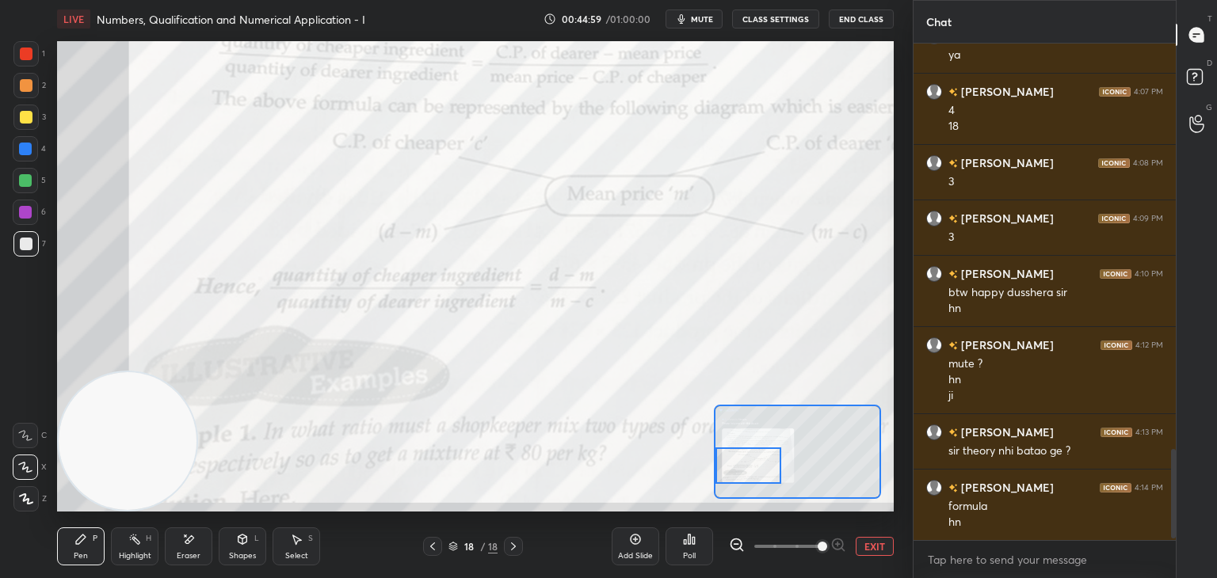
scroll to position [2276, 0]
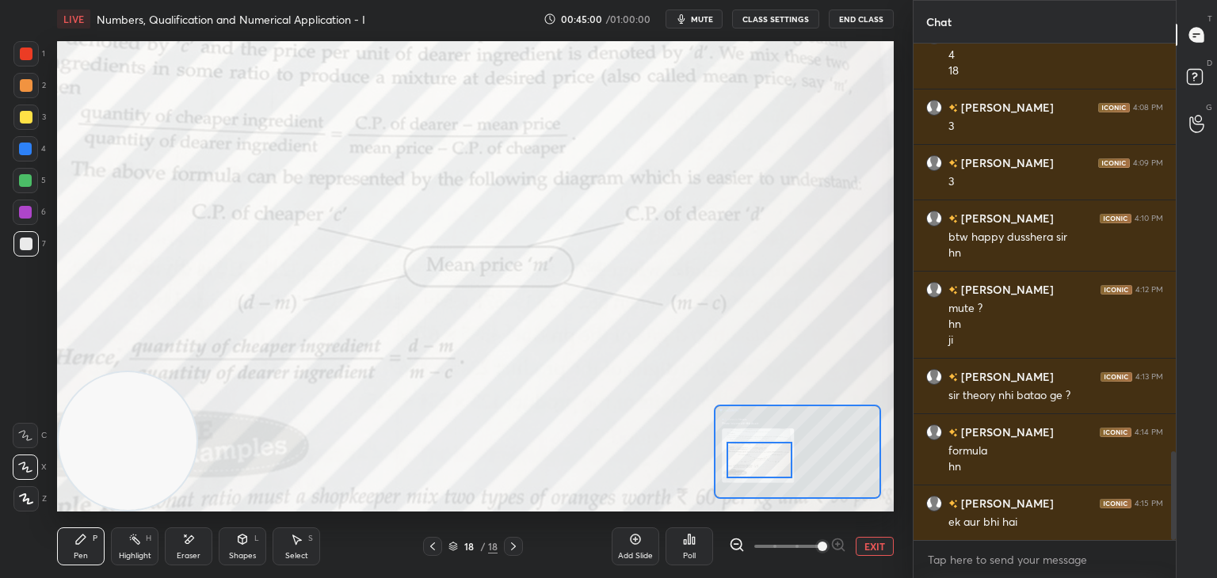
drag, startPoint x: 760, startPoint y: 463, endPoint x: 779, endPoint y: 460, distance: 19.2
click at [779, 460] on div at bounding box center [759, 460] width 66 height 36
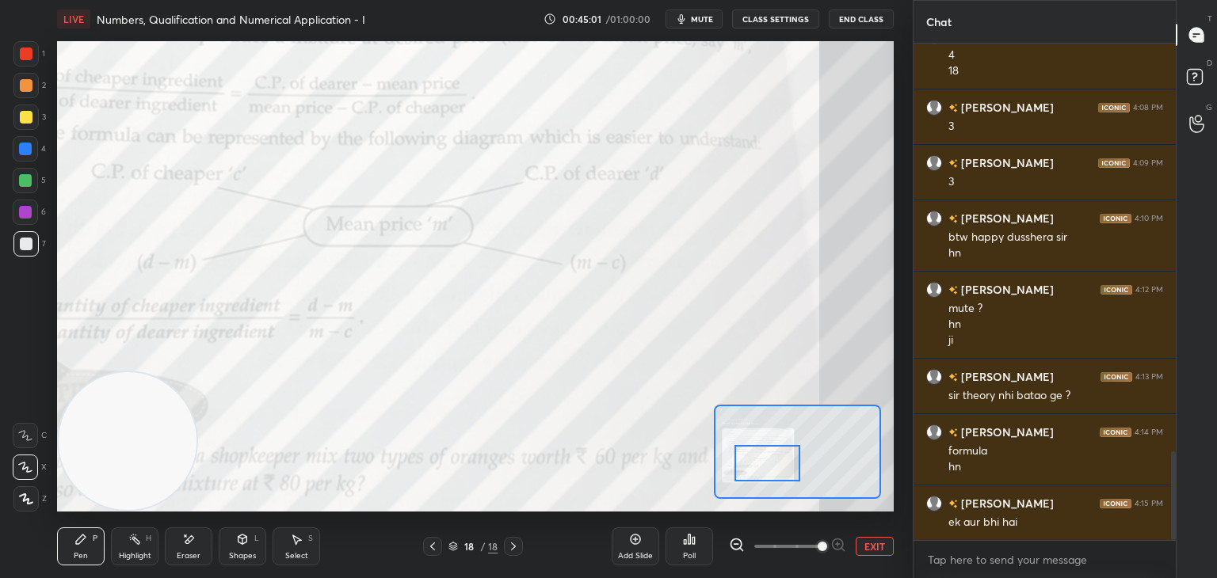
click at [802, 546] on span at bounding box center [787, 547] width 67 height 24
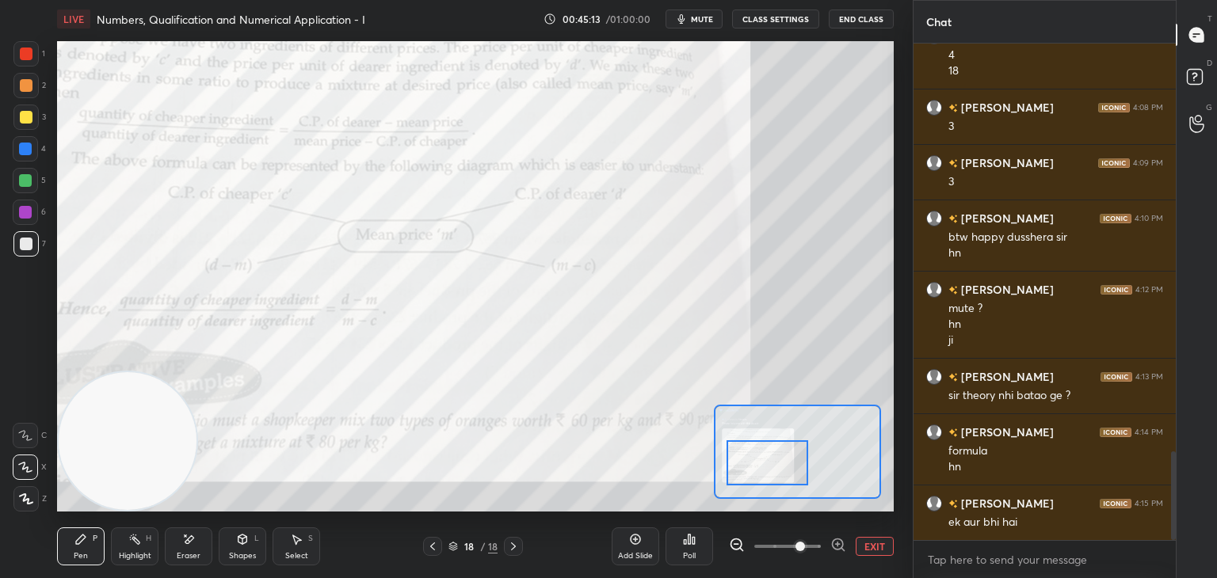
scroll to position [2344, 0]
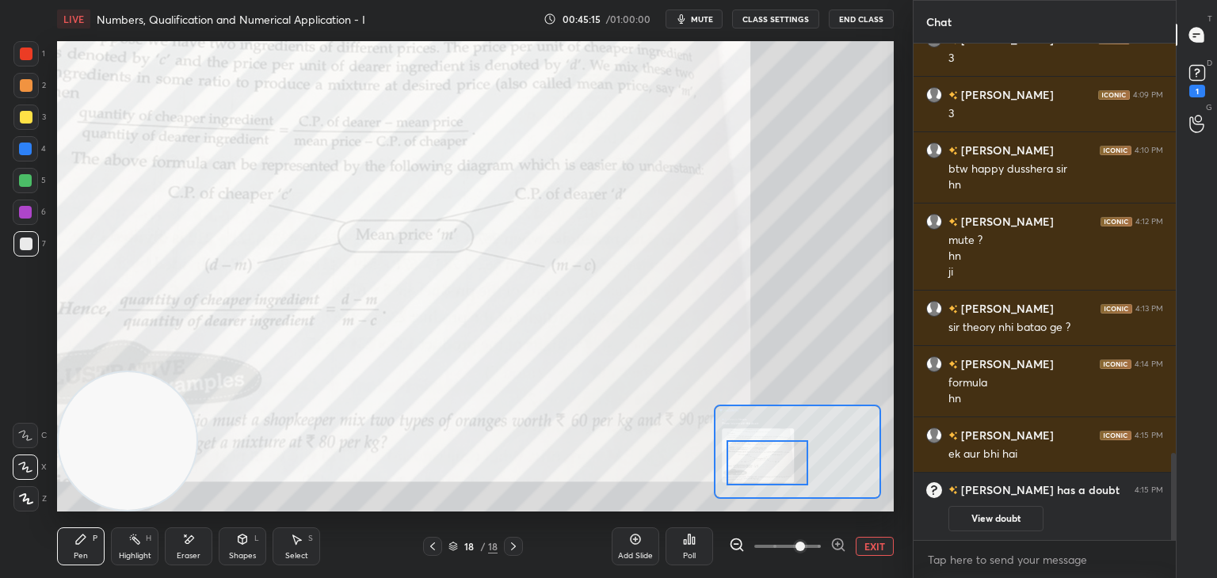
drag, startPoint x: 40, startPoint y: 48, endPoint x: 49, endPoint y: 53, distance: 9.9
click at [41, 48] on div "1" at bounding box center [29, 53] width 32 height 25
drag, startPoint x: 984, startPoint y: 524, endPoint x: 987, endPoint y: 495, distance: 28.7
click at [982, 520] on button "View doubt" at bounding box center [995, 518] width 95 height 25
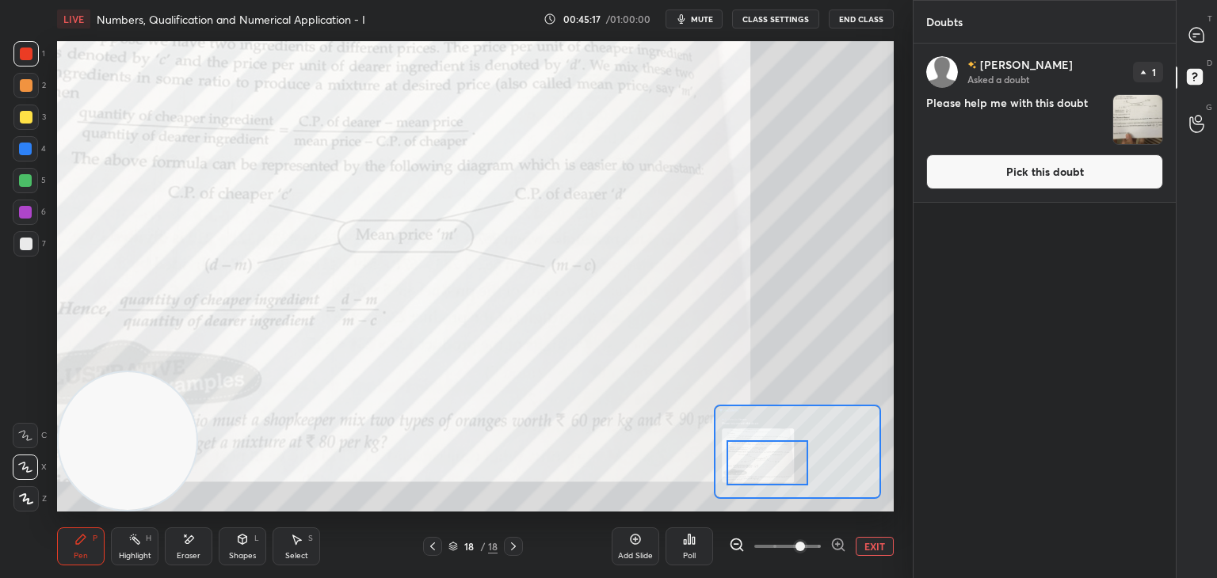
drag, startPoint x: 984, startPoint y: 185, endPoint x: 973, endPoint y: 183, distance: 11.3
click at [978, 181] on button "Pick this doubt" at bounding box center [1044, 171] width 237 height 35
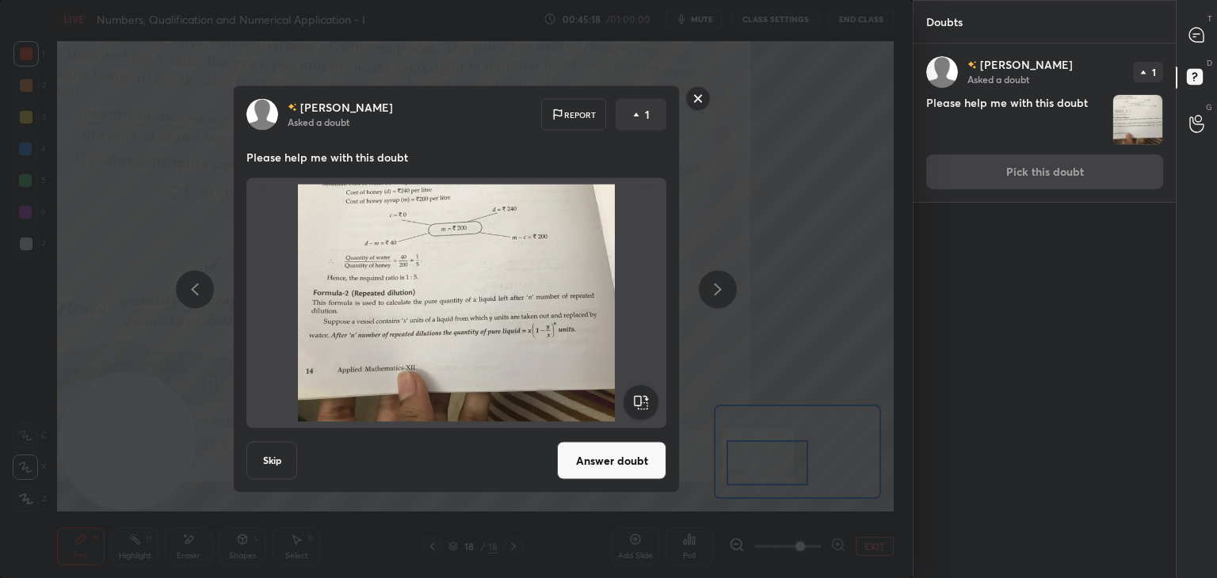
click at [592, 471] on button "Answer doubt" at bounding box center [611, 461] width 109 height 38
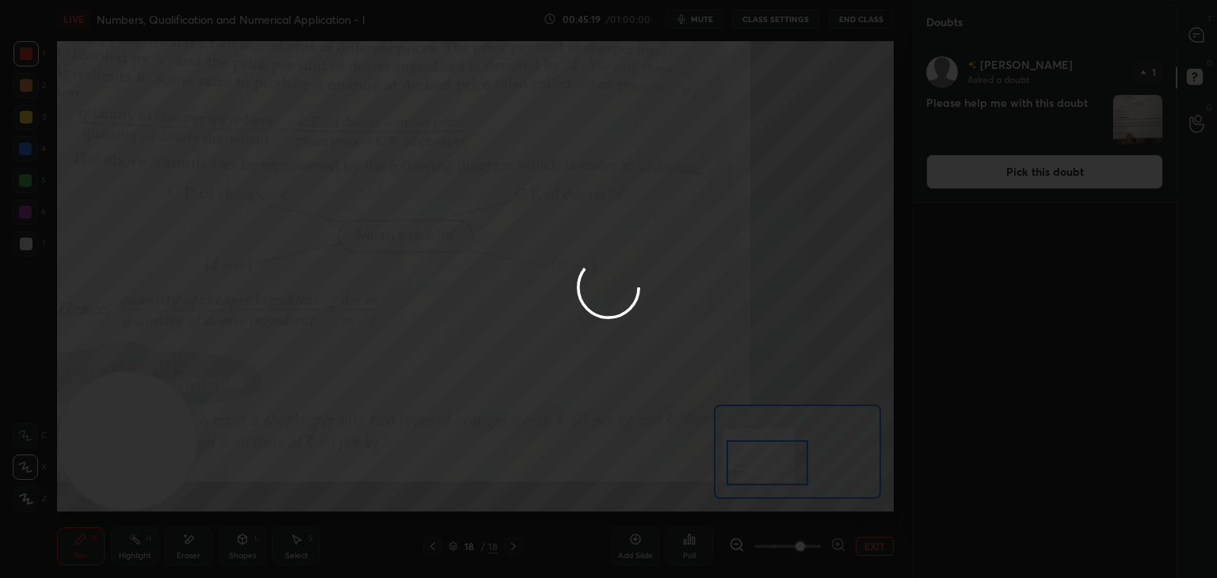
click at [1201, 38] on div at bounding box center [608, 289] width 1217 height 578
click at [1194, 40] on div at bounding box center [608, 289] width 1217 height 578
click at [1192, 45] on div at bounding box center [608, 289] width 1217 height 578
click at [1190, 45] on div at bounding box center [1197, 35] width 32 height 29
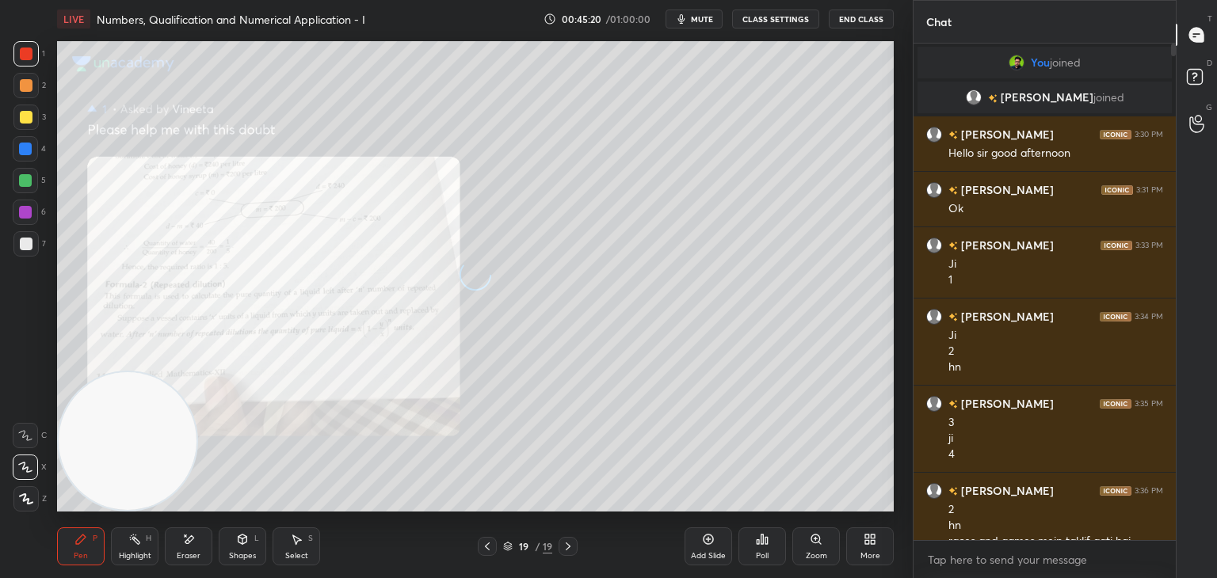
scroll to position [492, 257]
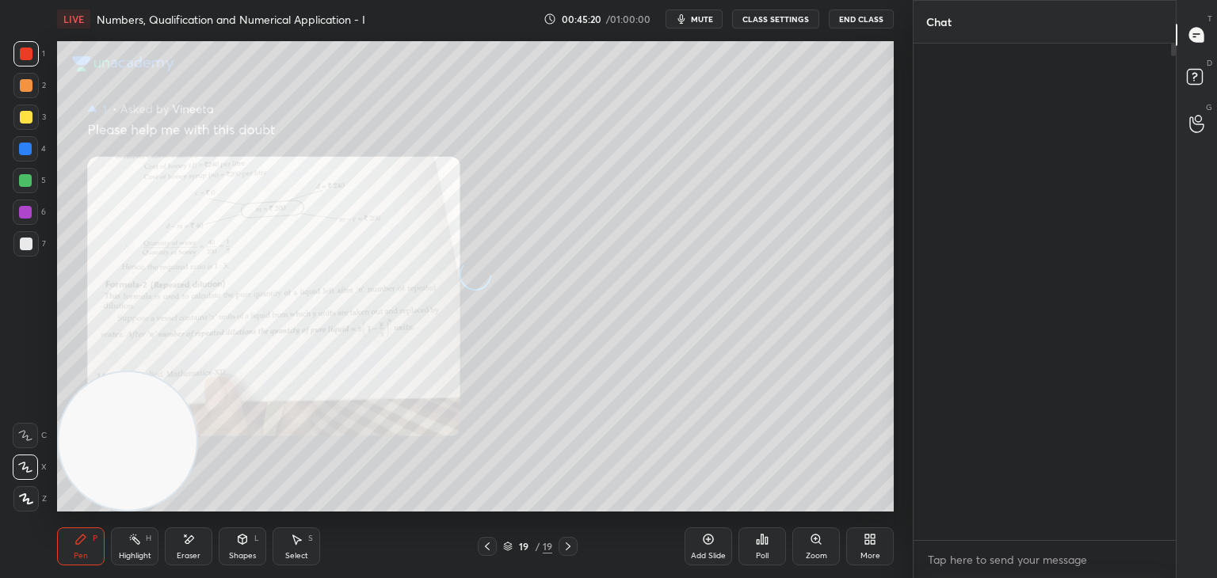
click at [1187, 43] on div at bounding box center [1197, 35] width 32 height 29
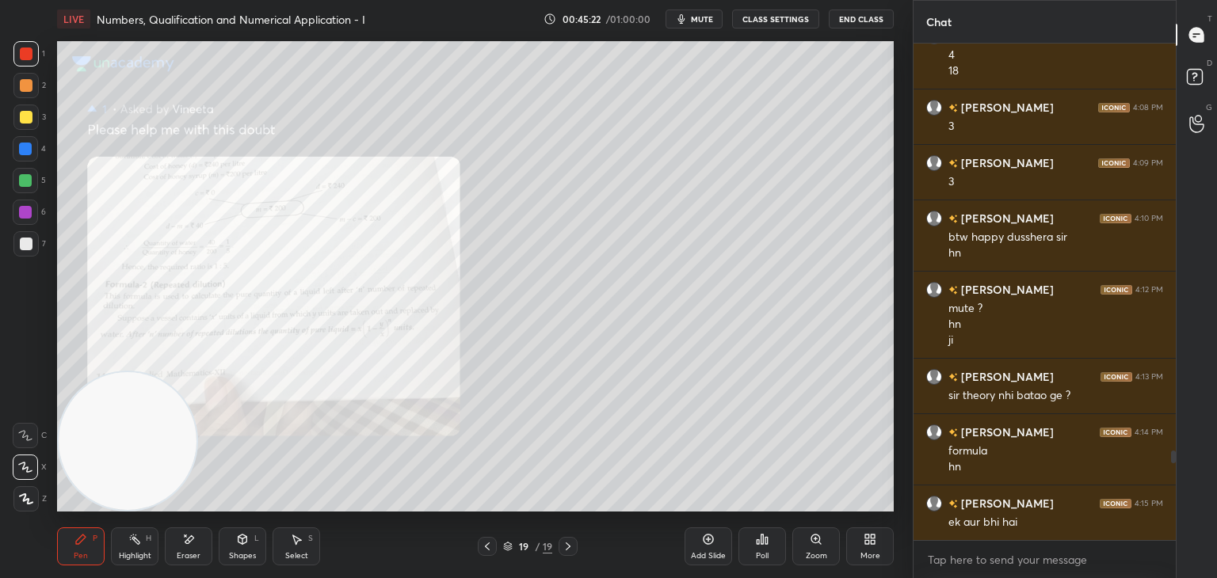
drag, startPoint x: 493, startPoint y: 546, endPoint x: 597, endPoint y: 520, distance: 107.8
click at [491, 546] on icon at bounding box center [487, 546] width 13 height 13
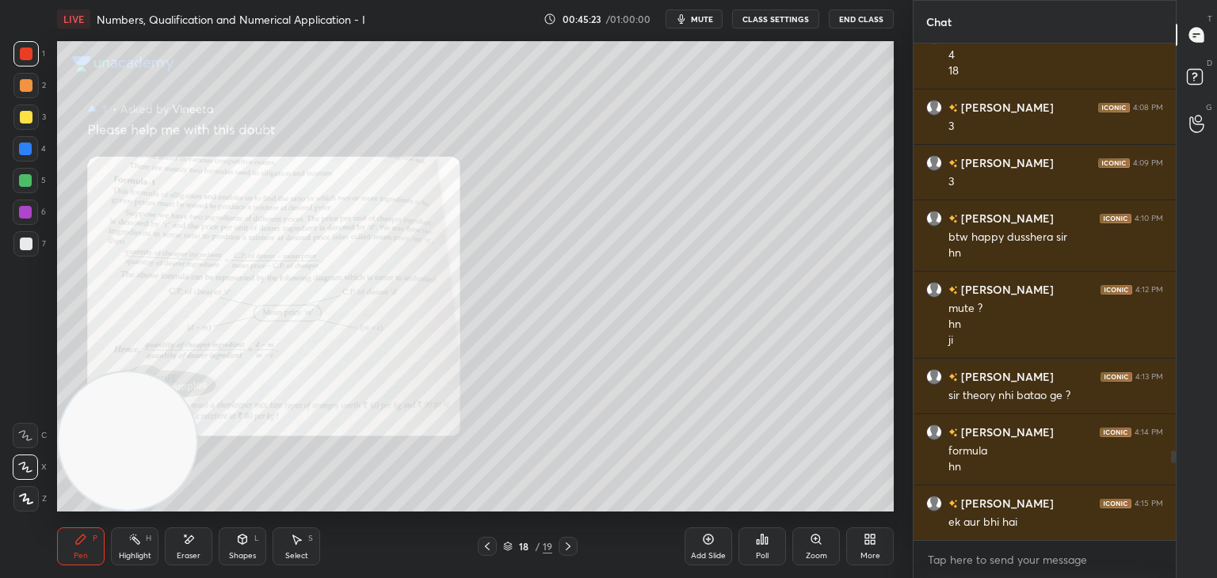
click at [808, 537] on div "Zoom" at bounding box center [816, 547] width 48 height 38
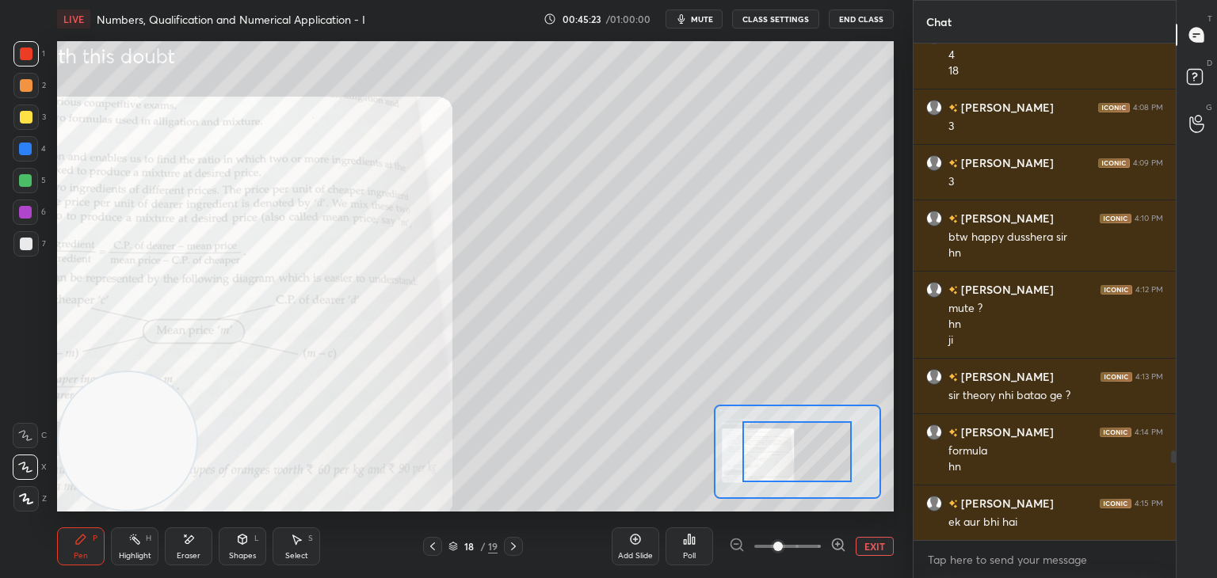
click at [808, 544] on span at bounding box center [787, 547] width 67 height 24
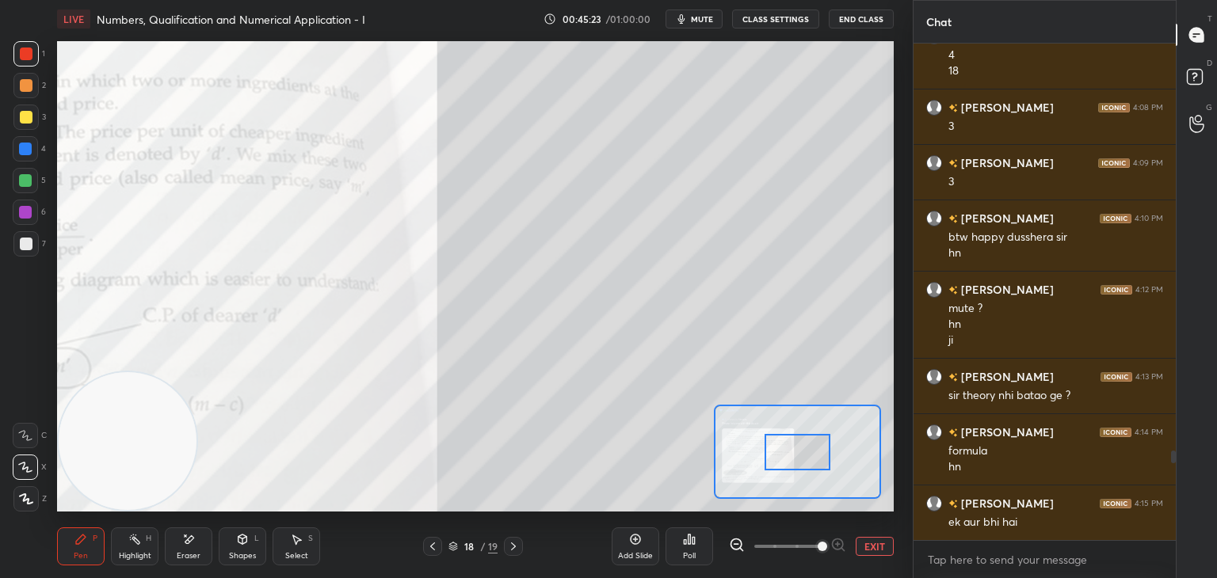
click at [817, 543] on span at bounding box center [822, 547] width 10 height 10
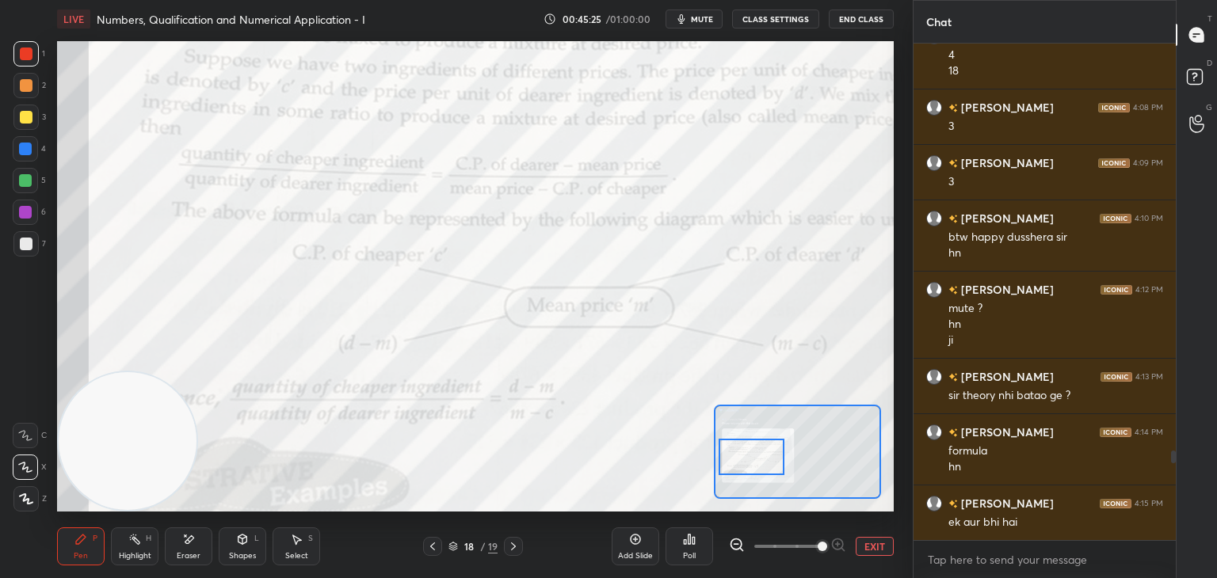
drag, startPoint x: 786, startPoint y: 459, endPoint x: 752, endPoint y: 441, distance: 39.0
click at [773, 470] on div at bounding box center [751, 457] width 66 height 36
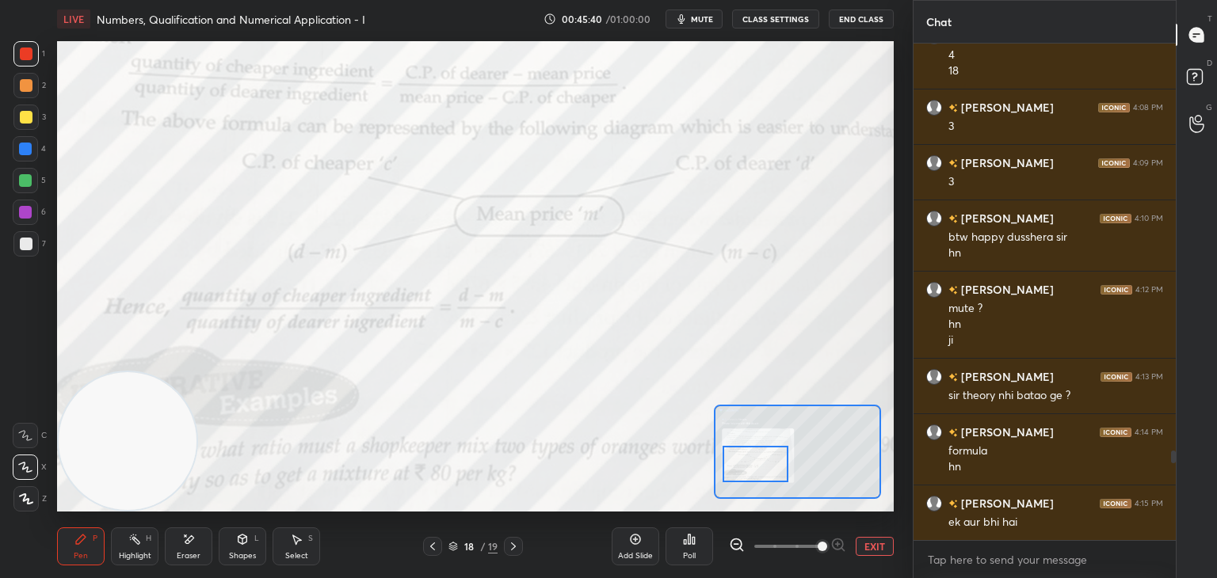
click at [756, 460] on div at bounding box center [755, 464] width 66 height 36
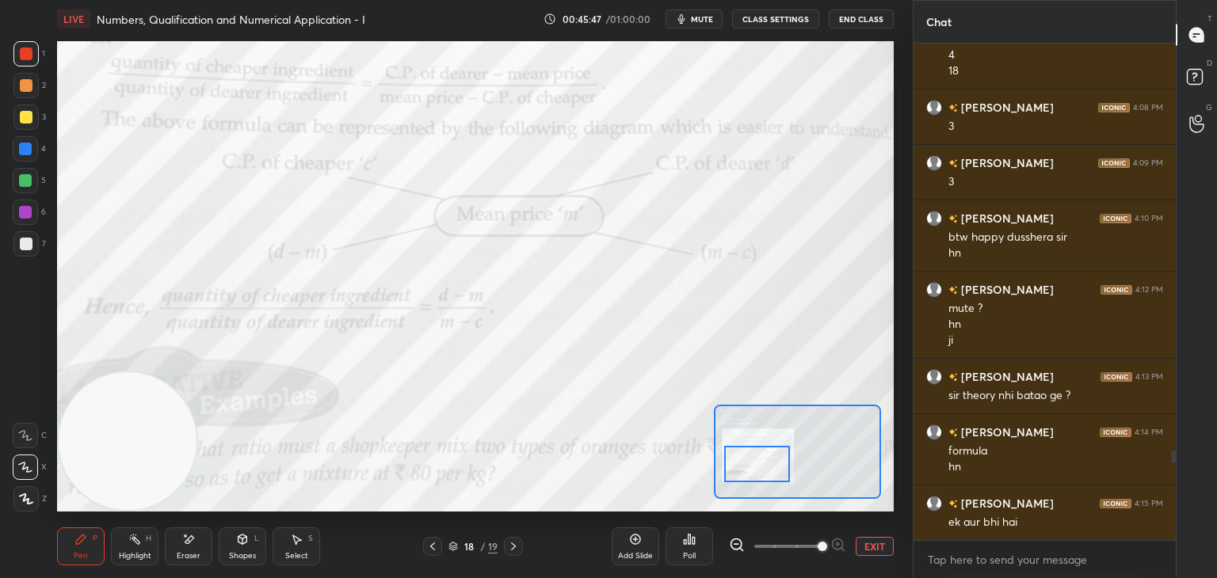
scroll to position [2291, 0]
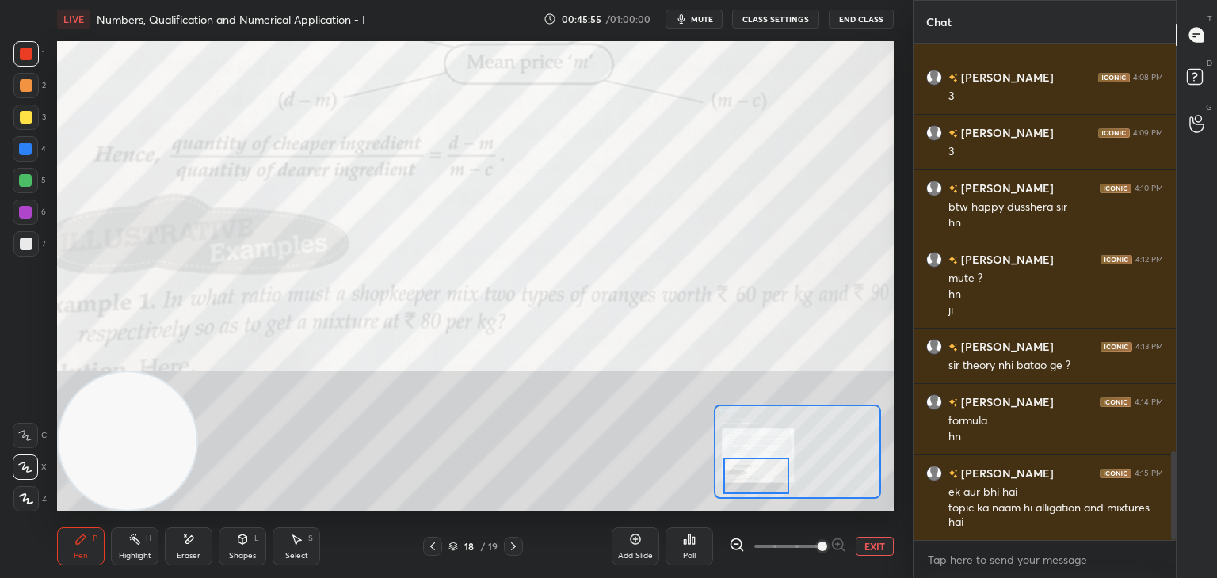
drag, startPoint x: 746, startPoint y: 469, endPoint x: 738, endPoint y: 475, distance: 10.1
click at [748, 491] on div at bounding box center [756, 476] width 66 height 36
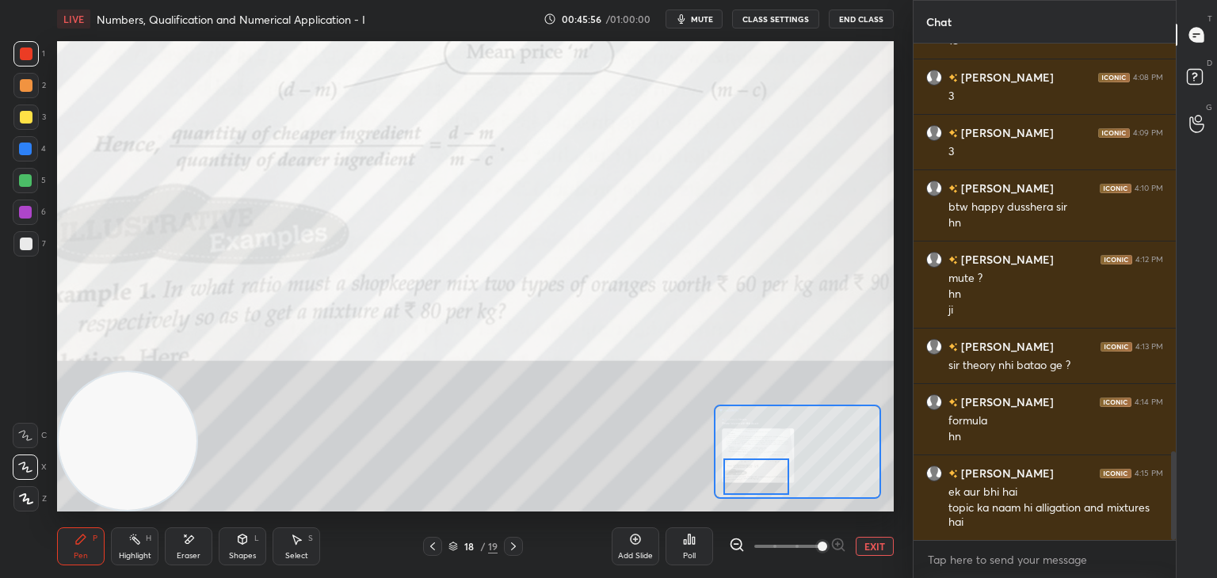
drag, startPoint x: 799, startPoint y: 547, endPoint x: 790, endPoint y: 545, distance: 9.8
click at [797, 547] on span at bounding box center [787, 547] width 67 height 24
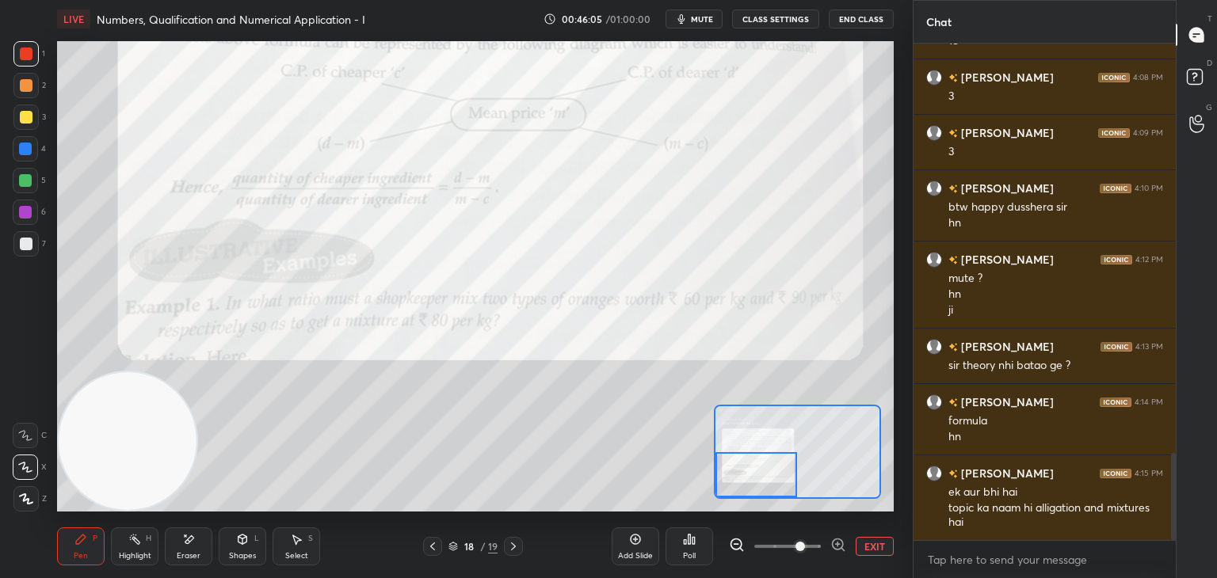
scroll to position [2346, 0]
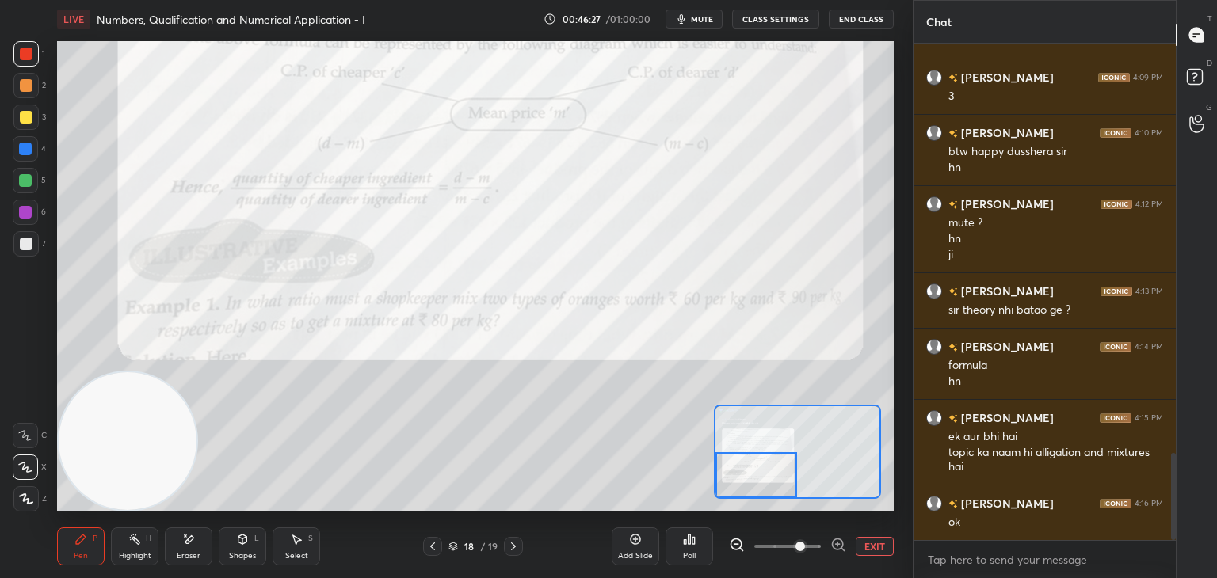
click at [880, 539] on button "EXIT" at bounding box center [874, 546] width 38 height 19
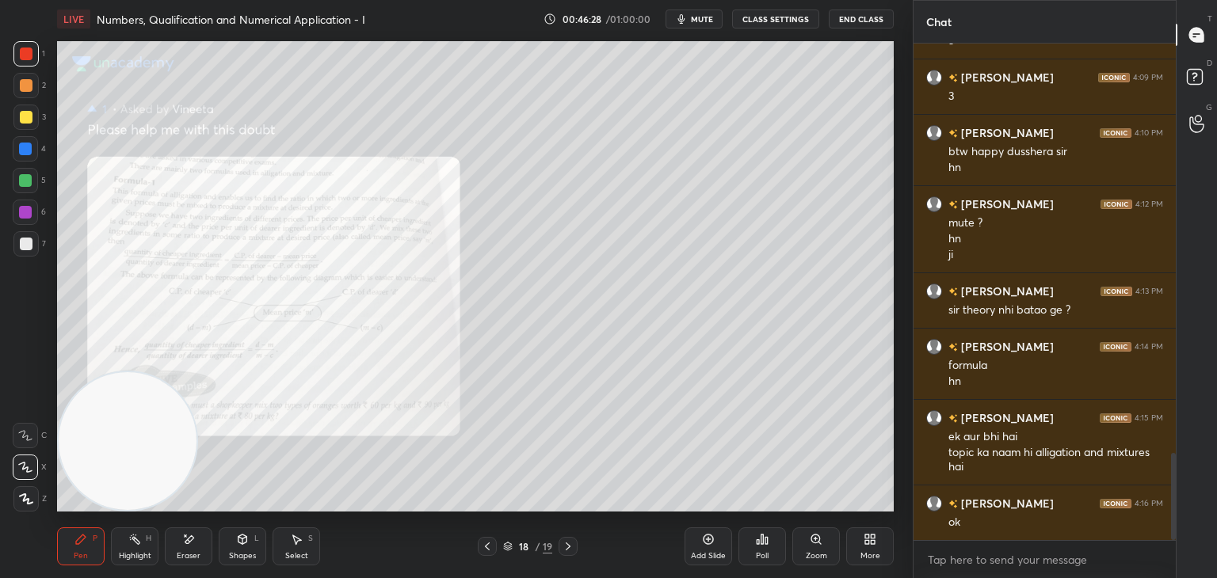
click at [29, 116] on div at bounding box center [25, 117] width 25 height 25
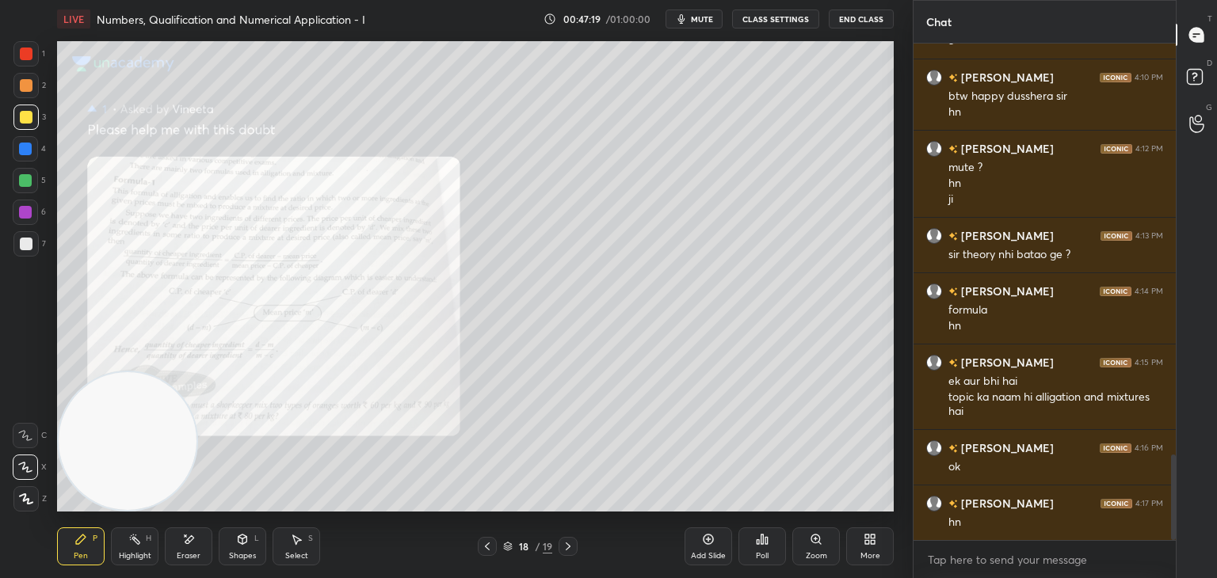
click at [817, 546] on div "Zoom" at bounding box center [816, 547] width 48 height 38
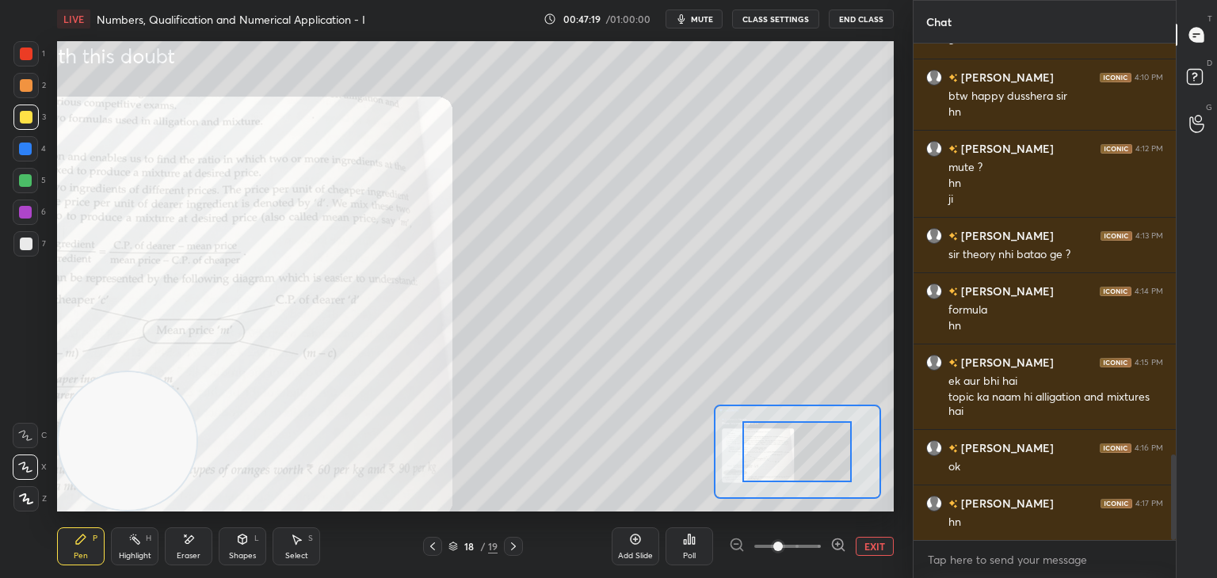
click at [811, 551] on span at bounding box center [787, 547] width 67 height 24
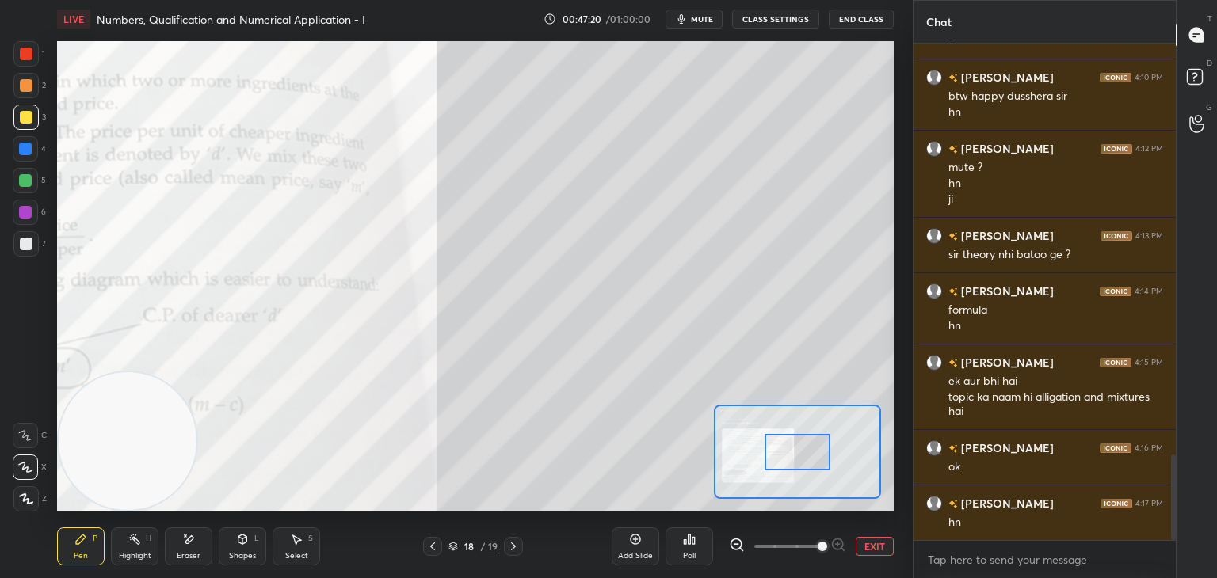
scroll to position [2417, 0]
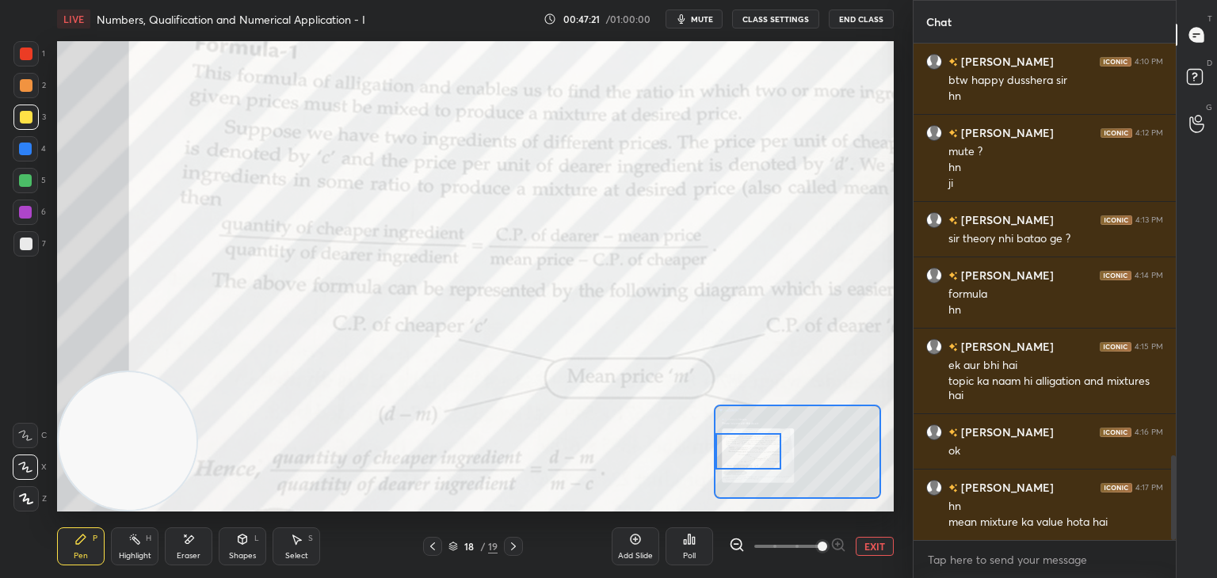
drag, startPoint x: 793, startPoint y: 457, endPoint x: 743, endPoint y: 450, distance: 50.4
click at [746, 455] on div at bounding box center [748, 451] width 66 height 36
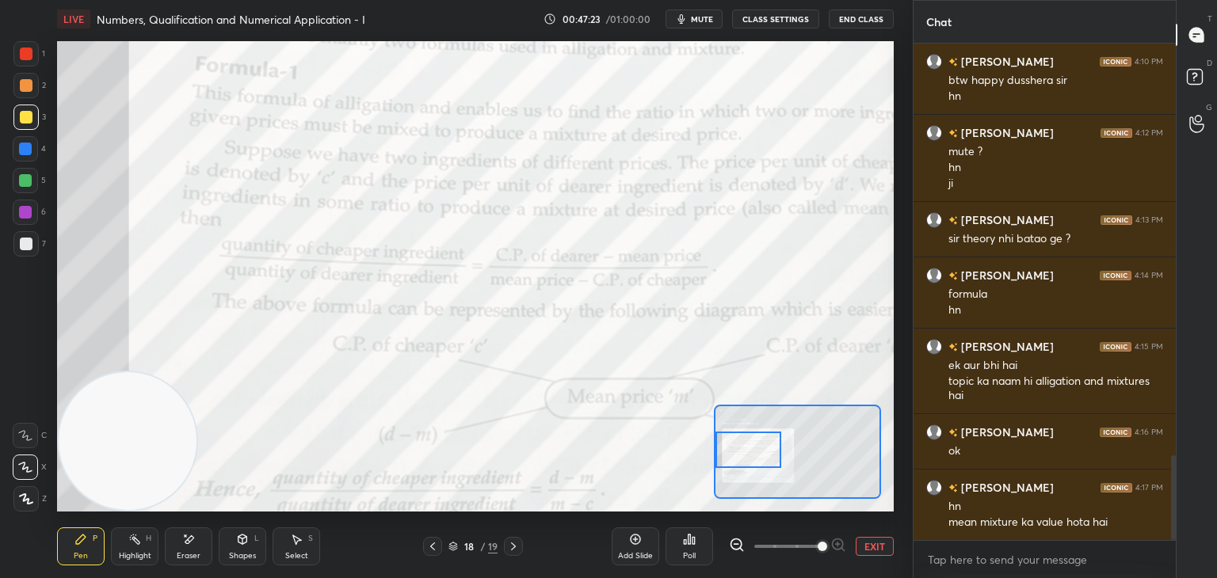
click at [886, 547] on button "EXIT" at bounding box center [874, 546] width 38 height 19
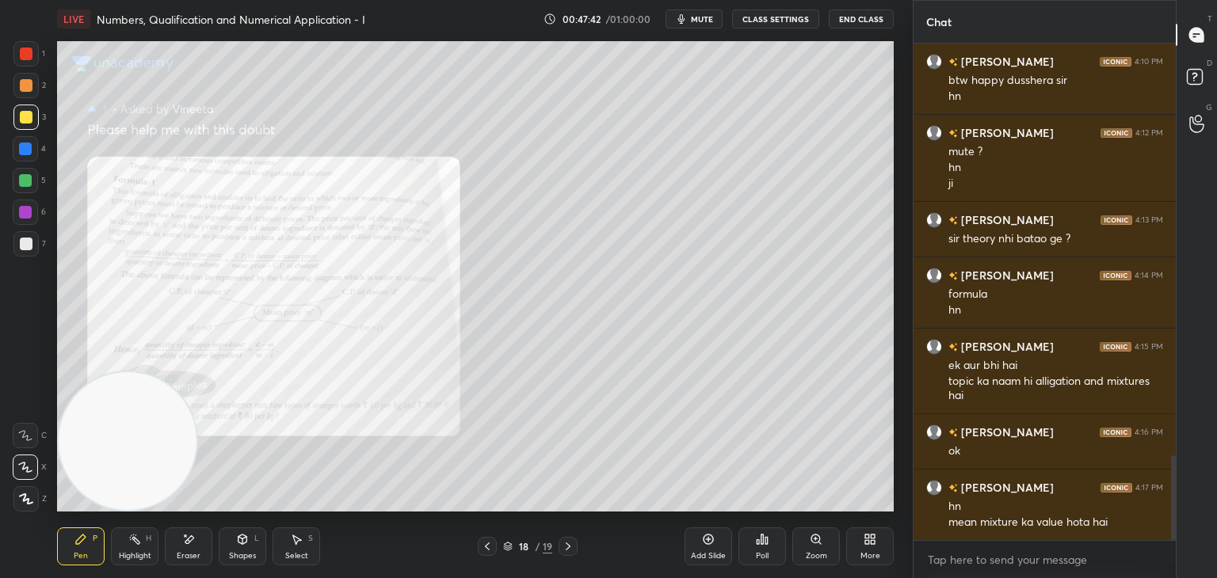
drag, startPoint x: 197, startPoint y: 547, endPoint x: 215, endPoint y: 524, distance: 28.8
click at [197, 544] on div "Eraser" at bounding box center [189, 547] width 48 height 38
click at [96, 543] on div "P" at bounding box center [95, 539] width 5 height 8
click at [187, 560] on div "Eraser" at bounding box center [189, 556] width 24 height 8
click at [92, 538] on div "Pen P" at bounding box center [81, 547] width 48 height 38
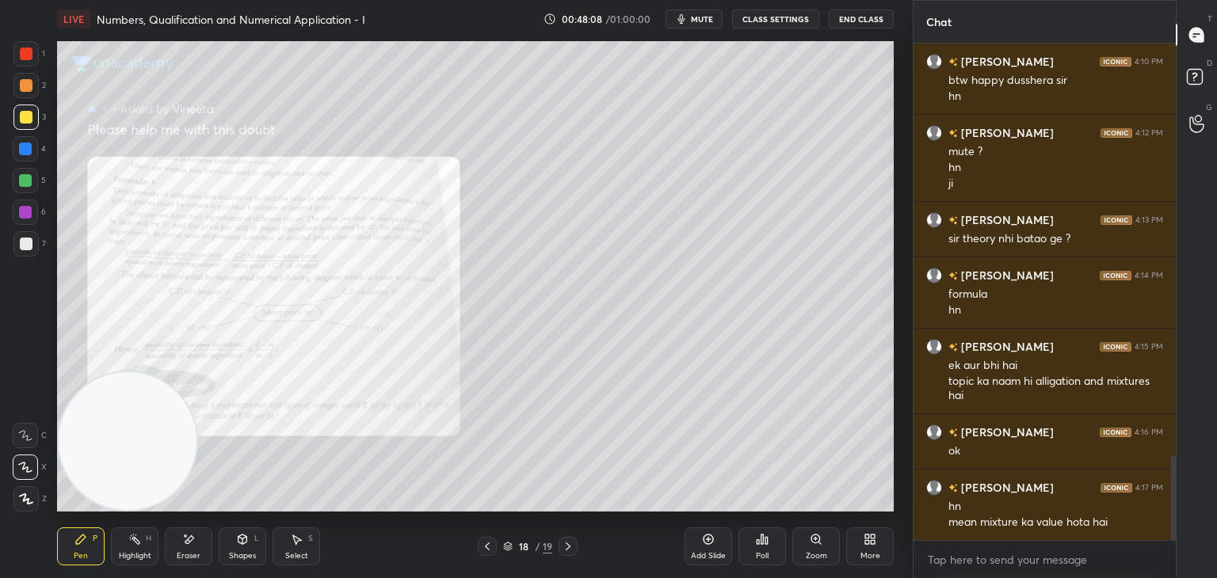
click at [32, 243] on div at bounding box center [25, 243] width 25 height 25
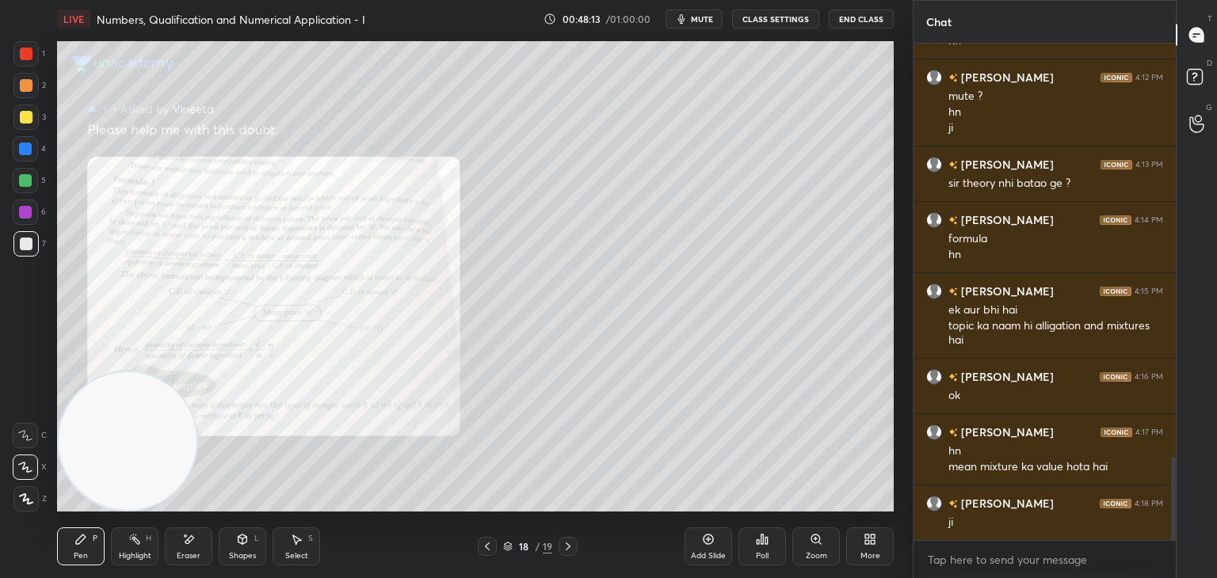
drag, startPoint x: 486, startPoint y: 548, endPoint x: 481, endPoint y: 539, distance: 10.3
click at [485, 546] on icon at bounding box center [487, 546] width 13 height 13
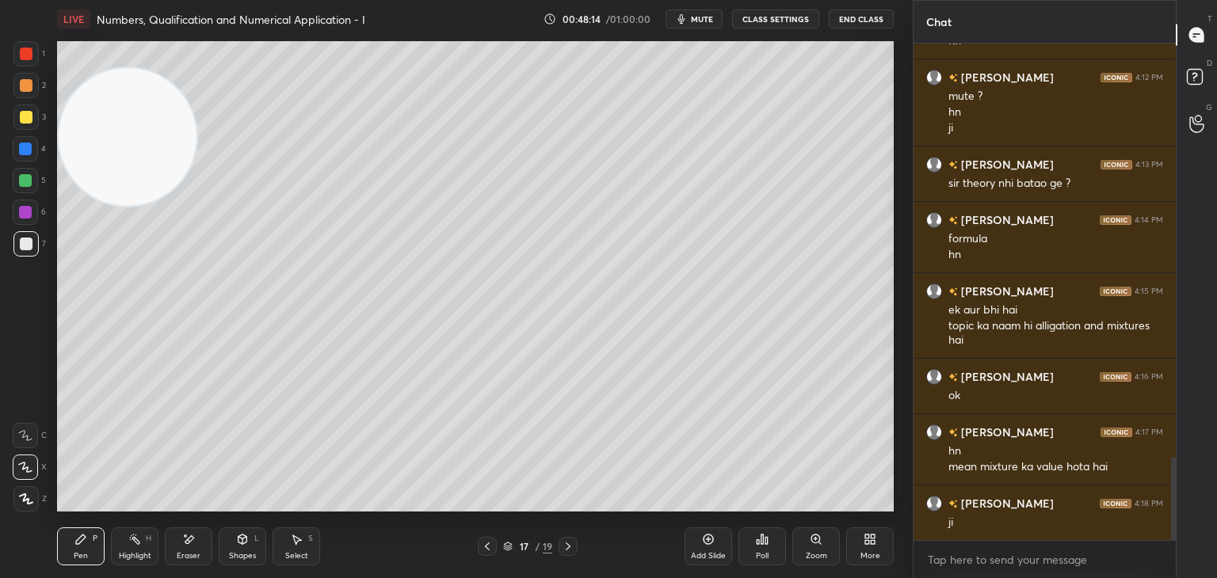
drag, startPoint x: 147, startPoint y: 425, endPoint x: 122, endPoint y: 124, distance: 302.0
click at [120, 130] on video at bounding box center [128, 137] width 138 height 138
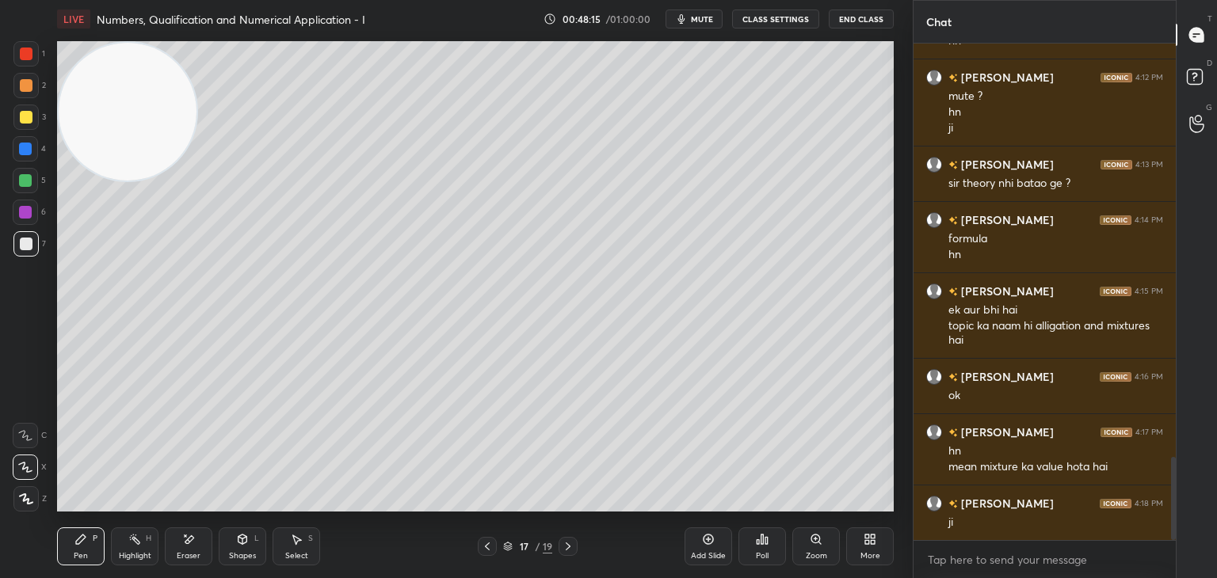
drag, startPoint x: 120, startPoint y: 148, endPoint x: 66, endPoint y: 175, distance: 60.9
click at [92, 93] on video at bounding box center [128, 112] width 138 height 138
click at [566, 550] on icon at bounding box center [568, 546] width 13 height 13
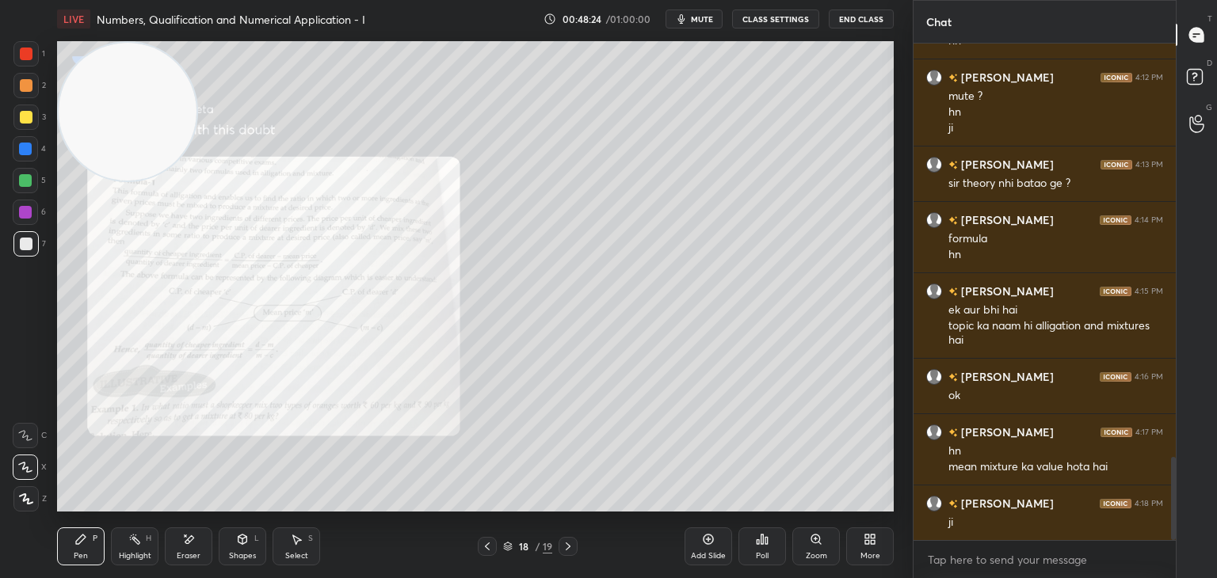
click at [478, 546] on div at bounding box center [487, 546] width 19 height 19
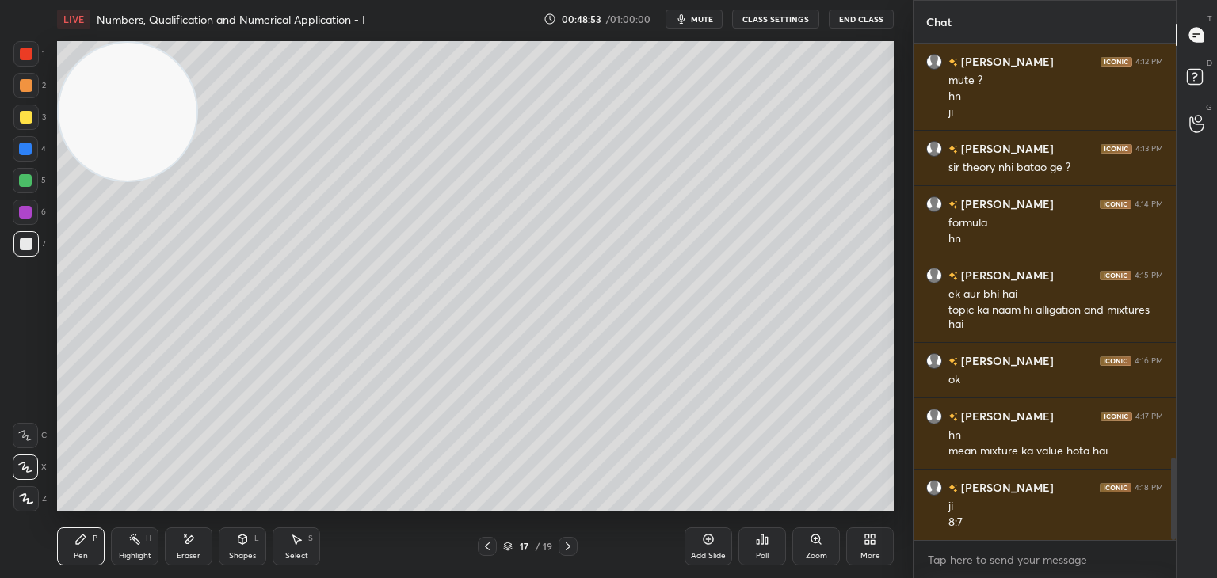
scroll to position [2504, 0]
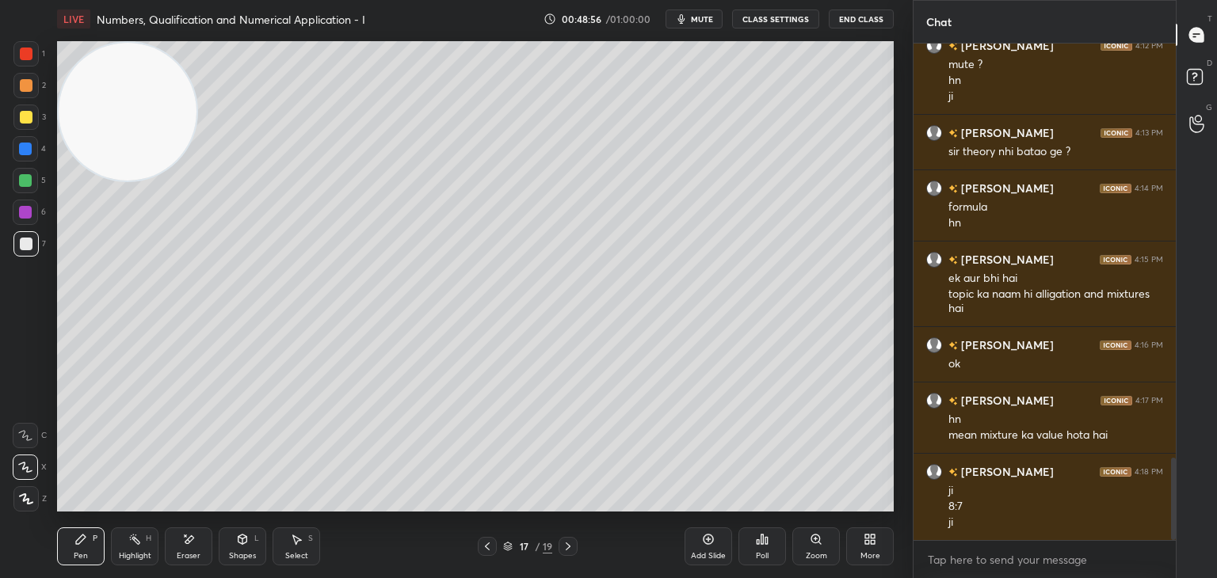
click at [197, 564] on div "Eraser" at bounding box center [189, 547] width 48 height 38
click at [82, 550] on div "Pen P" at bounding box center [81, 547] width 48 height 38
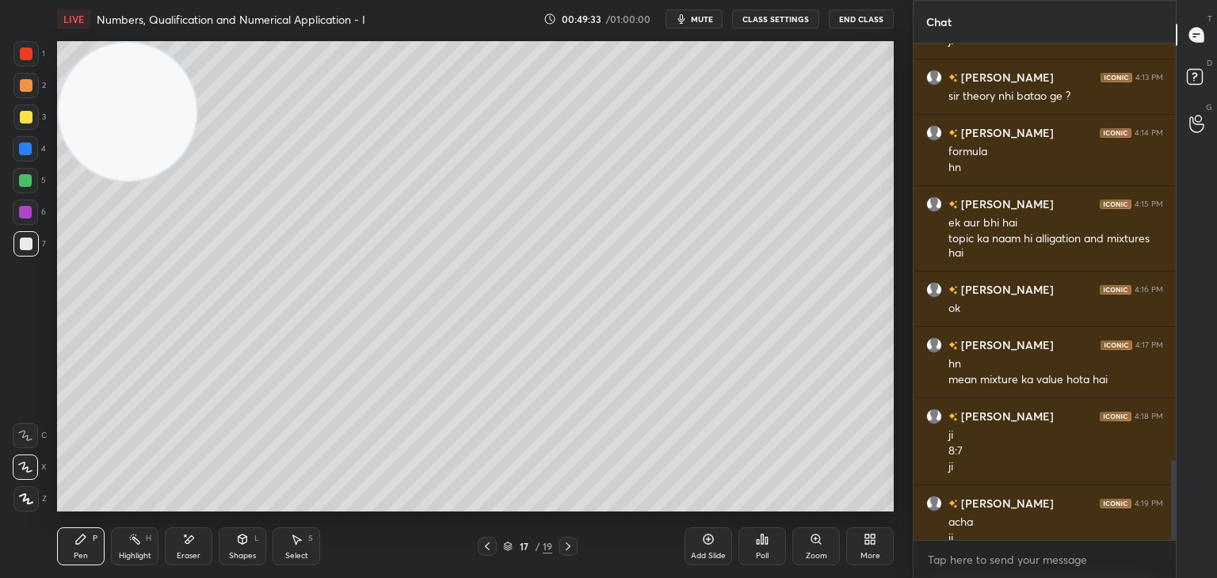
scroll to position [2576, 0]
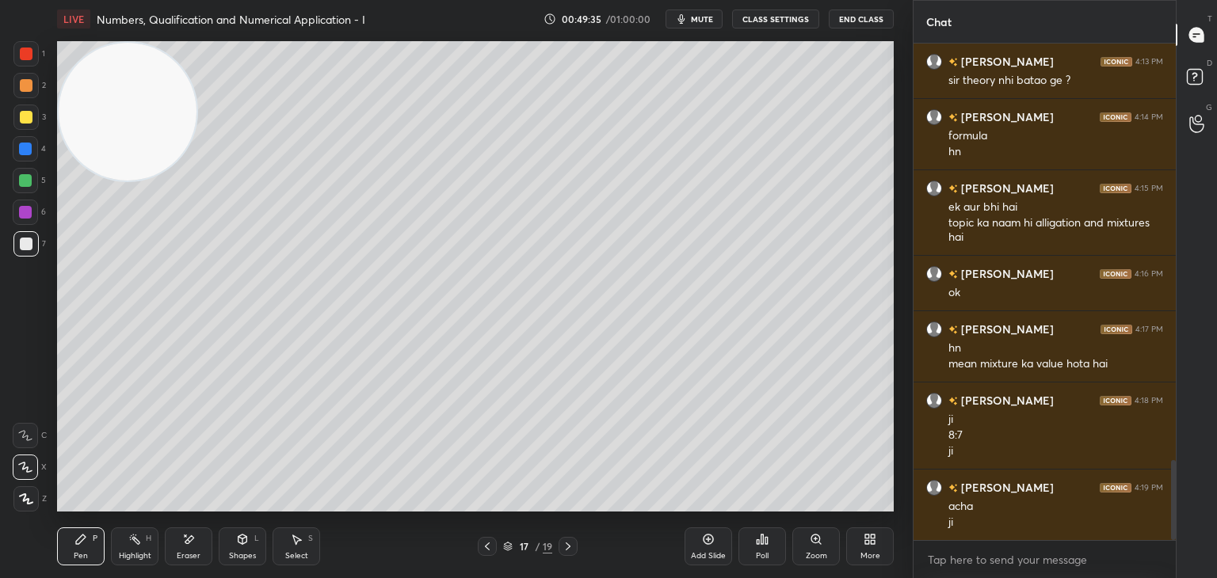
click at [705, 549] on div "Add Slide" at bounding box center [708, 547] width 48 height 38
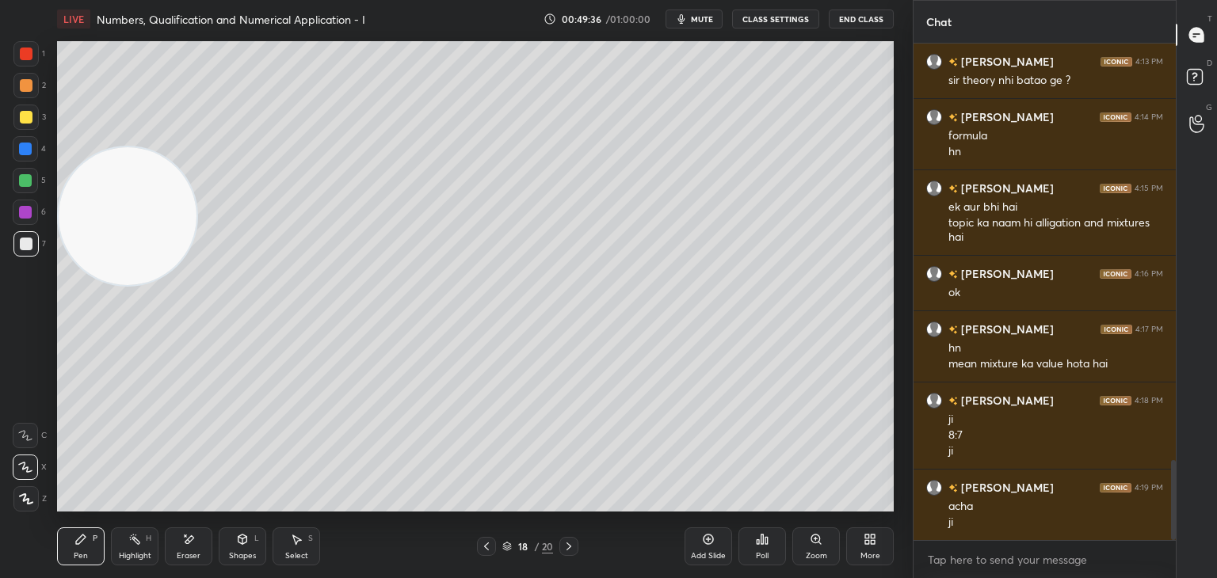
drag, startPoint x: 139, startPoint y: 109, endPoint x: 13, endPoint y: 576, distance: 483.2
click at [50, 547] on div "1 2 3 4 5 6 7 C X Z E E Erase all H H LIVE Numbers, Qualification and Numerical…" at bounding box center [450, 289] width 900 height 578
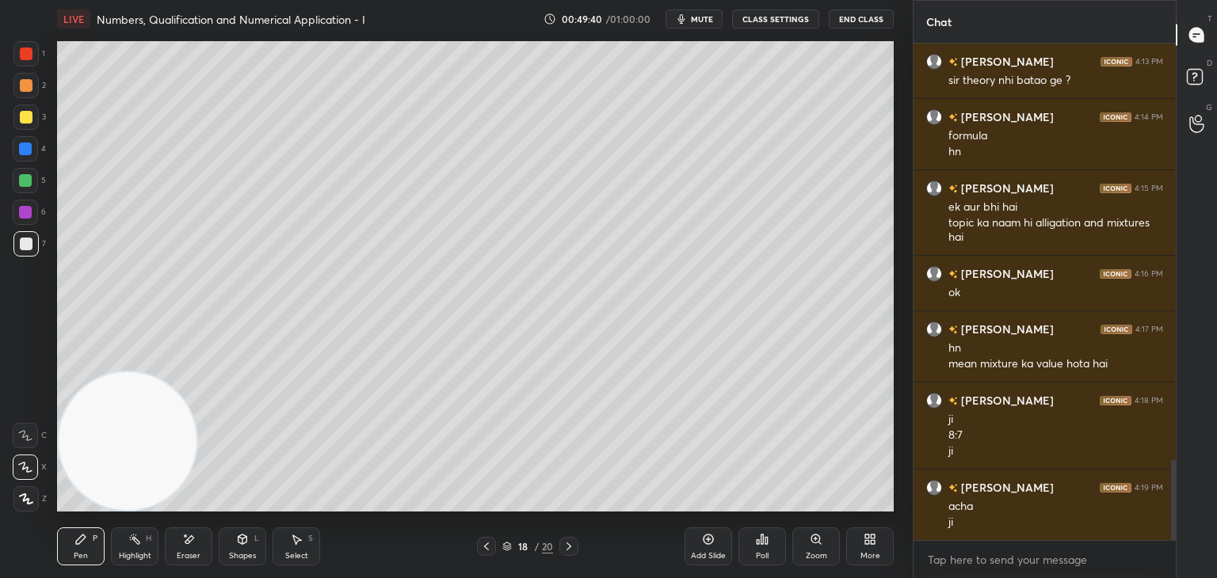
drag, startPoint x: 35, startPoint y: 115, endPoint x: 40, endPoint y: 106, distance: 10.3
click at [34, 114] on div at bounding box center [25, 117] width 25 height 25
click at [30, 245] on div at bounding box center [25, 243] width 25 height 25
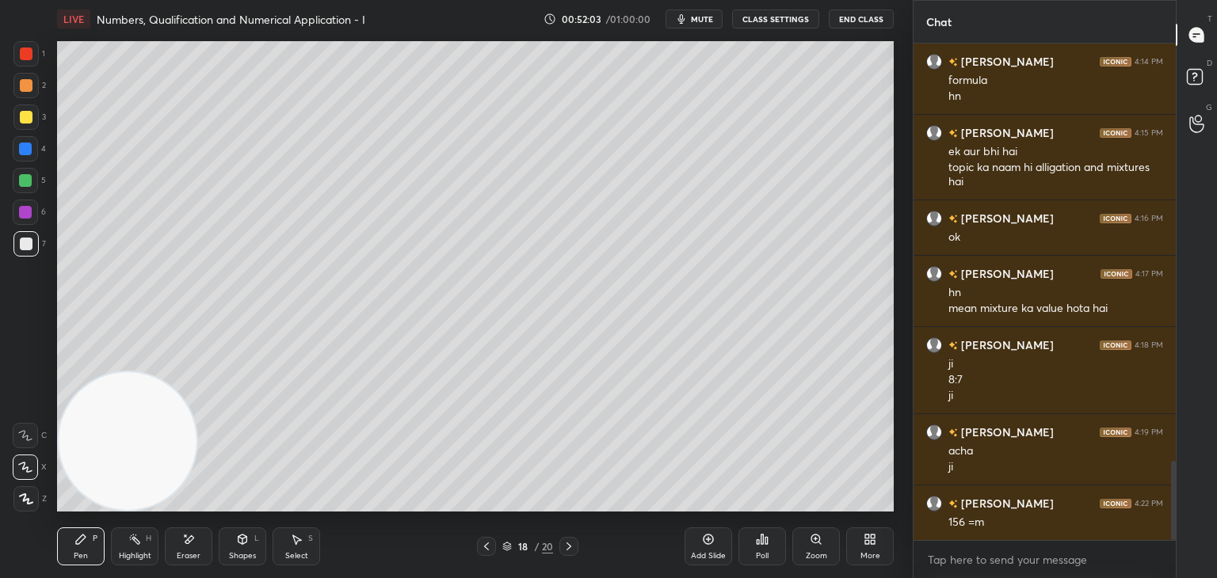
scroll to position [2647, 0]
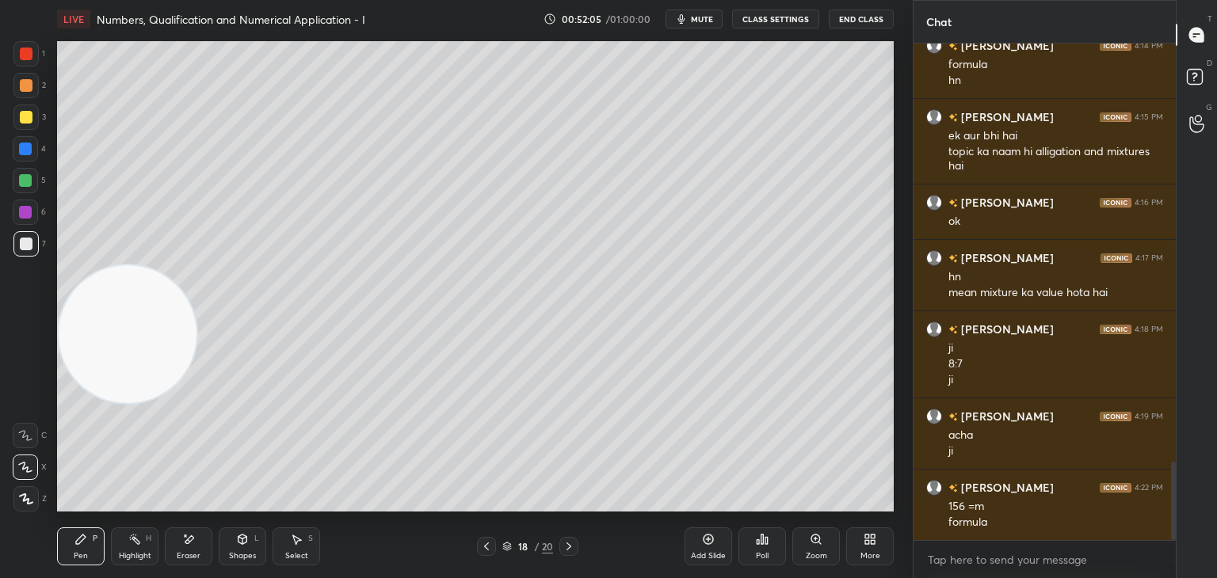
drag, startPoint x: 139, startPoint y: 389, endPoint x: 96, endPoint y: 29, distance: 362.2
click at [96, 31] on div "LIVE Numbers, Qualification and Numerical Application - I 00:52:05 / 01:00:00 m…" at bounding box center [475, 289] width 849 height 578
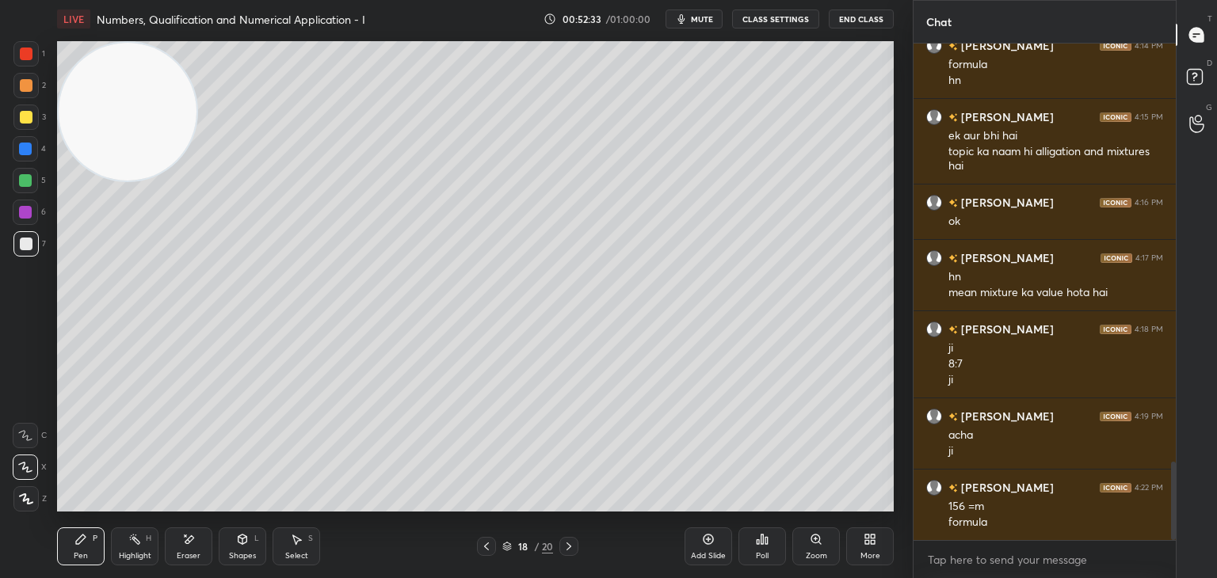
click at [185, 552] on div "Eraser" at bounding box center [189, 556] width 24 height 8
drag, startPoint x: 93, startPoint y: 552, endPoint x: 114, endPoint y: 535, distance: 27.0
click at [90, 551] on div "Pen P" at bounding box center [81, 547] width 48 height 38
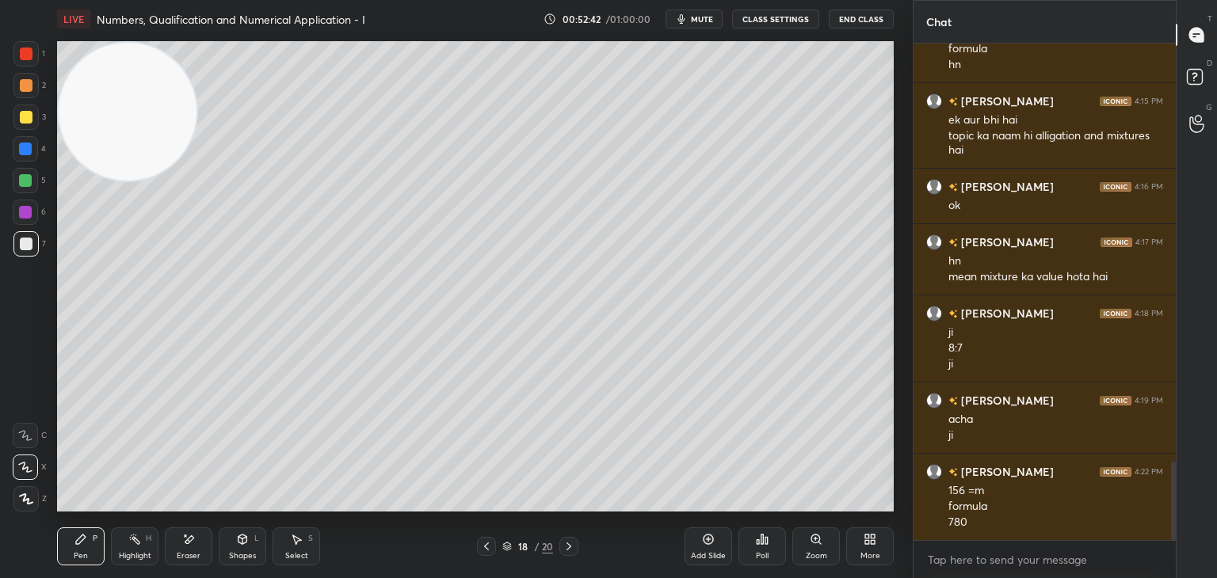
click at [192, 549] on div "Eraser" at bounding box center [189, 547] width 48 height 38
drag, startPoint x: 98, startPoint y: 546, endPoint x: 139, endPoint y: 520, distance: 48.8
click at [97, 546] on div "Pen P" at bounding box center [81, 547] width 48 height 38
drag, startPoint x: 189, startPoint y: 543, endPoint x: 186, endPoint y: 528, distance: 14.5
click at [185, 543] on icon at bounding box center [189, 539] width 9 height 8
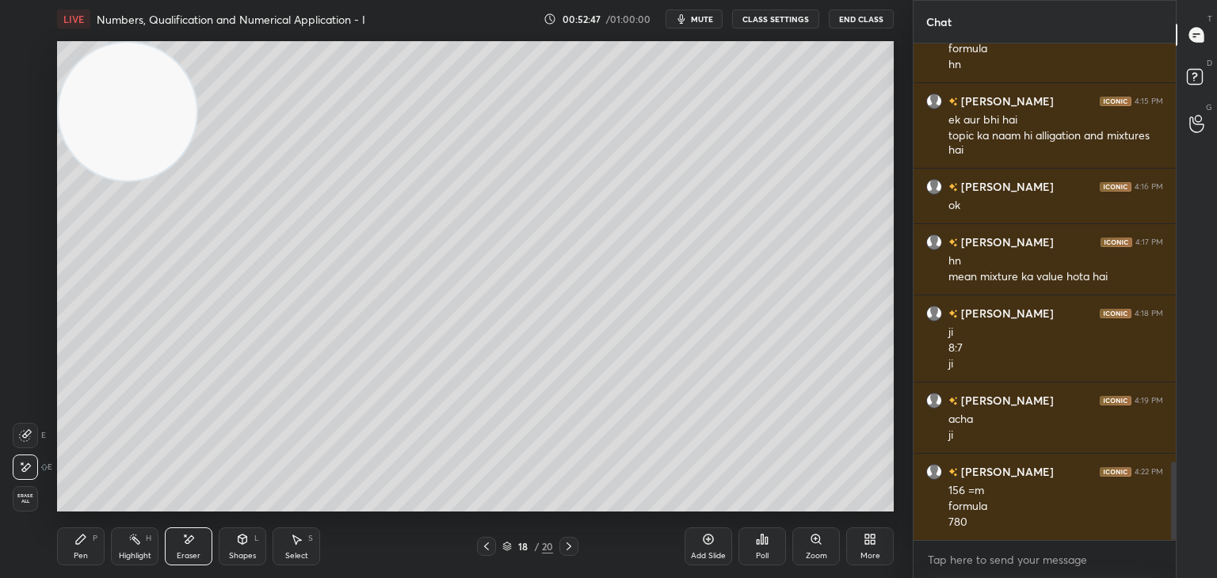
click at [75, 549] on div "Pen P" at bounding box center [81, 547] width 48 height 38
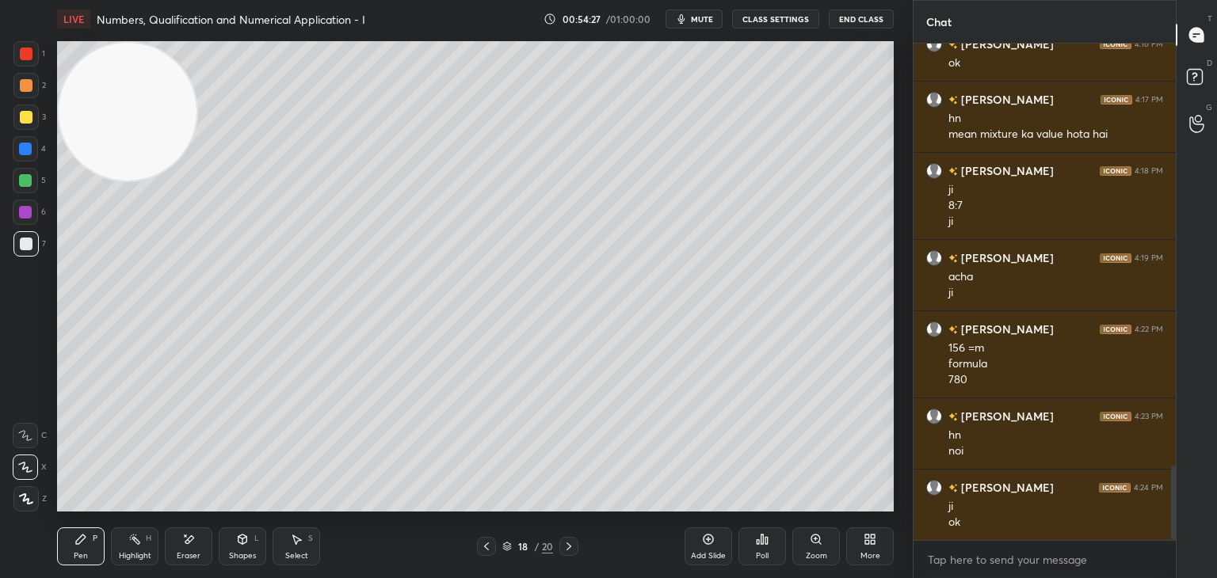
scroll to position [2821, 0]
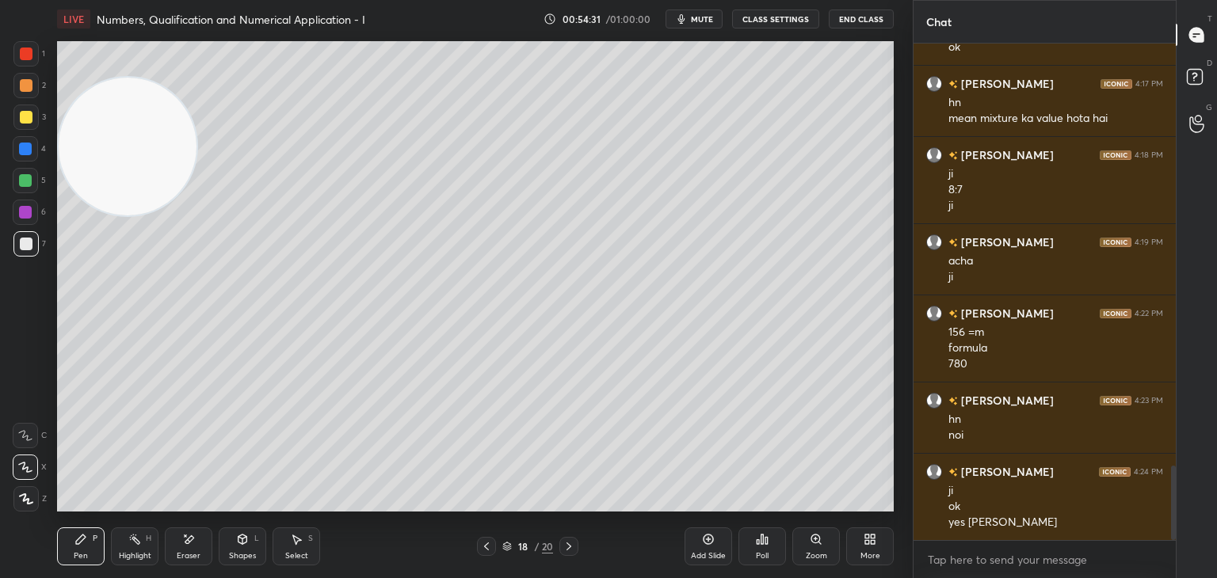
drag, startPoint x: 136, startPoint y: 128, endPoint x: 136, endPoint y: 615, distance: 486.3
click at [136, 0] on html "1 2 3 4 5 6 7 C X Z E E Erase all H H LIVE Numbers, Qualification and Numerical…" at bounding box center [608, 0] width 1217 height 0
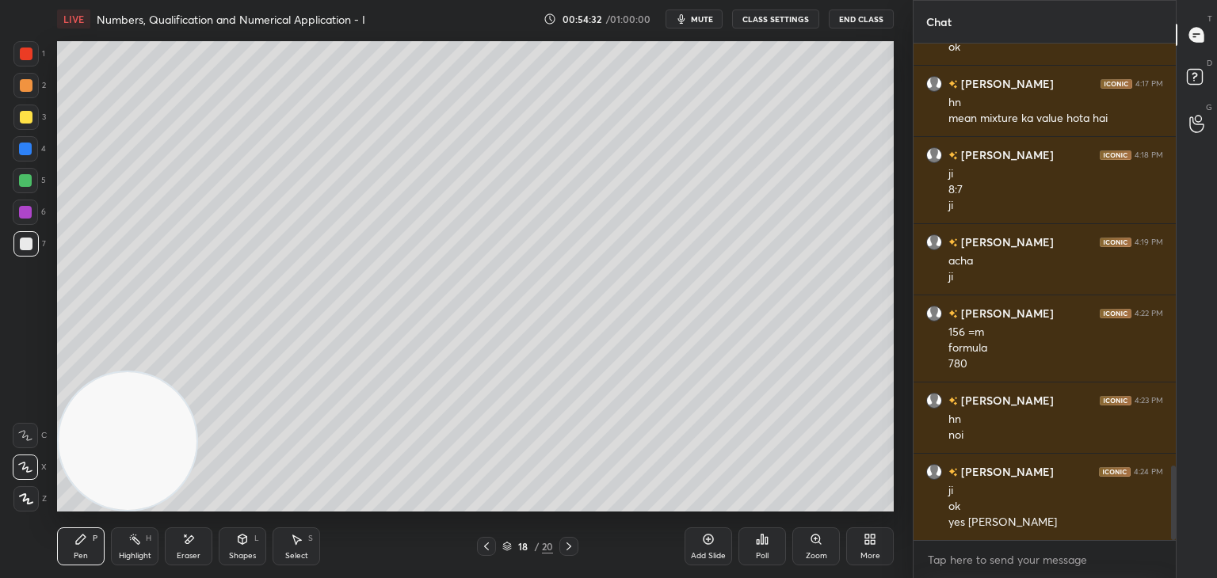
click at [697, 15] on span "mute" at bounding box center [702, 18] width 22 height 11
click at [564, 543] on icon at bounding box center [568, 546] width 13 height 13
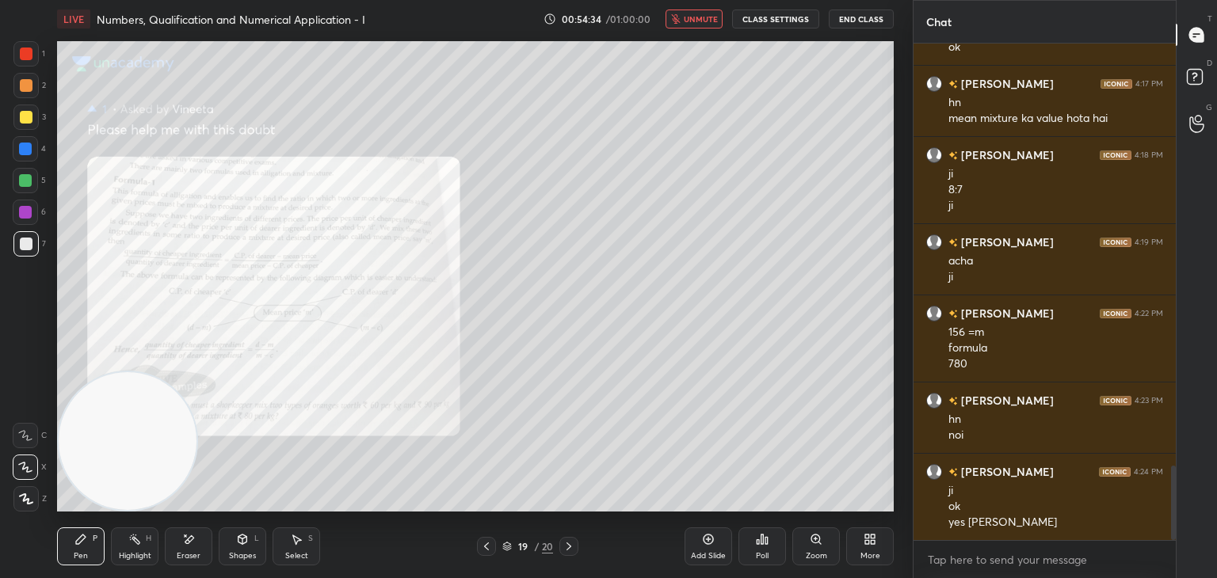
click at [565, 549] on icon at bounding box center [568, 546] width 13 height 13
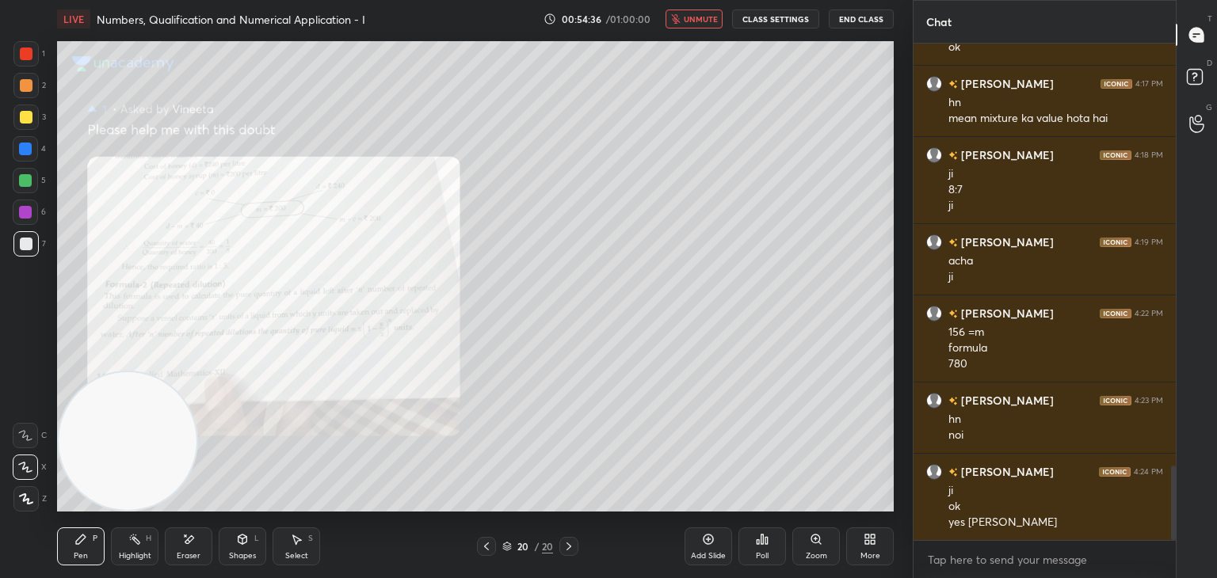
click at [707, 552] on div "Add Slide" at bounding box center [708, 556] width 35 height 8
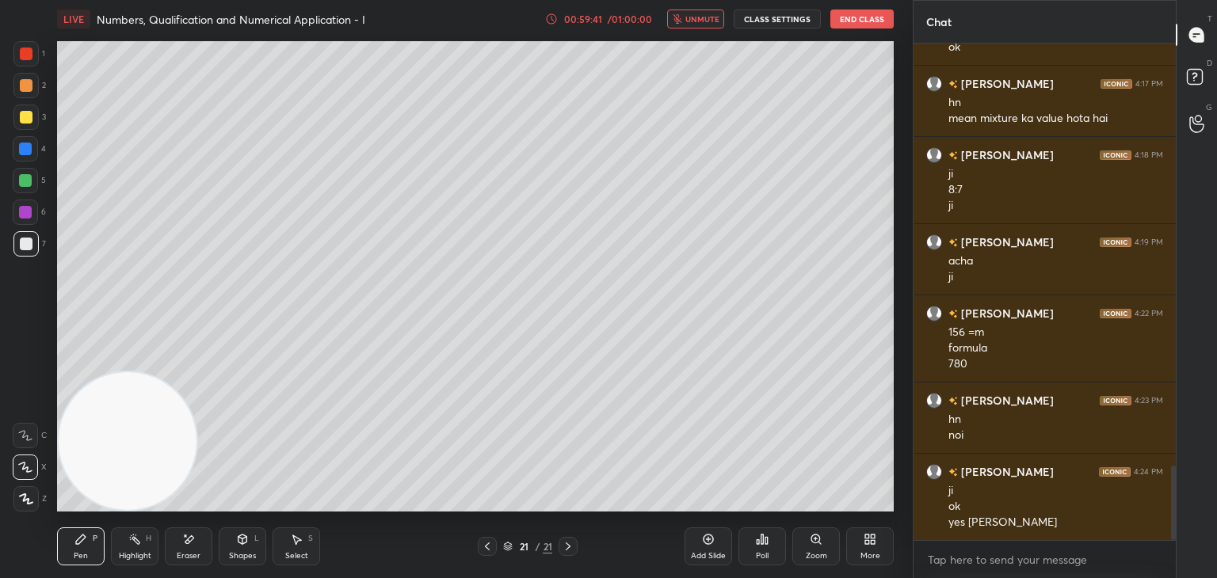
click at [485, 541] on icon at bounding box center [487, 546] width 13 height 13
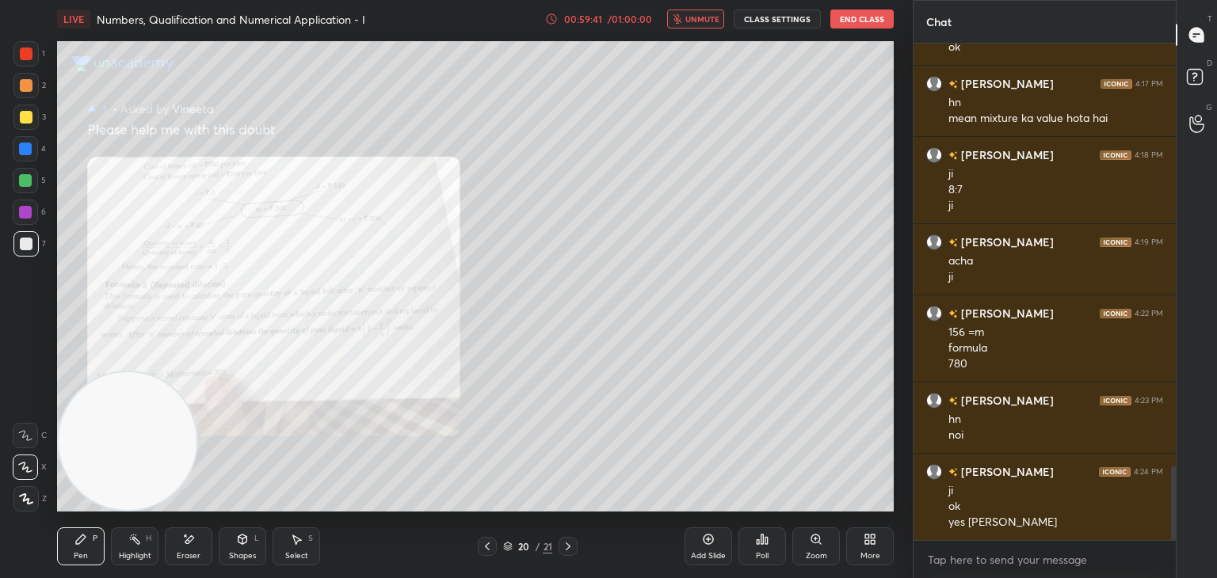
click at [486, 547] on icon at bounding box center [487, 546] width 13 height 13
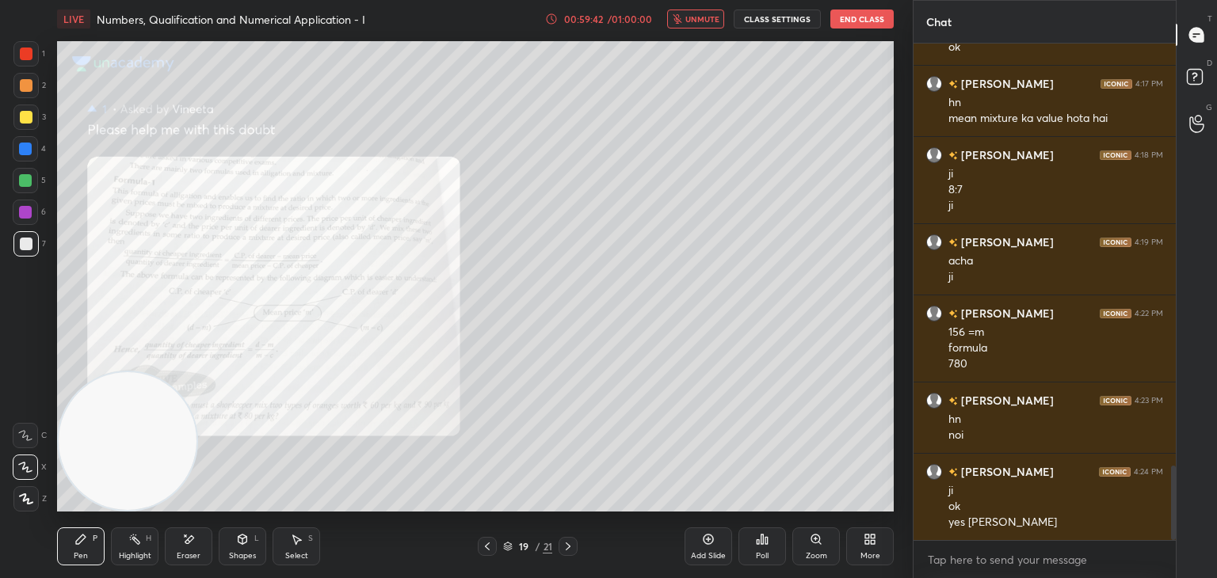
click at [488, 546] on icon at bounding box center [487, 546] width 13 height 13
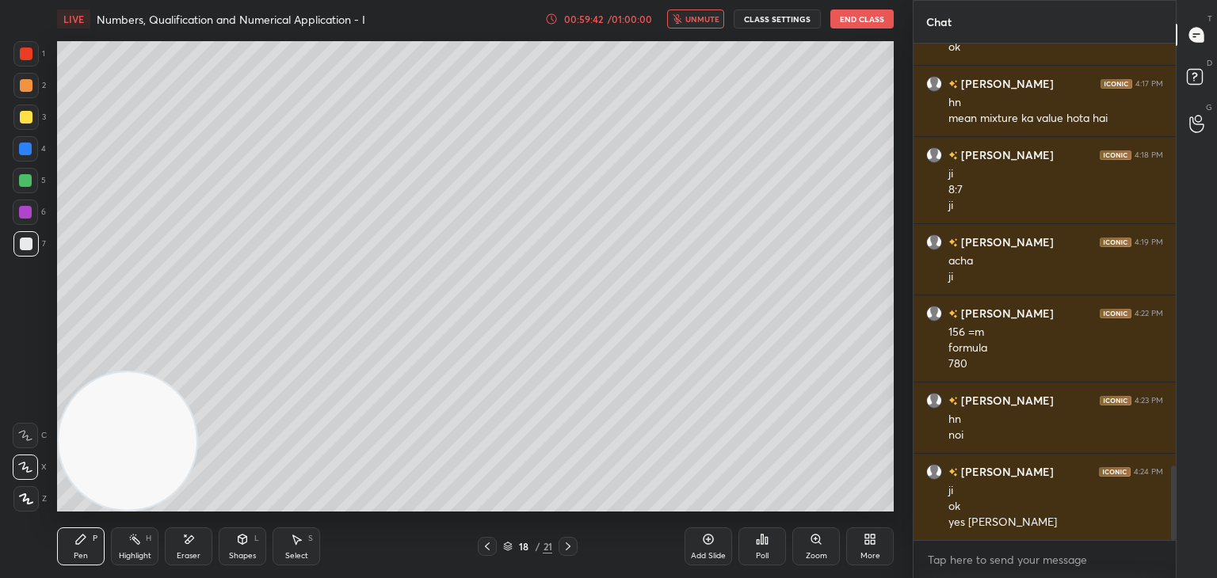
click at [489, 546] on icon at bounding box center [487, 546] width 13 height 13
click at [489, 544] on icon at bounding box center [487, 546] width 13 height 13
click at [488, 544] on icon at bounding box center [487, 546] width 13 height 13
click at [489, 542] on icon at bounding box center [487, 546] width 13 height 13
click at [489, 543] on icon at bounding box center [487, 547] width 5 height 8
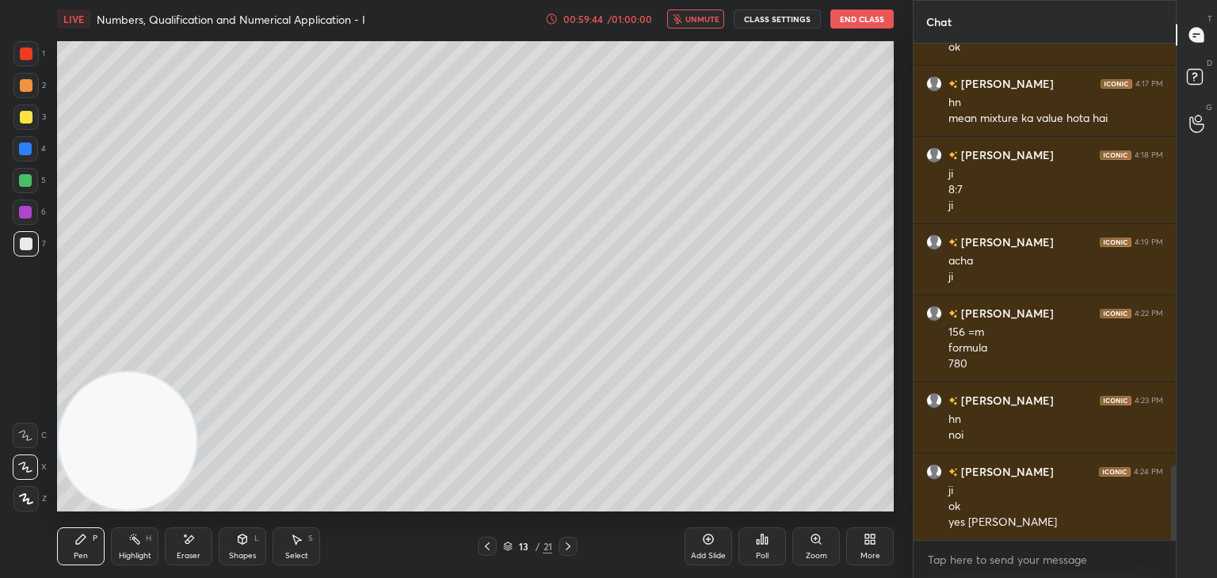
click at [488, 543] on icon at bounding box center [487, 546] width 13 height 13
click at [486, 543] on icon at bounding box center [487, 546] width 13 height 13
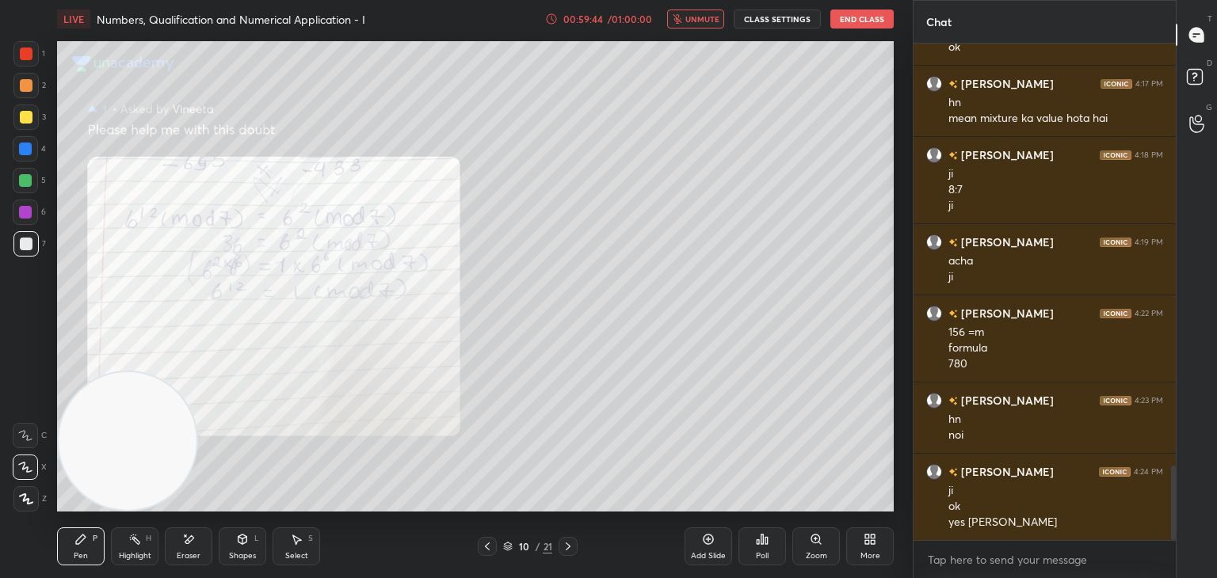
click at [486, 543] on icon at bounding box center [487, 546] width 13 height 13
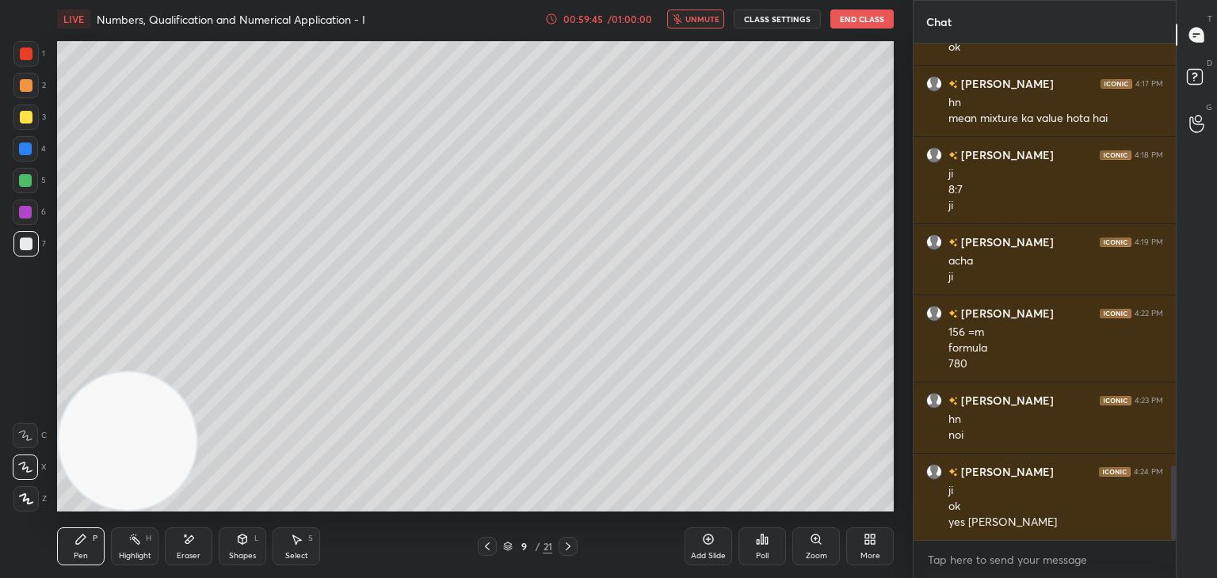
click at [488, 546] on icon at bounding box center [487, 546] width 13 height 13
click at [488, 540] on icon at bounding box center [487, 546] width 13 height 13
click at [489, 546] on icon at bounding box center [487, 546] width 13 height 13
click at [489, 547] on icon at bounding box center [487, 546] width 13 height 13
click at [492, 549] on icon at bounding box center [487, 546] width 13 height 13
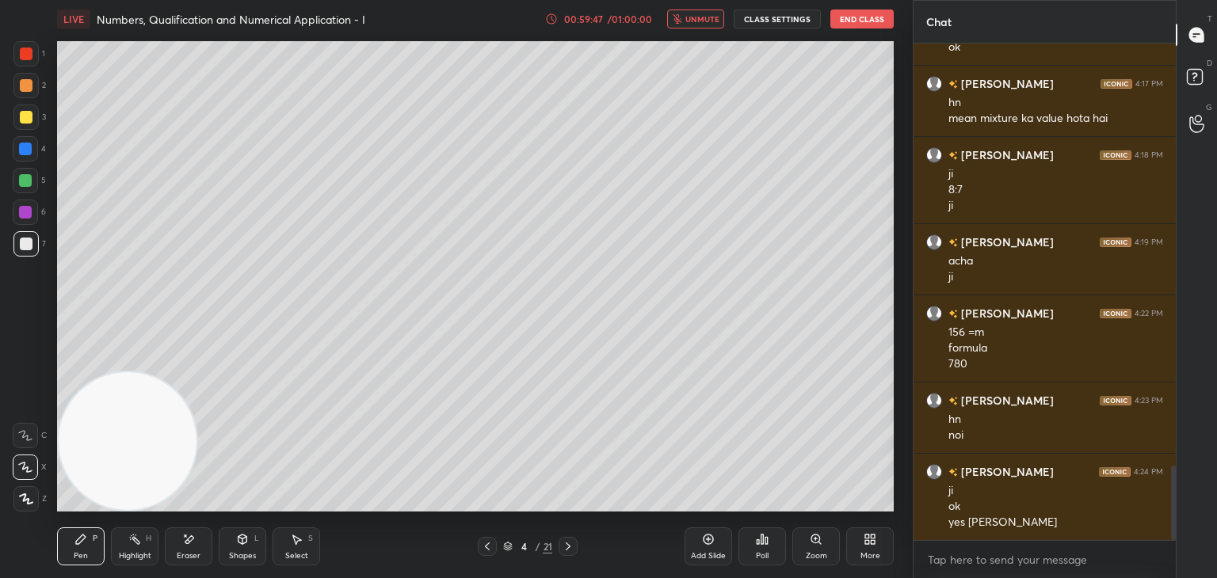
click at [493, 550] on div at bounding box center [487, 546] width 19 height 19
click at [491, 549] on icon at bounding box center [487, 546] width 13 height 13
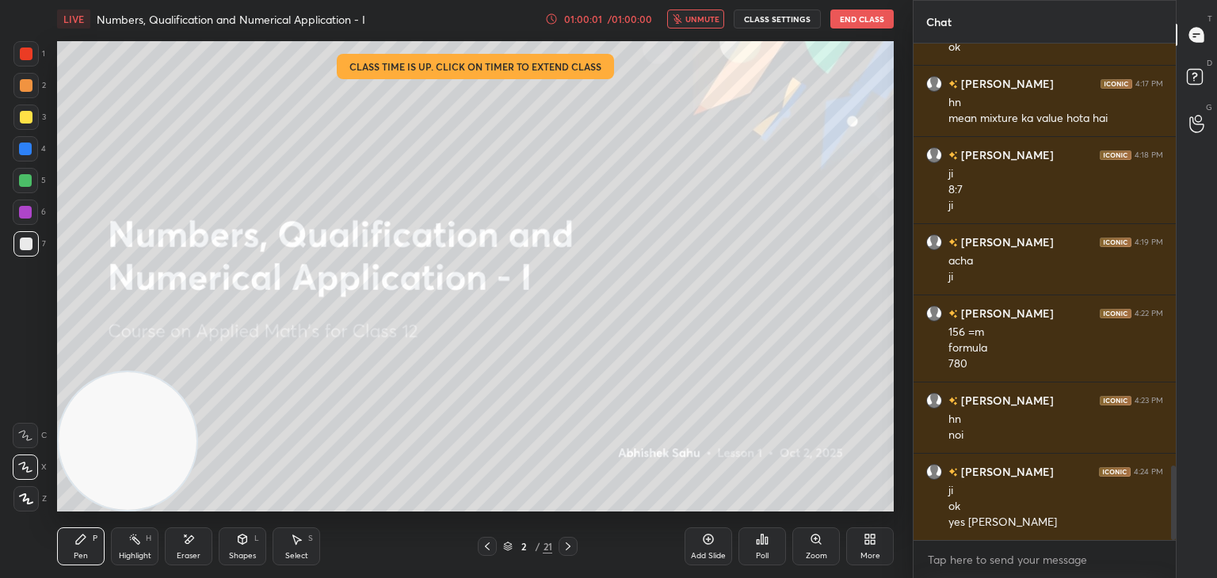
drag, startPoint x: 701, startPoint y: 21, endPoint x: 722, endPoint y: 17, distance: 21.7
click at [701, 21] on span "unmute" at bounding box center [702, 18] width 34 height 11
click at [851, 12] on button "End Class" at bounding box center [861, 19] width 63 height 19
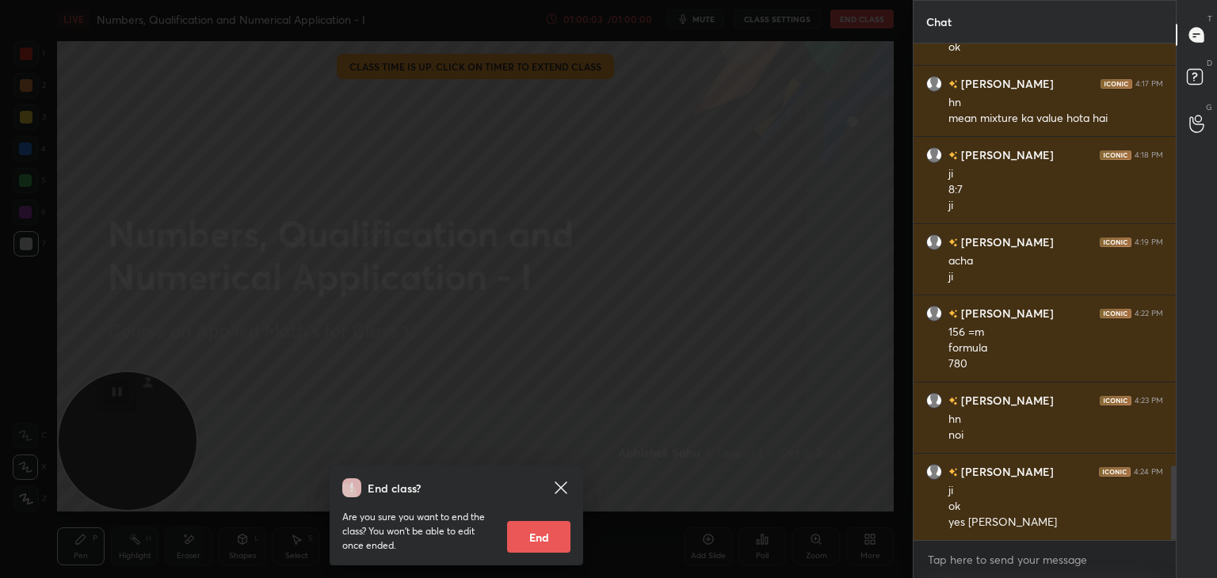
click at [539, 539] on button "End" at bounding box center [538, 537] width 63 height 32
type textarea "x"
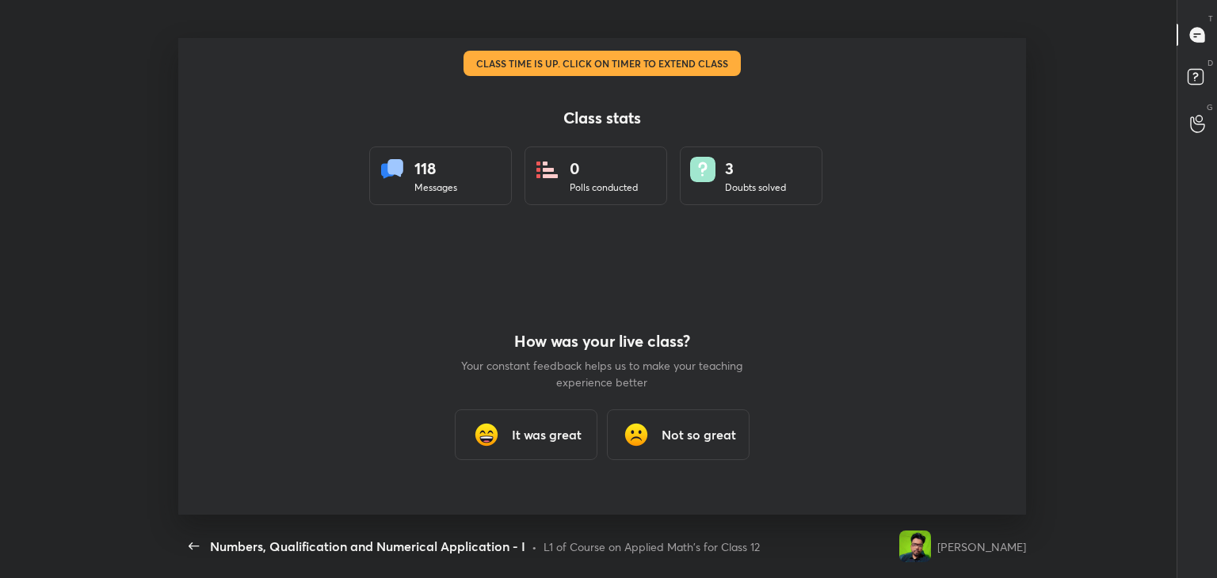
scroll to position [0, 0]
click at [535, 445] on div "It was great" at bounding box center [526, 434] width 143 height 51
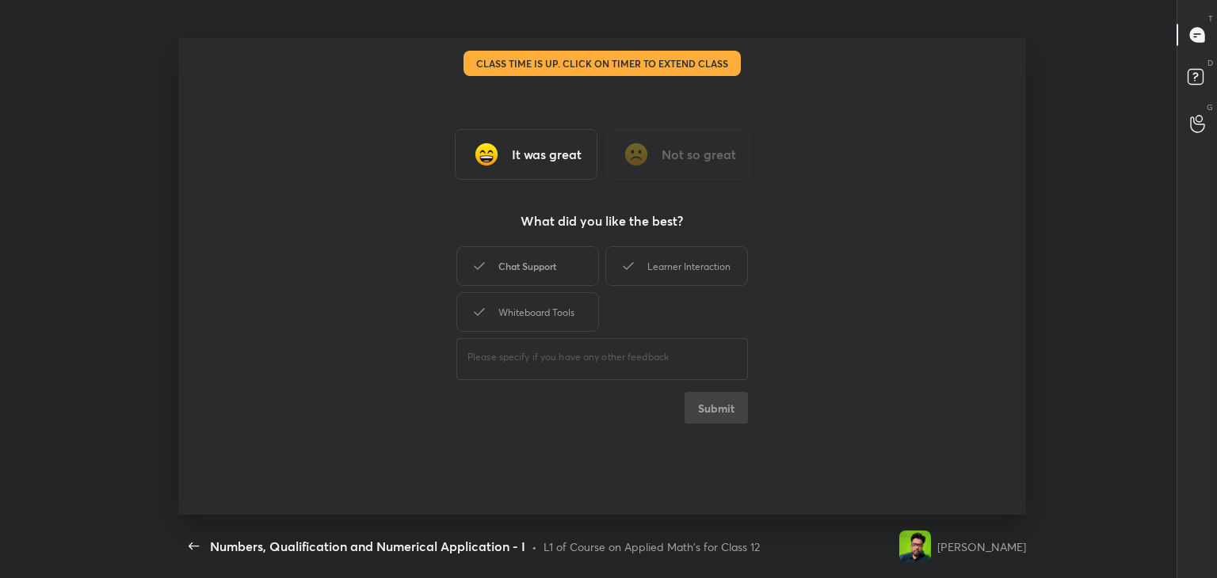
click at [539, 256] on div "Chat Support" at bounding box center [527, 266] width 143 height 40
click at [670, 274] on div "Learner Interaction" at bounding box center [676, 266] width 143 height 40
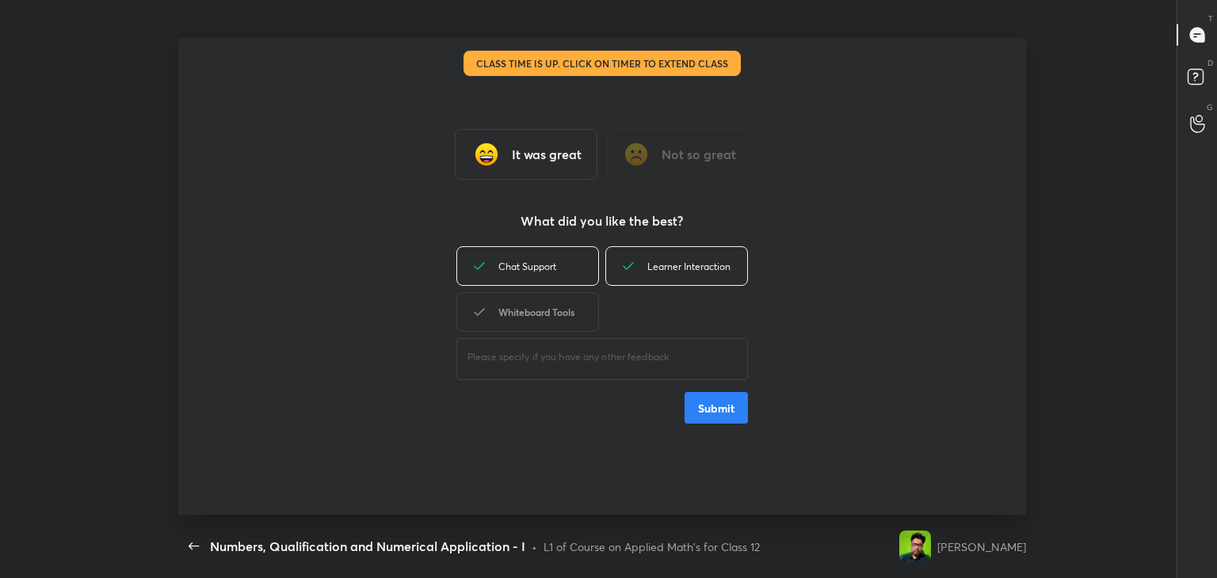
click at [519, 318] on div "Whiteboard Tools" at bounding box center [527, 312] width 143 height 40
click at [707, 403] on button "Submit" at bounding box center [715, 408] width 63 height 32
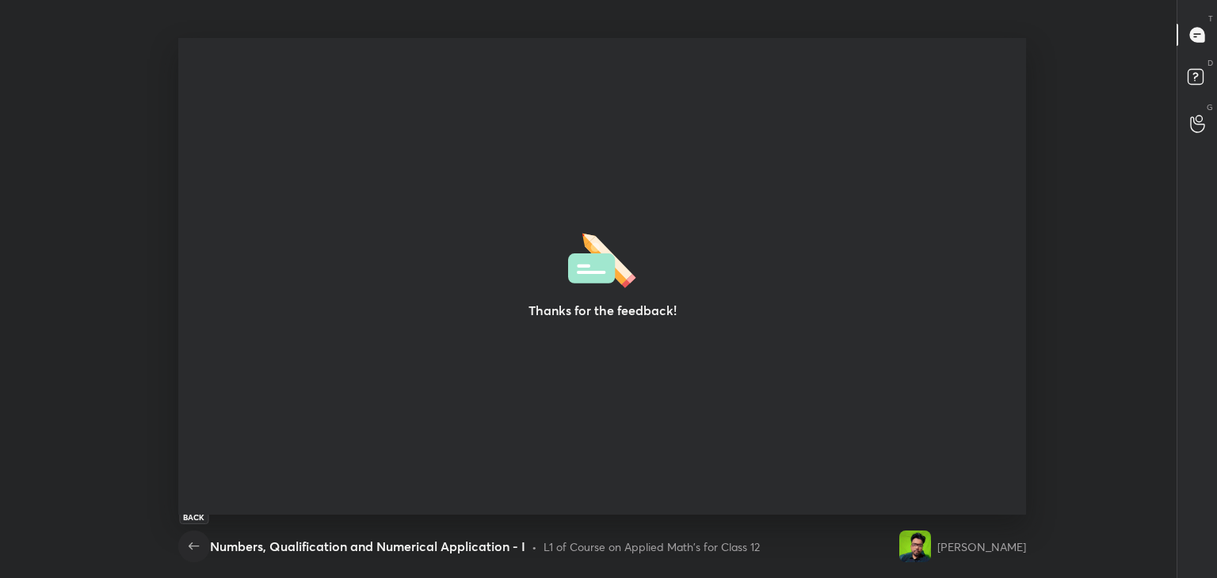
click at [192, 543] on icon "button" at bounding box center [194, 546] width 19 height 19
